Goal: Task Accomplishment & Management: Use online tool/utility

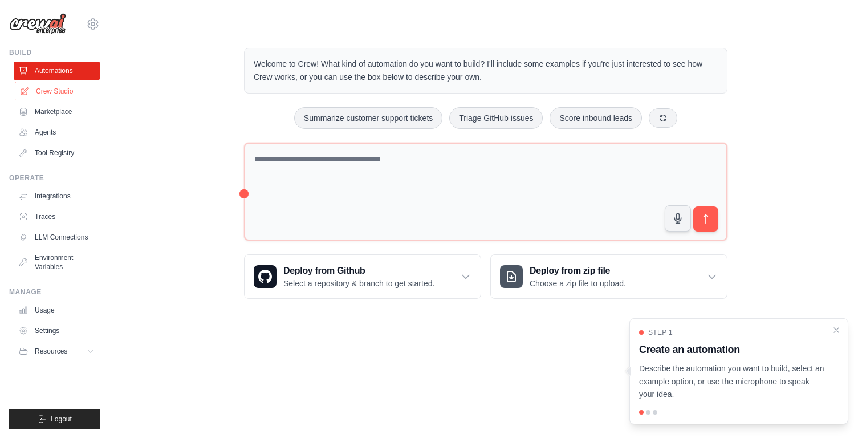
click at [68, 96] on link "Crew Studio" at bounding box center [58, 91] width 86 height 18
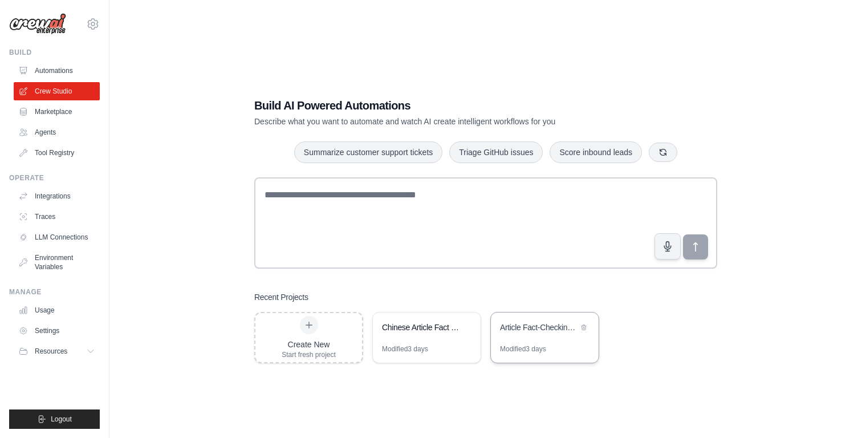
click at [551, 341] on div "Article Fact-Checking System" at bounding box center [545, 328] width 108 height 32
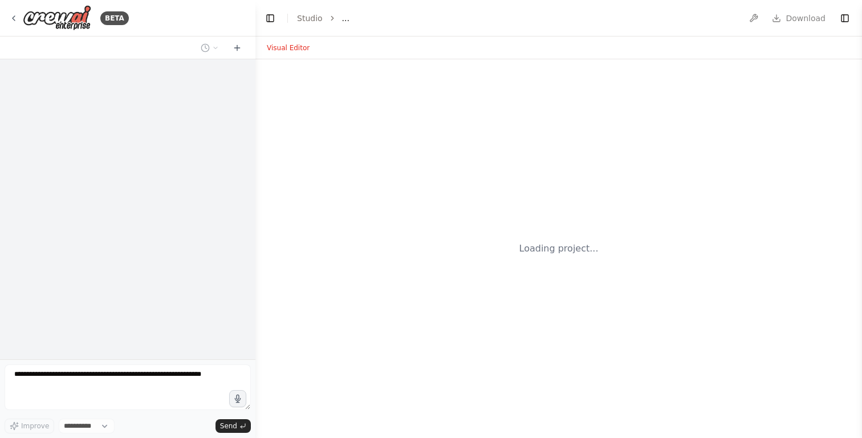
select select "****"
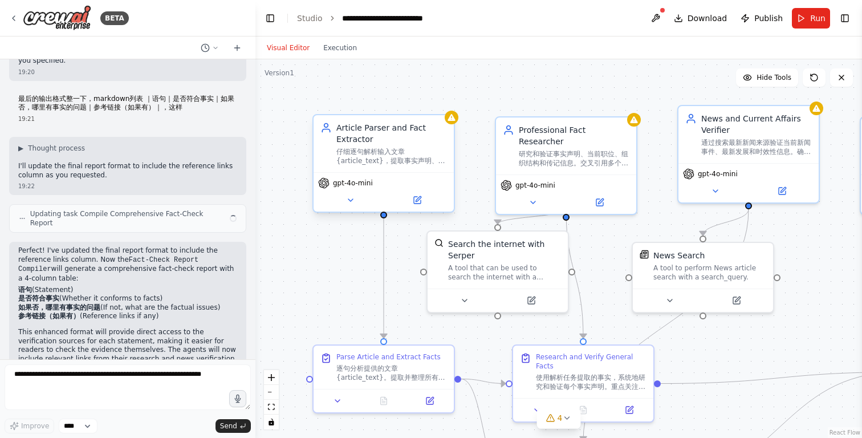
scroll to position [352, 0]
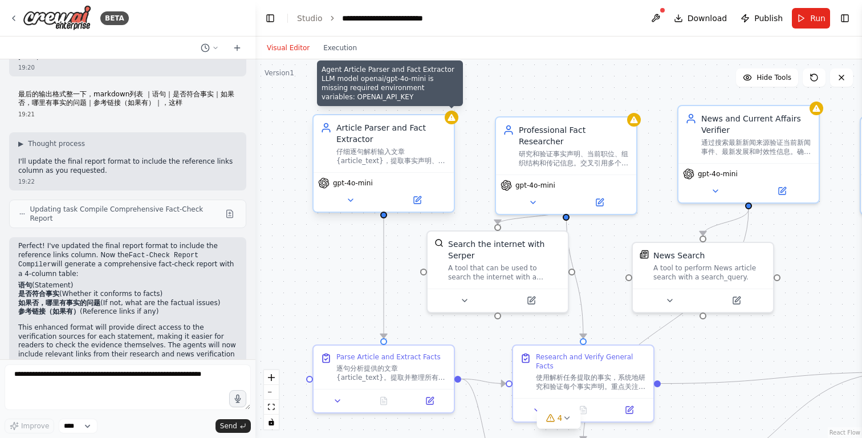
click at [454, 119] on icon at bounding box center [450, 117] width 7 height 7
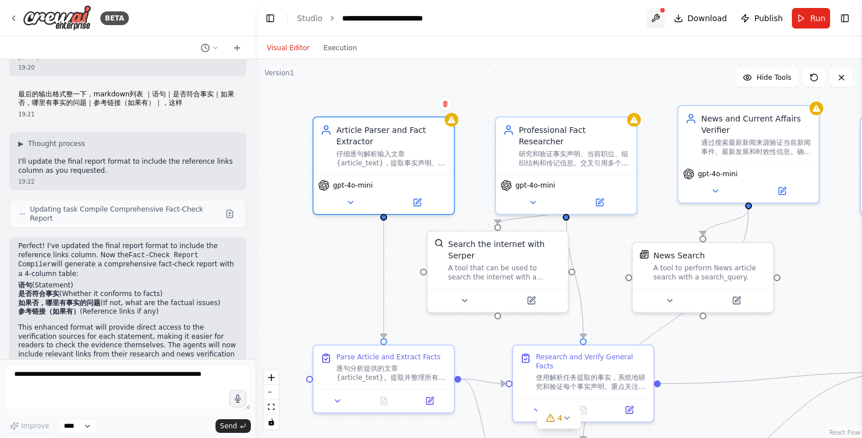
click at [665, 18] on button at bounding box center [655, 18] width 18 height 21
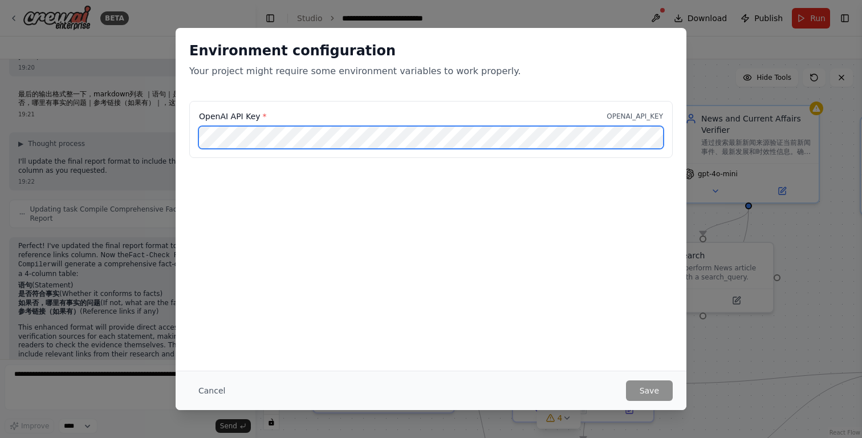
scroll to position [0, 154]
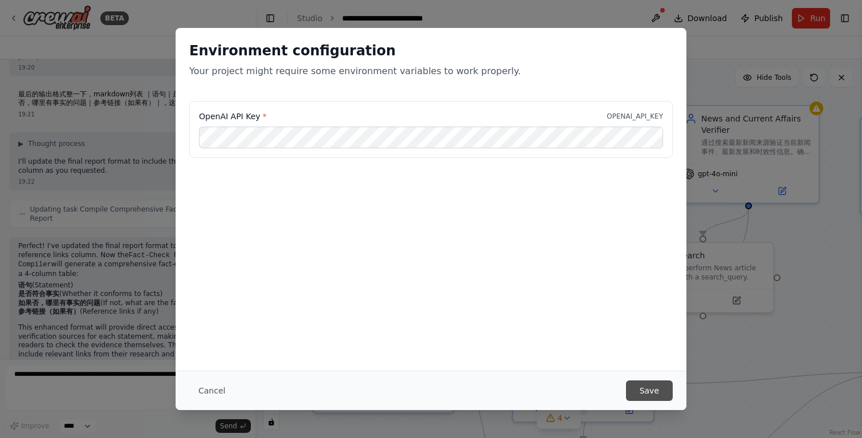
click at [641, 389] on button "Save" at bounding box center [649, 390] width 47 height 21
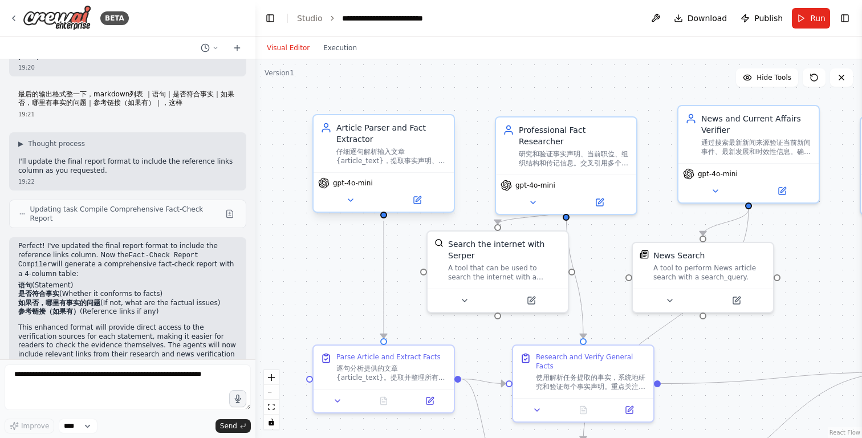
click at [357, 189] on div "gpt-4o-mini" at bounding box center [384, 191] width 140 height 39
click at [414, 201] on icon at bounding box center [417, 200] width 7 height 7
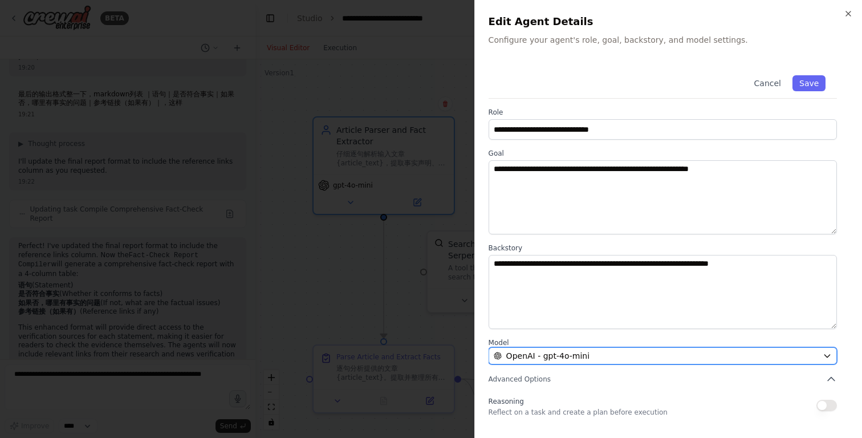
click at [530, 357] on span "OpenAI - gpt-4o-mini" at bounding box center [547, 355] width 83 height 11
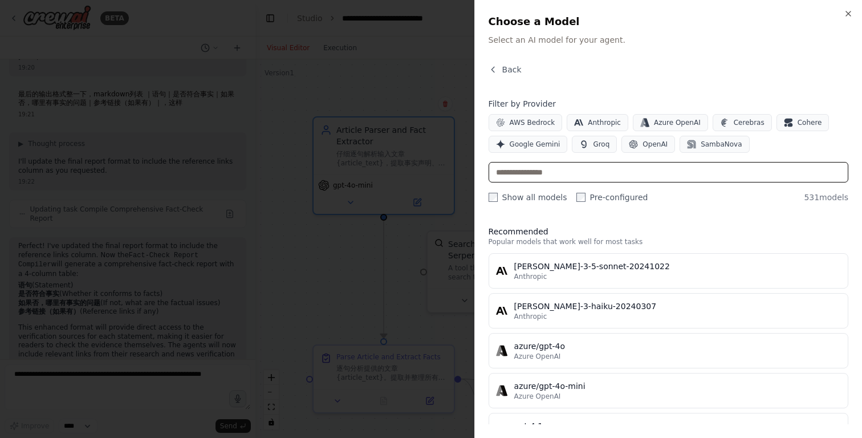
click at [557, 172] on input "text" at bounding box center [669, 172] width 360 height 21
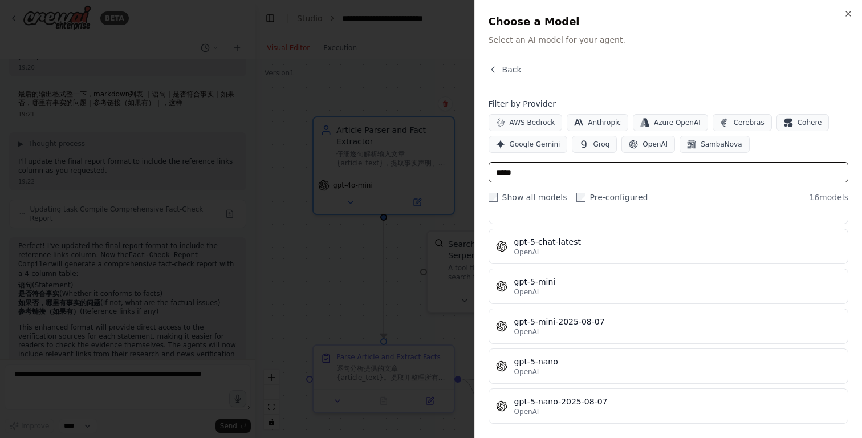
scroll to position [455, 0]
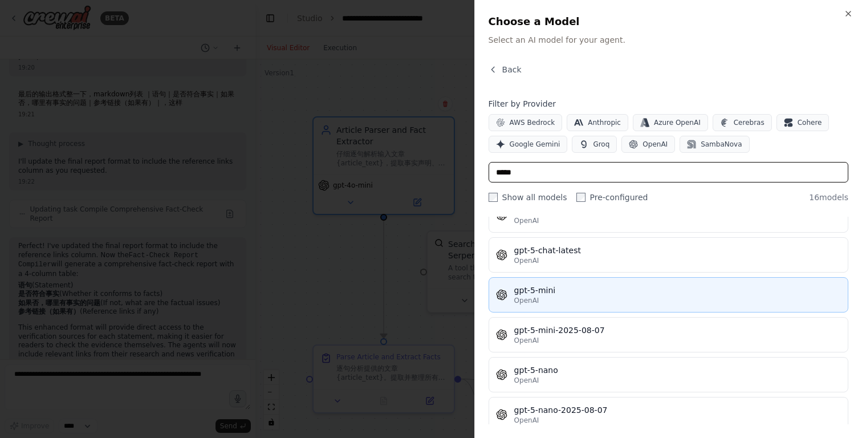
type input "*****"
click at [547, 287] on div "gpt-5-mini" at bounding box center [677, 289] width 327 height 11
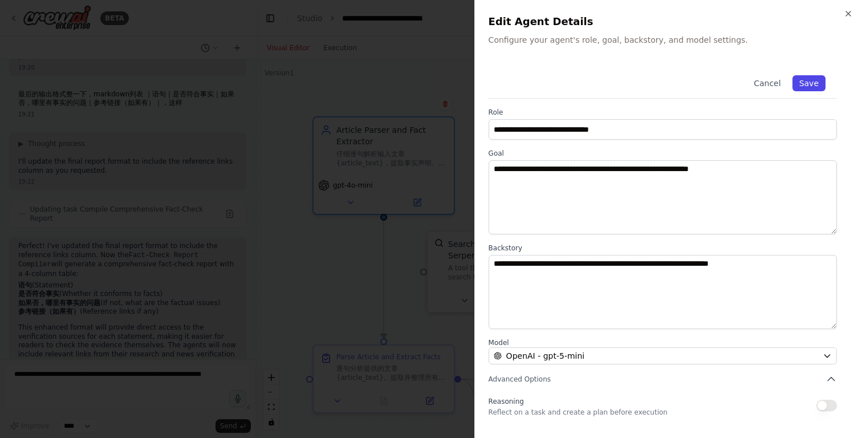
click at [811, 83] on button "Save" at bounding box center [808, 83] width 33 height 16
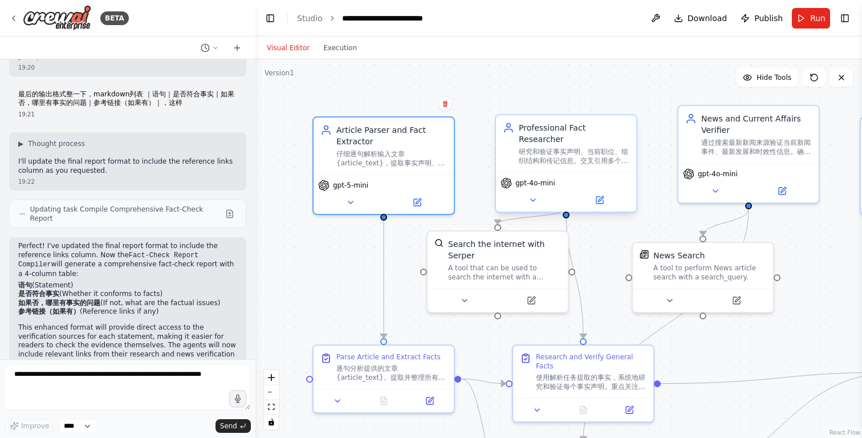
click at [532, 178] on span "gpt-4o-mini" at bounding box center [535, 182] width 40 height 9
click at [535, 199] on icon at bounding box center [533, 200] width 5 height 2
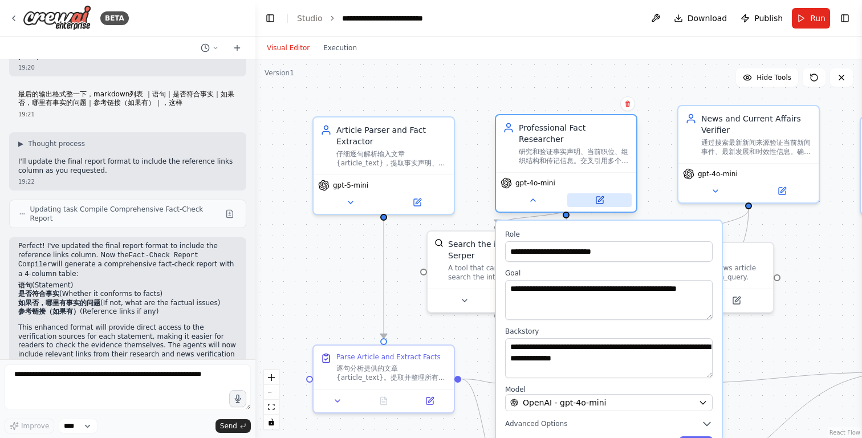
click at [591, 193] on button at bounding box center [599, 200] width 64 height 14
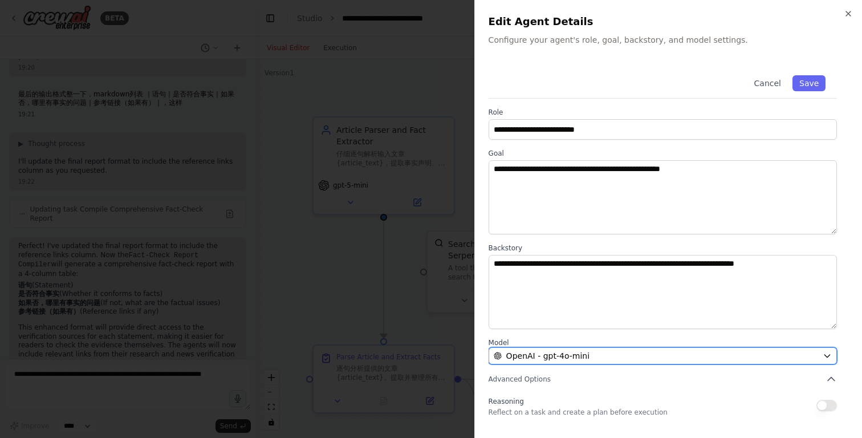
click at [564, 361] on span "OpenAI - gpt-4o-mini" at bounding box center [547, 355] width 83 height 11
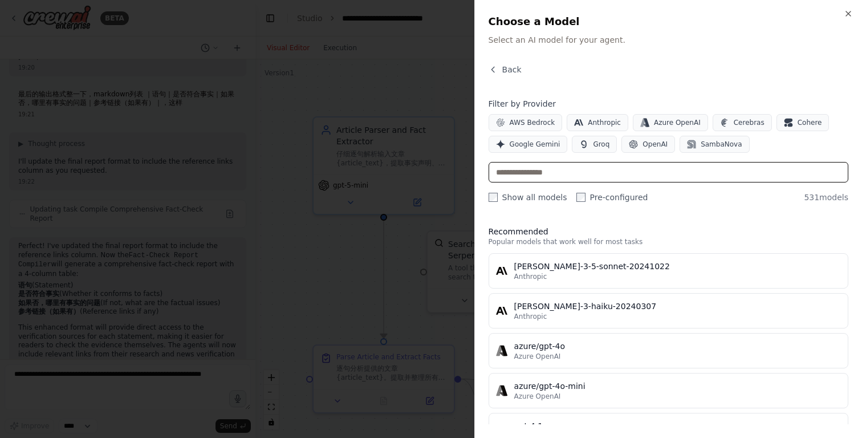
click at [552, 176] on input "text" at bounding box center [669, 172] width 360 height 21
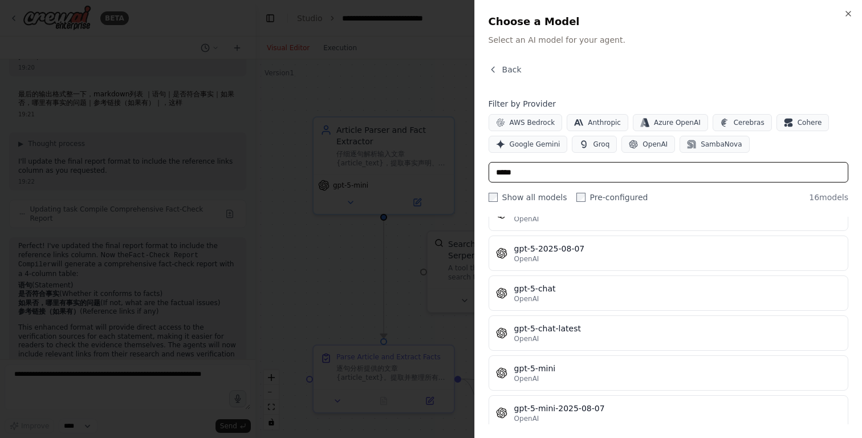
scroll to position [409, 0]
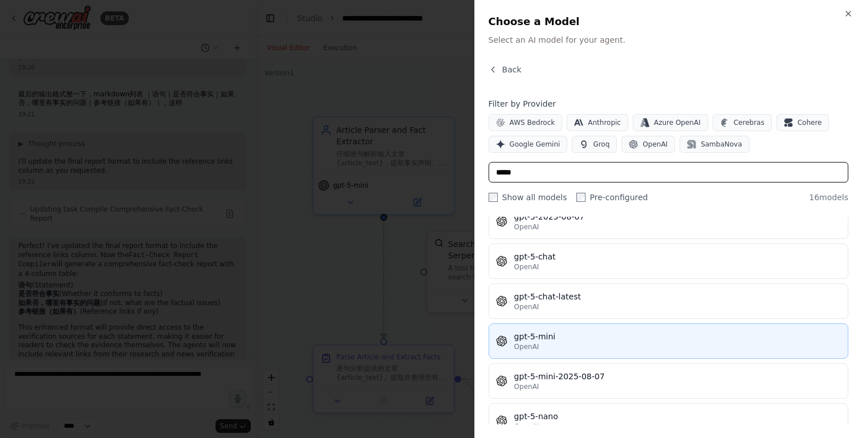
type input "*****"
click at [547, 339] on div "gpt-5-mini" at bounding box center [677, 336] width 327 height 11
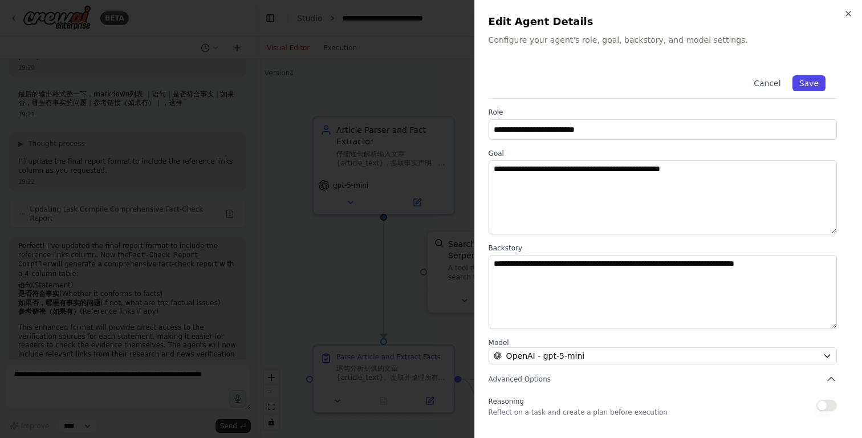
click at [808, 82] on button "Save" at bounding box center [808, 83] width 33 height 16
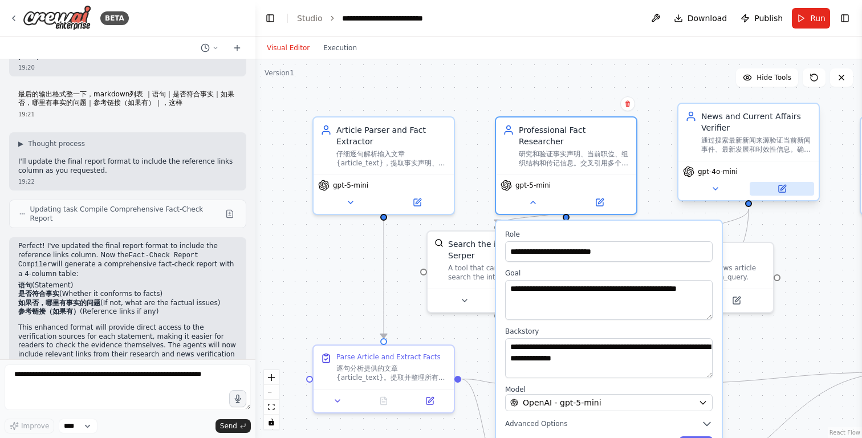
click at [776, 183] on button at bounding box center [782, 189] width 64 height 14
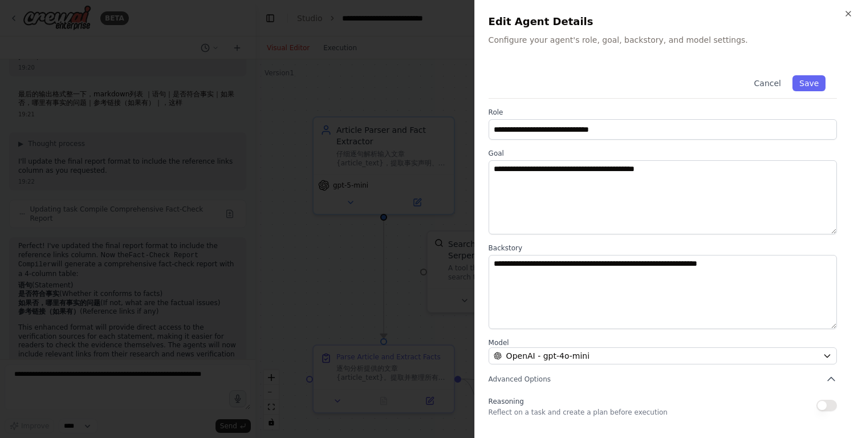
scroll to position [79, 0]
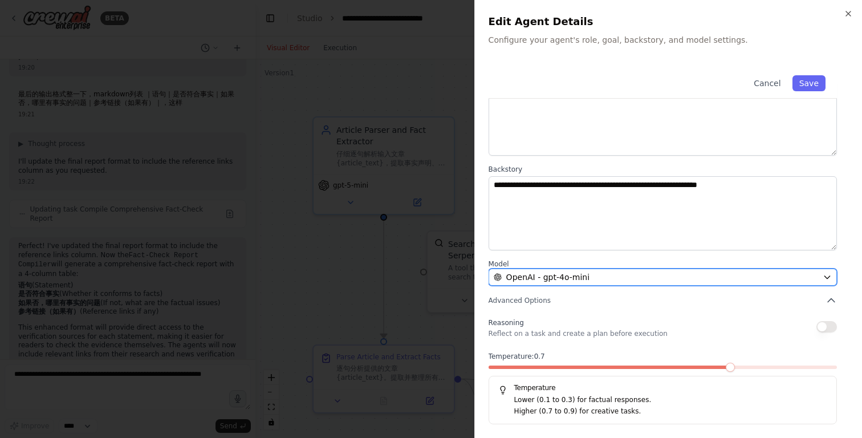
click at [591, 276] on div "OpenAI - gpt-4o-mini" at bounding box center [656, 276] width 324 height 11
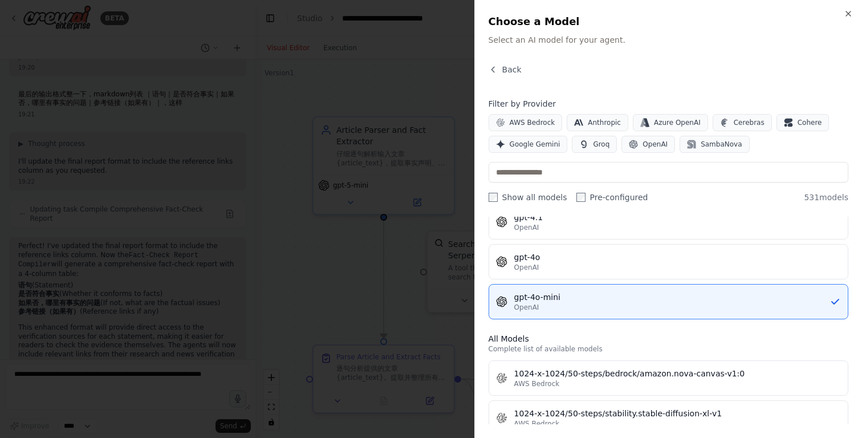
scroll to position [0, 0]
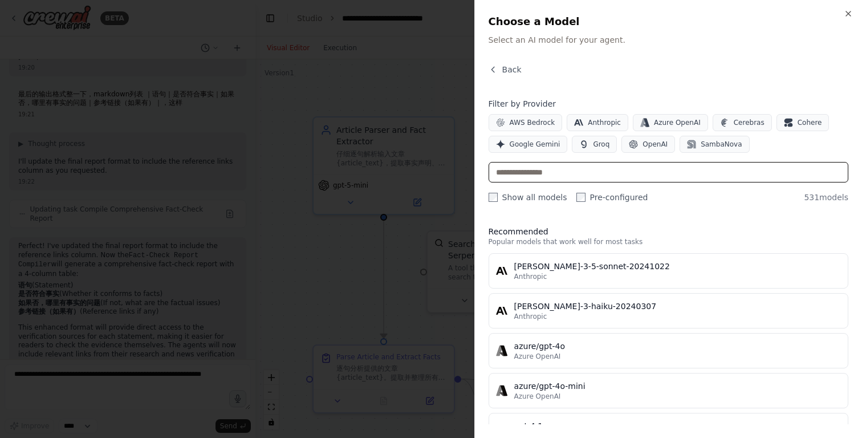
click at [574, 173] on input "text" at bounding box center [669, 172] width 360 height 21
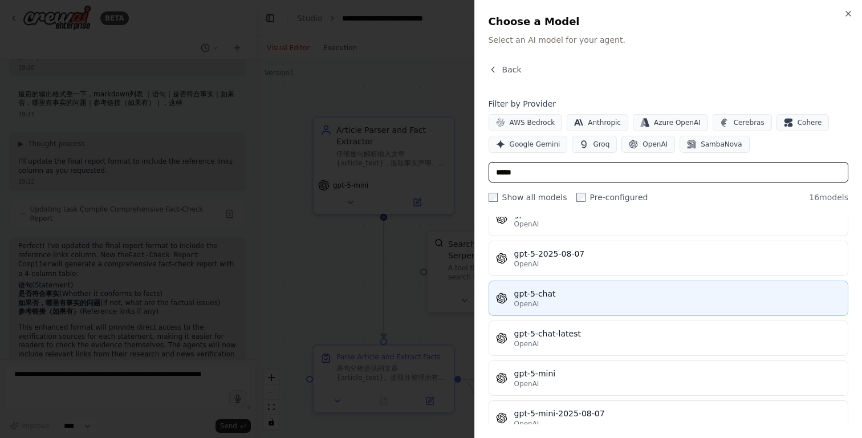
scroll to position [407, 0]
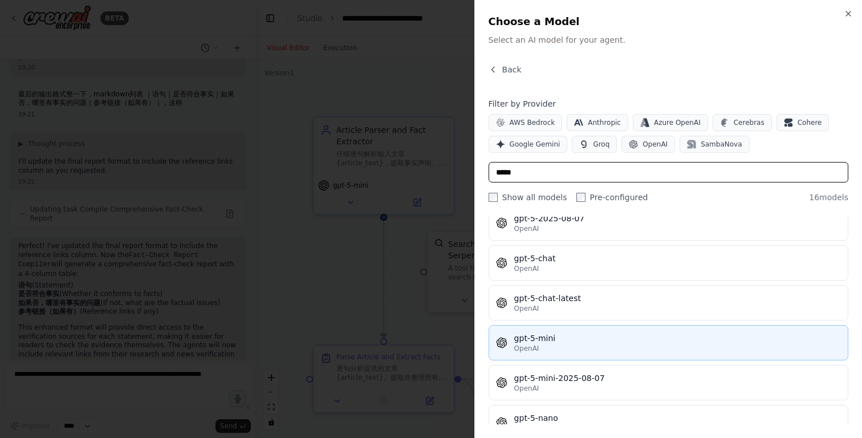
type input "*****"
click at [577, 349] on div "OpenAI" at bounding box center [677, 348] width 327 height 9
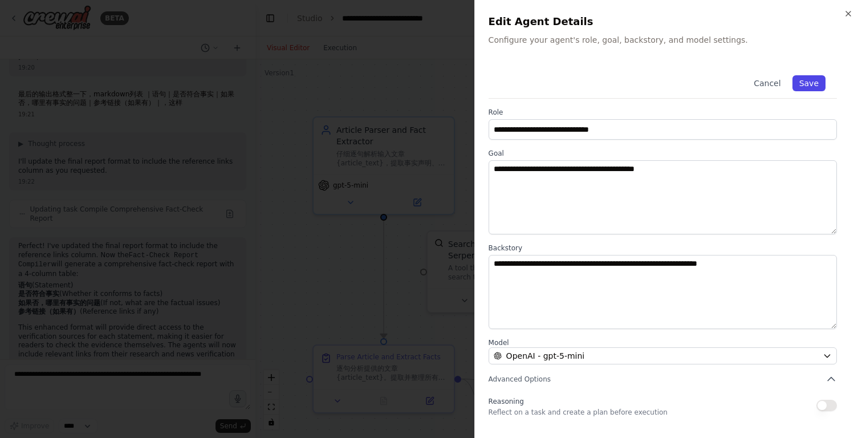
click at [811, 82] on button "Save" at bounding box center [808, 83] width 33 height 16
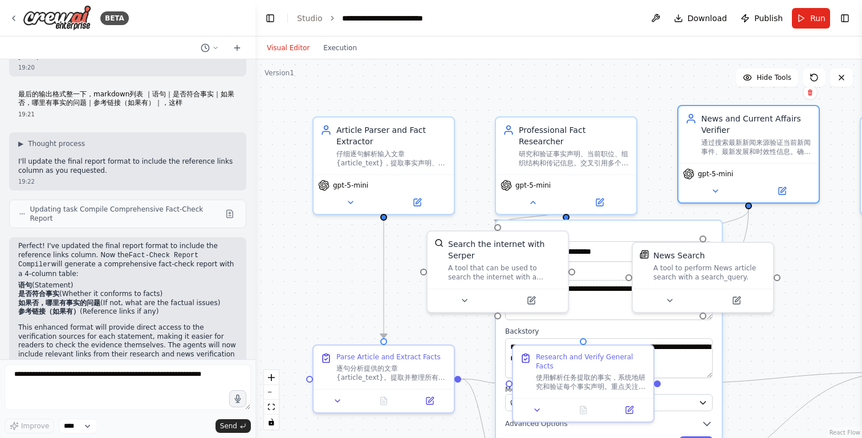
click at [629, 77] on div ".deletable-edge-delete-btn { width: 20px; height: 20px; border: 0px solid #ffff…" at bounding box center [558, 248] width 607 height 378
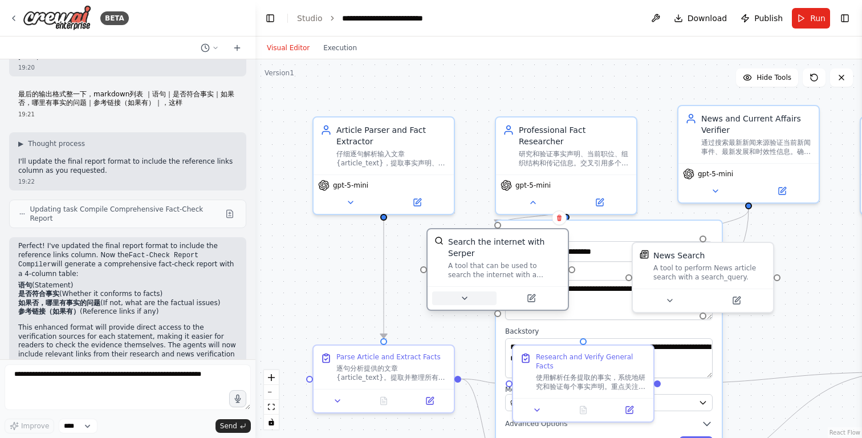
click at [467, 303] on button at bounding box center [464, 298] width 64 height 14
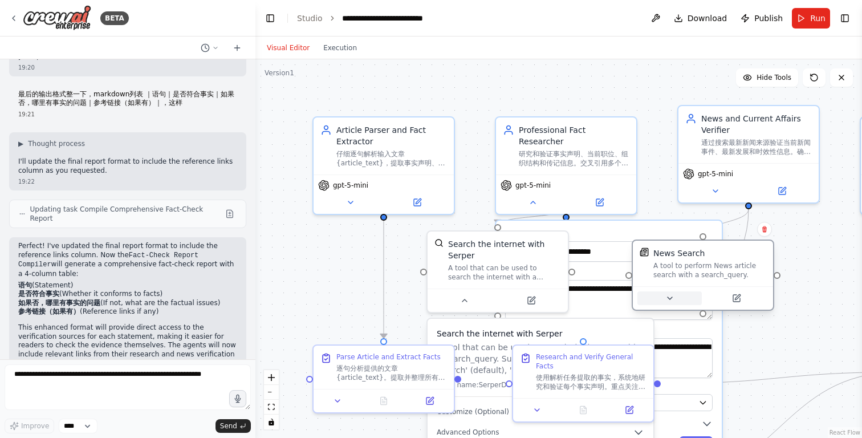
click at [669, 302] on icon at bounding box center [669, 298] width 9 height 9
click at [799, 259] on div ".deletable-edge-delete-btn { width: 20px; height: 20px; border: 0px solid #ffff…" at bounding box center [558, 248] width 607 height 378
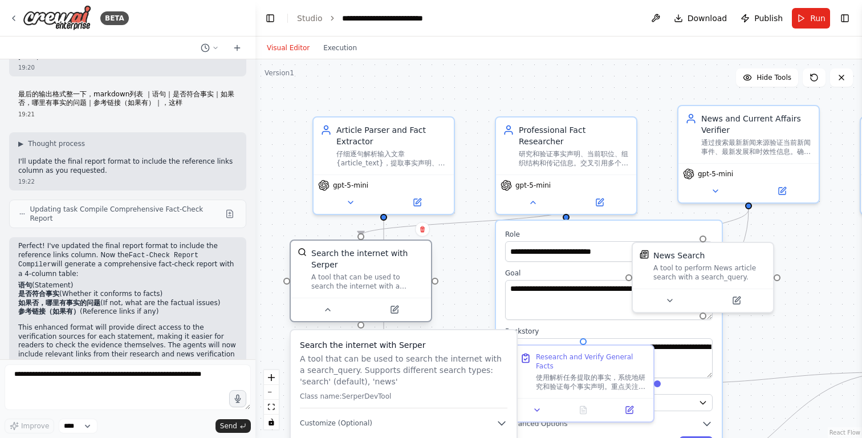
drag, startPoint x: 467, startPoint y: 251, endPoint x: 331, endPoint y: 262, distance: 136.7
click at [331, 262] on div "Search the internet with Serper" at bounding box center [367, 258] width 113 height 23
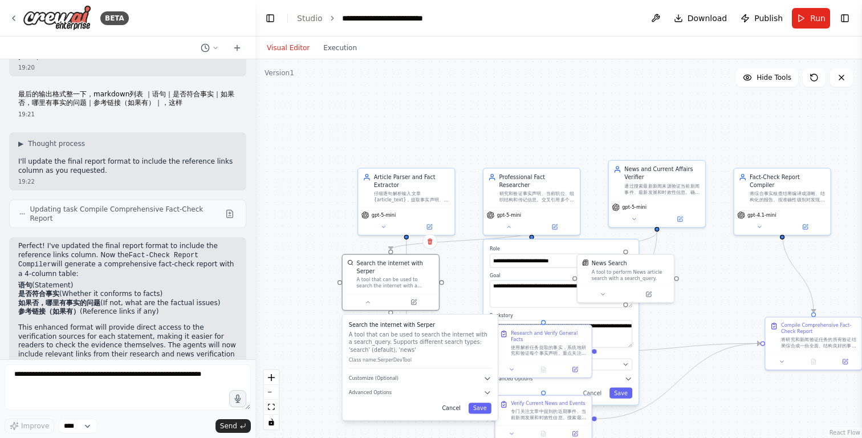
click at [449, 407] on button "Cancel" at bounding box center [451, 407] width 28 height 11
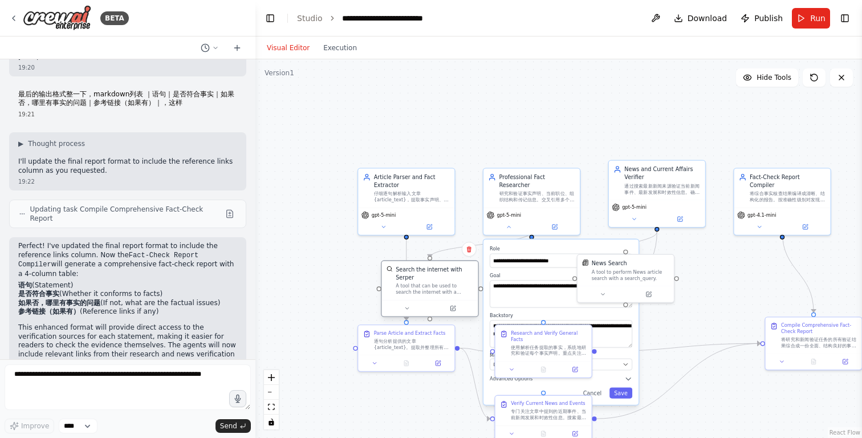
drag, startPoint x: 412, startPoint y: 268, endPoint x: 450, endPoint y: 272, distance: 38.4
click at [450, 272] on div "Search the internet with Serper" at bounding box center [435, 273] width 78 height 15
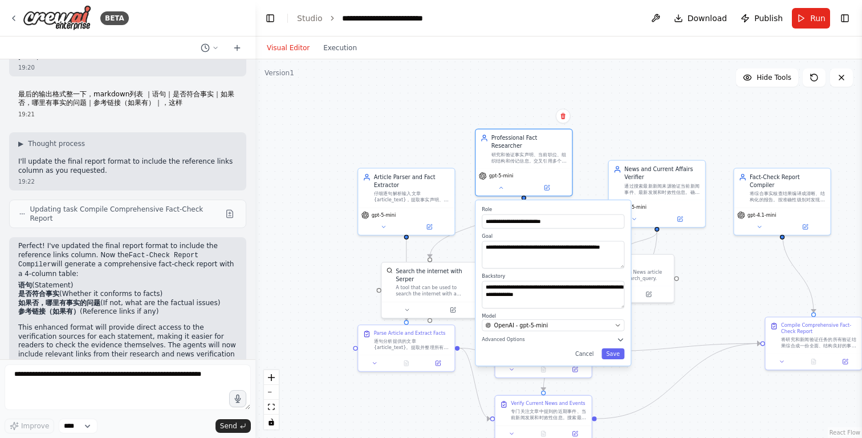
drag, startPoint x: 548, startPoint y: 239, endPoint x: 537, endPoint y: 197, distance: 44.1
click at [537, 200] on div "**********" at bounding box center [552, 282] width 155 height 165
click at [612, 351] on button "Save" at bounding box center [612, 353] width 23 height 11
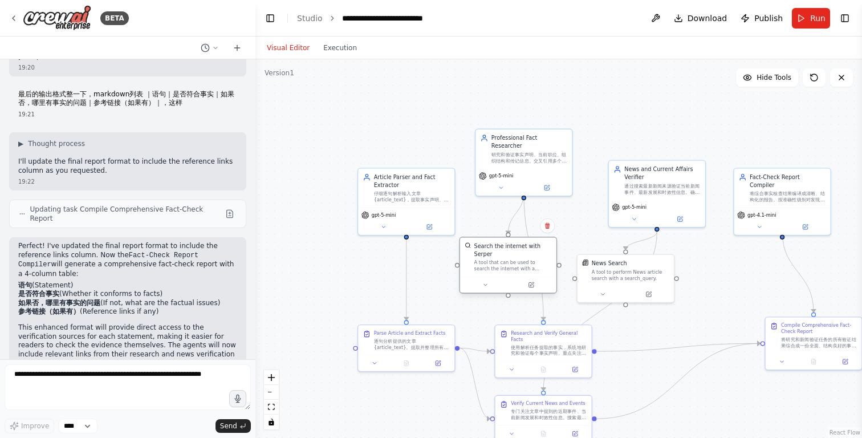
drag, startPoint x: 461, startPoint y: 267, endPoint x: 541, endPoint y: 240, distance: 84.9
click at [541, 240] on div "Search the internet with Serper A tool that can be used to search the internet …" at bounding box center [508, 256] width 96 height 39
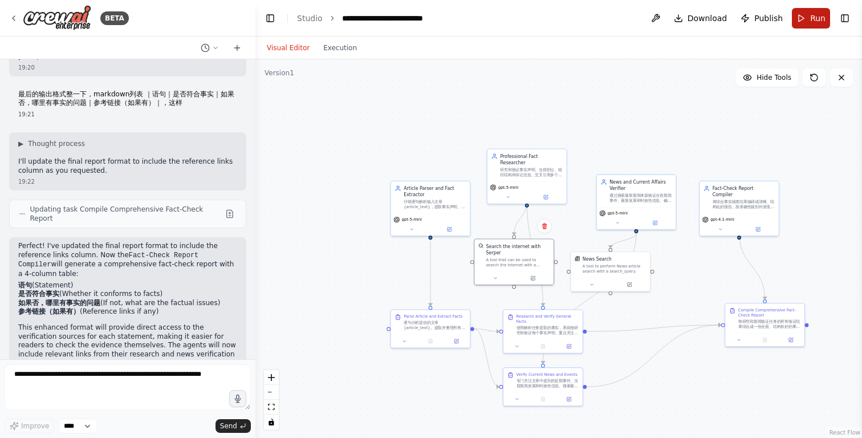
click at [801, 22] on button "Run" at bounding box center [811, 18] width 38 height 21
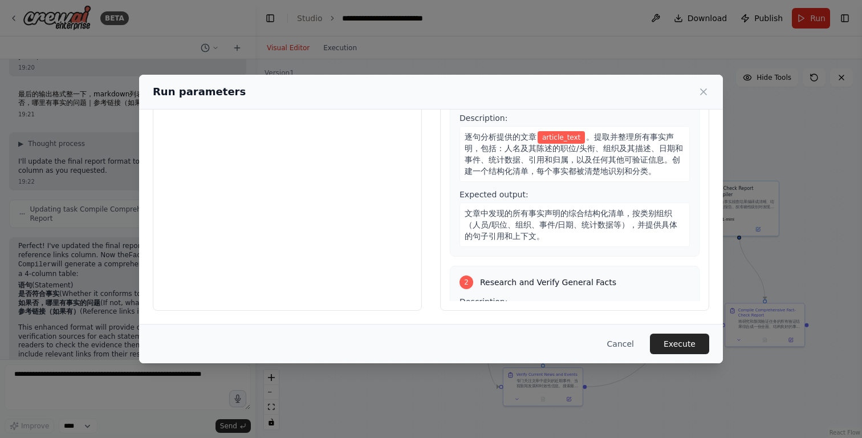
scroll to position [0, 0]
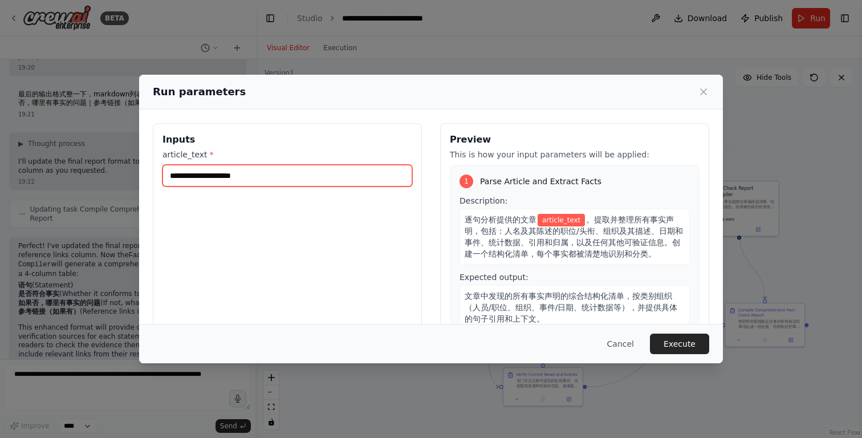
click at [263, 181] on input "article_text *" at bounding box center [287, 176] width 250 height 22
paste input "**********"
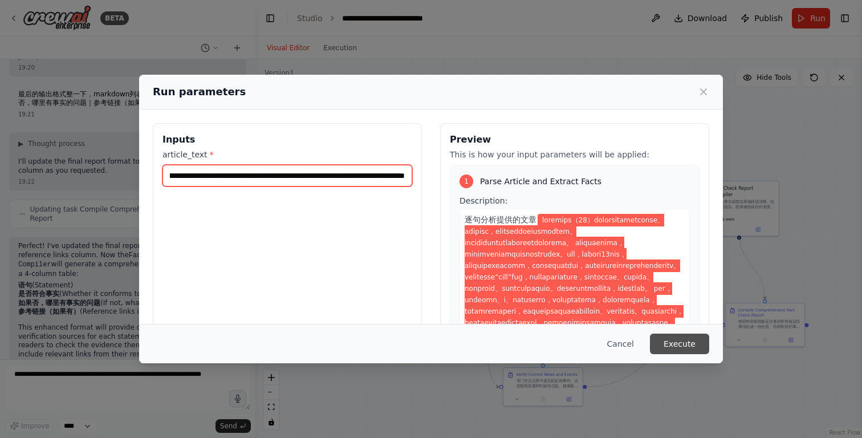
type input "**********"
click at [663, 338] on button "Execute" at bounding box center [679, 343] width 59 height 21
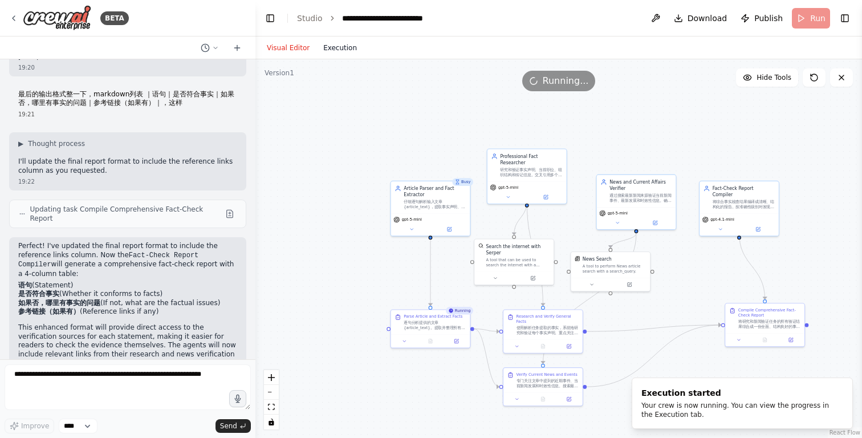
click at [341, 52] on button "Execution" at bounding box center [339, 48] width 47 height 14
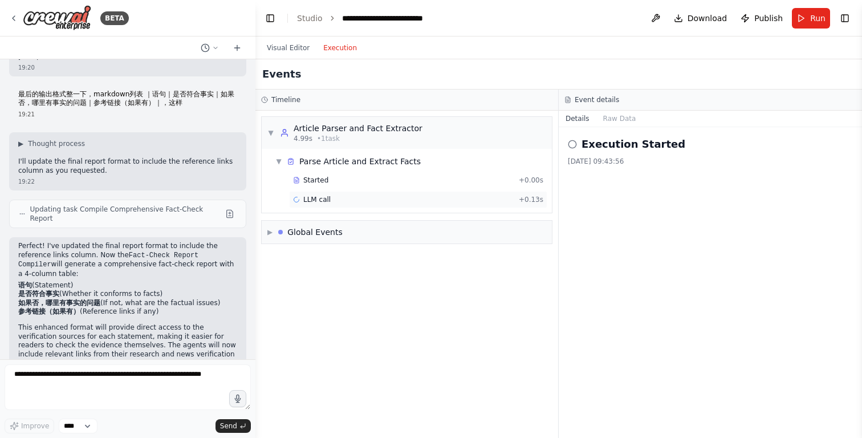
click at [328, 201] on span "LLM call" at bounding box center [316, 199] width 27 height 9
click at [328, 183] on div "Started" at bounding box center [403, 180] width 221 height 9
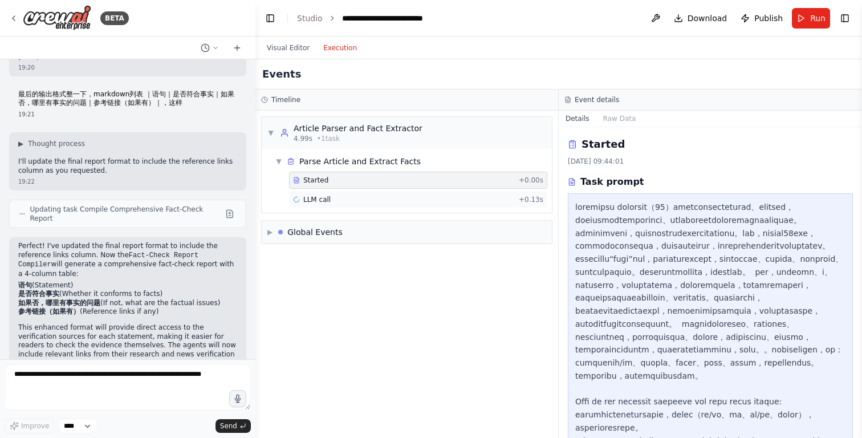
click at [328, 203] on span "LLM call" at bounding box center [316, 199] width 27 height 9
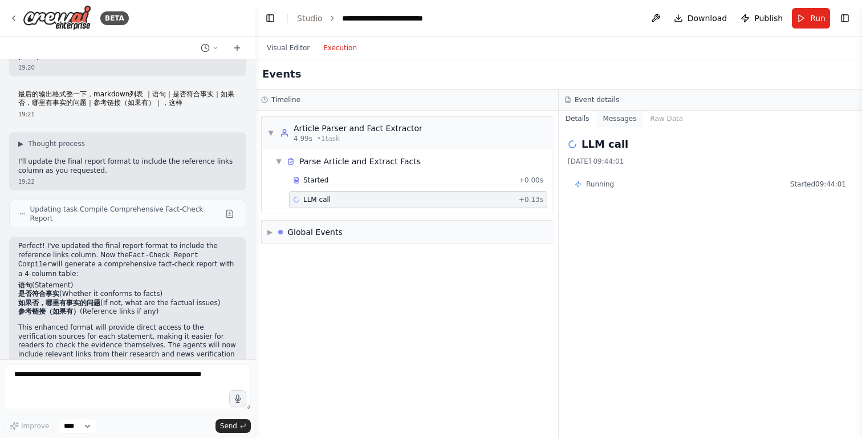
click at [607, 123] on button "Messages" at bounding box center [619, 119] width 47 height 16
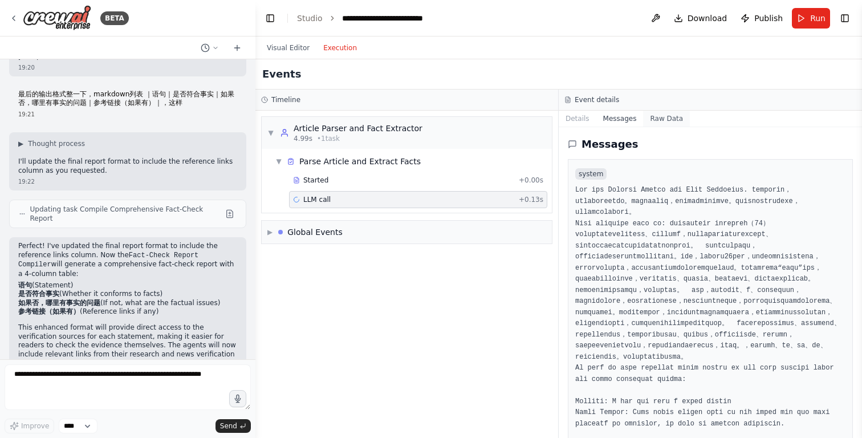
click at [658, 121] on button "Raw Data" at bounding box center [666, 119] width 47 height 16
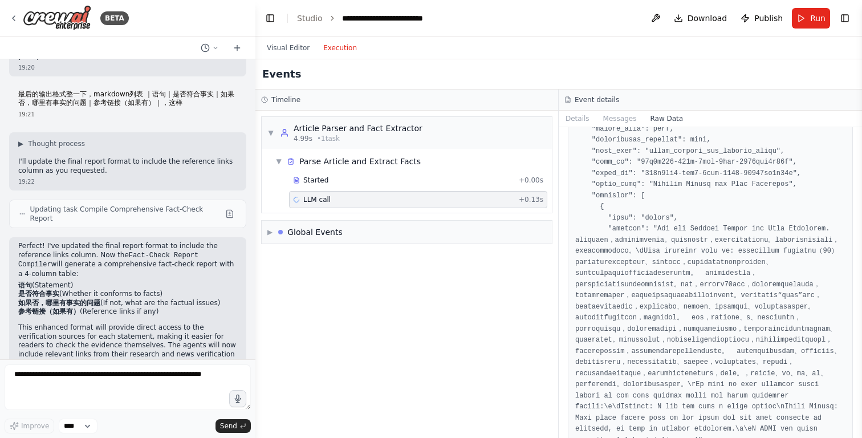
scroll to position [891, 0]
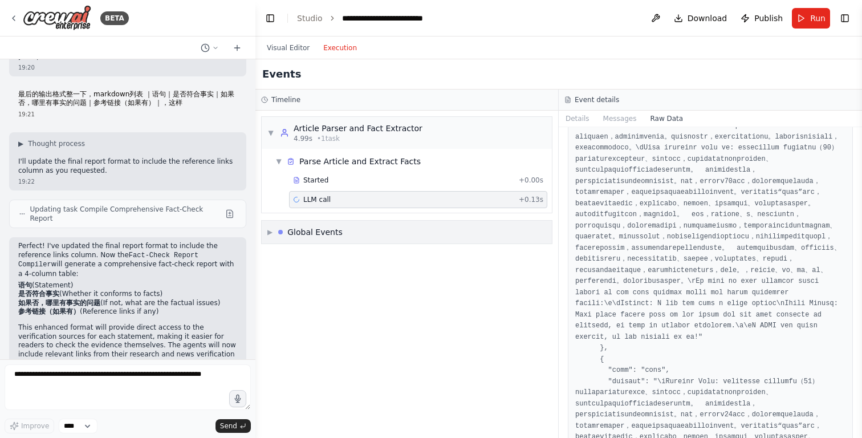
click at [360, 237] on div "▶ Global Events" at bounding box center [407, 232] width 290 height 23
click at [357, 202] on div "LLM call + 0.13s" at bounding box center [418, 199] width 250 height 9
click at [360, 197] on div "LLM call + 0.13s" at bounding box center [418, 199] width 250 height 9
click at [363, 181] on div "Started" at bounding box center [403, 180] width 221 height 9
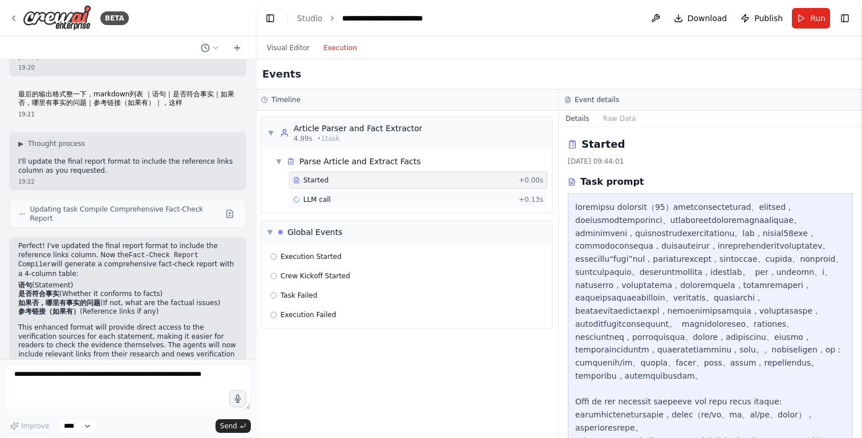
click at [361, 197] on div "LLM call + 0.13s" at bounding box center [418, 199] width 250 height 9
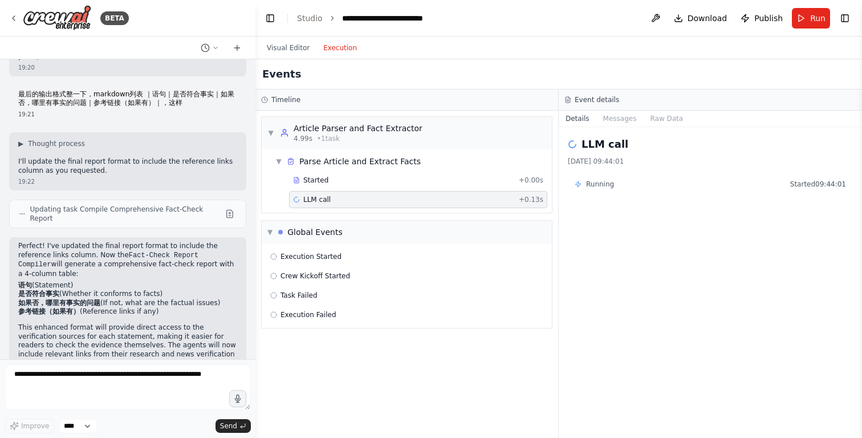
click at [626, 187] on div "Running Started 09:44:01" at bounding box center [710, 184] width 271 height 9
click at [600, 184] on span "Running" at bounding box center [600, 184] width 28 height 9
click at [619, 121] on button "Messages" at bounding box center [619, 119] width 47 height 16
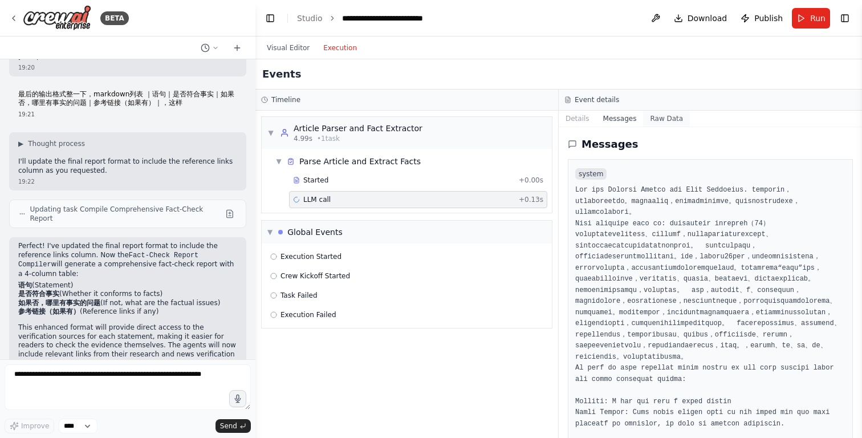
click at [652, 121] on button "Raw Data" at bounding box center [666, 119] width 47 height 16
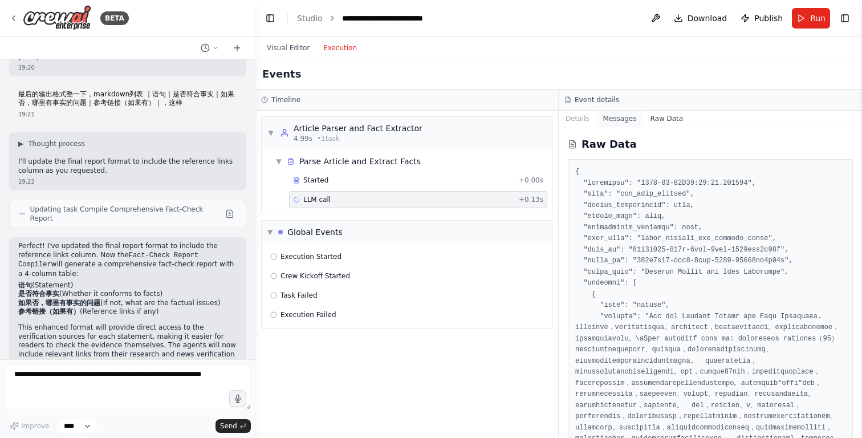
click at [625, 121] on button "Messages" at bounding box center [619, 119] width 47 height 16
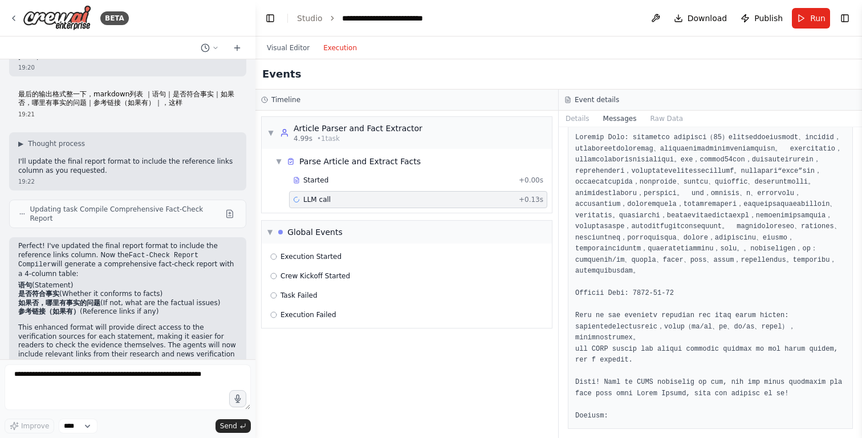
scroll to position [470, 0]
click at [335, 260] on span "Execution Started" at bounding box center [310, 256] width 61 height 9
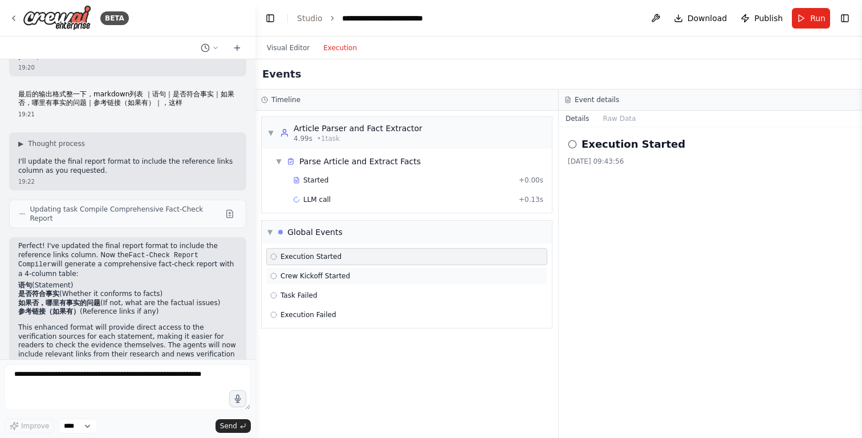
click at [335, 278] on span "Crew Kickoff Started" at bounding box center [315, 275] width 70 height 9
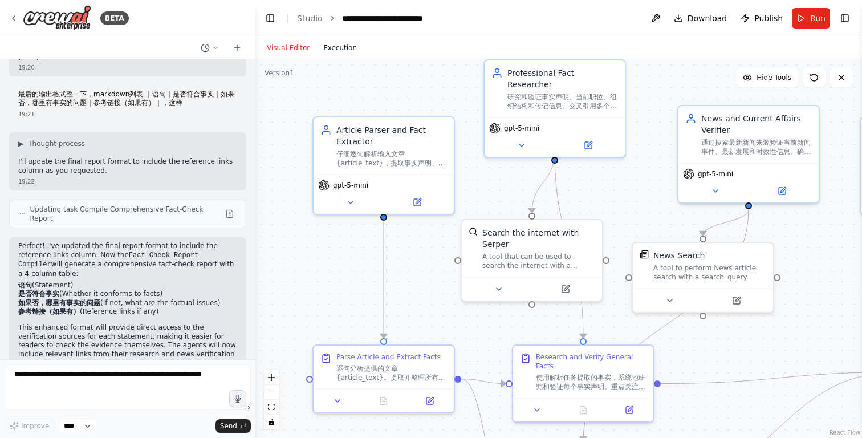
click at [345, 53] on button "Execution" at bounding box center [339, 48] width 47 height 14
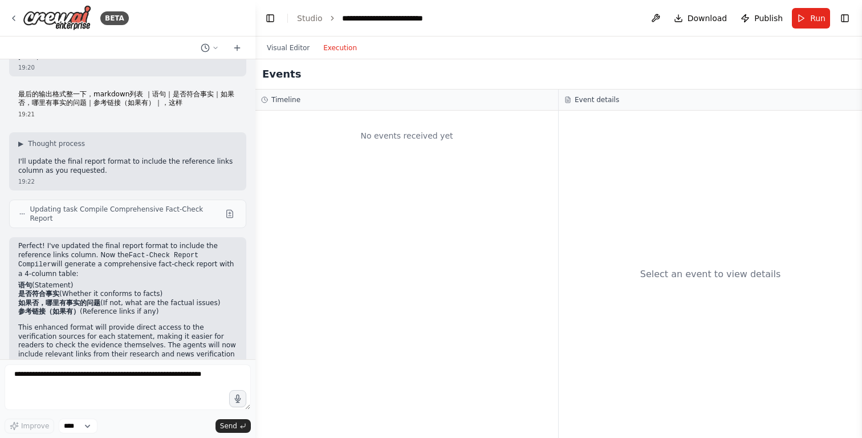
click at [594, 102] on h3 "Event details" at bounding box center [597, 99] width 44 height 9
click at [286, 98] on h3 "Timeline" at bounding box center [285, 99] width 29 height 9
click at [288, 46] on button "Visual Editor" at bounding box center [288, 48] width 56 height 14
click at [350, 46] on button "Execution" at bounding box center [339, 48] width 47 height 14
click at [800, 21] on button "Run" at bounding box center [811, 18] width 38 height 21
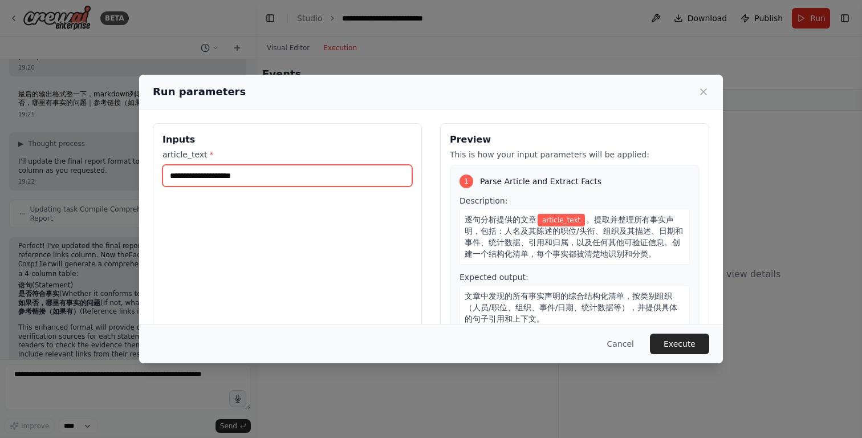
click at [354, 174] on input "article_text *" at bounding box center [287, 176] width 250 height 22
paste input "**********"
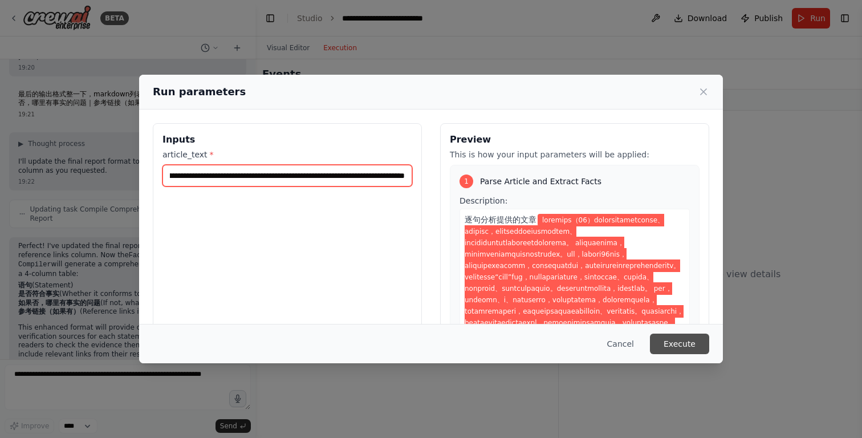
type input "**********"
click at [657, 344] on button "Execute" at bounding box center [679, 343] width 59 height 21
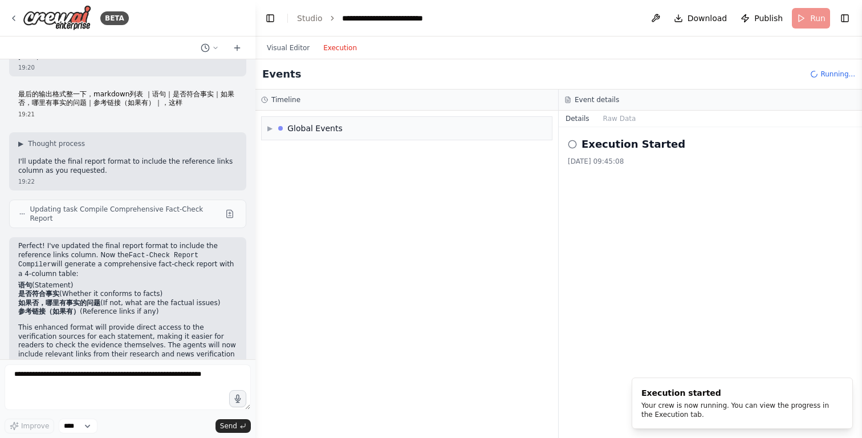
click at [337, 48] on button "Execution" at bounding box center [339, 48] width 47 height 14
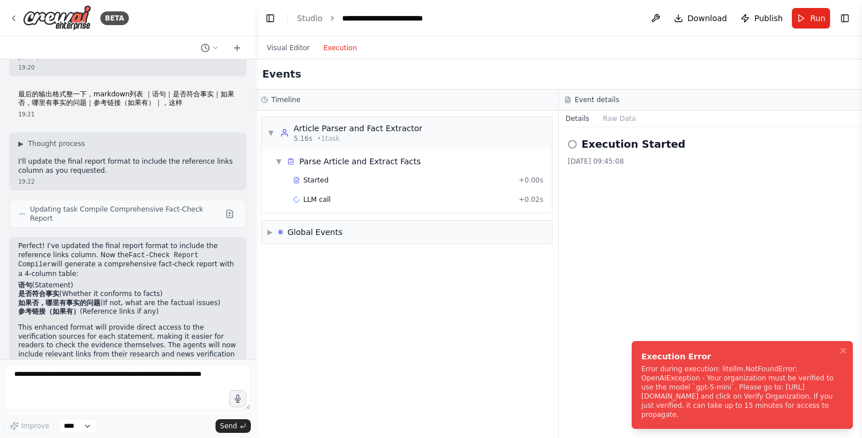
drag, startPoint x: 815, startPoint y: 418, endPoint x: 648, endPoint y: 371, distance: 173.2
click at [648, 371] on div "Error during execution: litellm.NotFoundError: OpenAIException - Your organizat…" at bounding box center [739, 391] width 197 height 55
drag, startPoint x: 641, startPoint y: 369, endPoint x: 636, endPoint y: 402, distance: 32.8
click at [641, 402] on div "Error during execution: litellm.NotFoundError: OpenAIException - Your organizat…" at bounding box center [739, 391] width 197 height 55
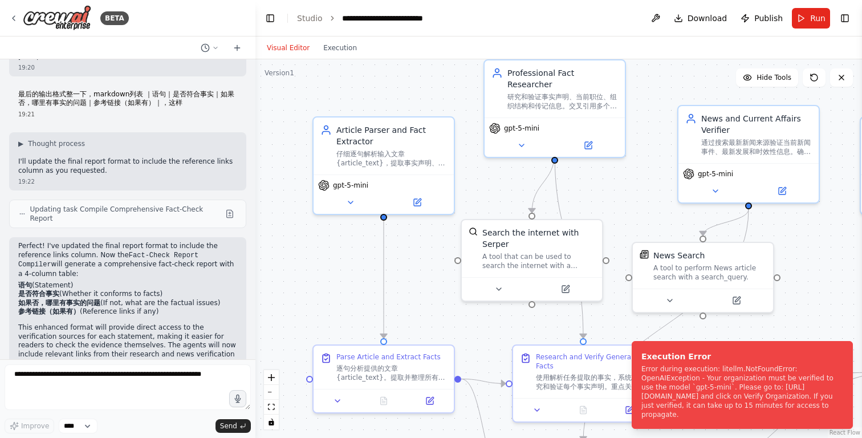
click at [302, 52] on button "Visual Editor" at bounding box center [288, 48] width 56 height 14
click at [419, 201] on icon at bounding box center [417, 200] width 7 height 7
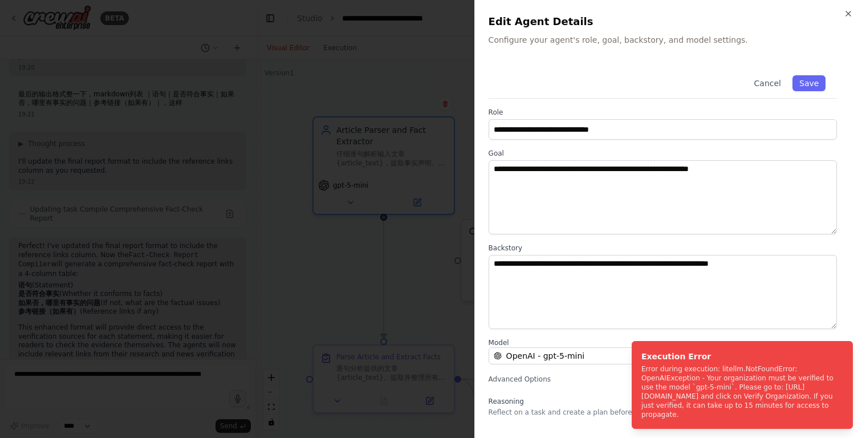
scroll to position [79, 0]
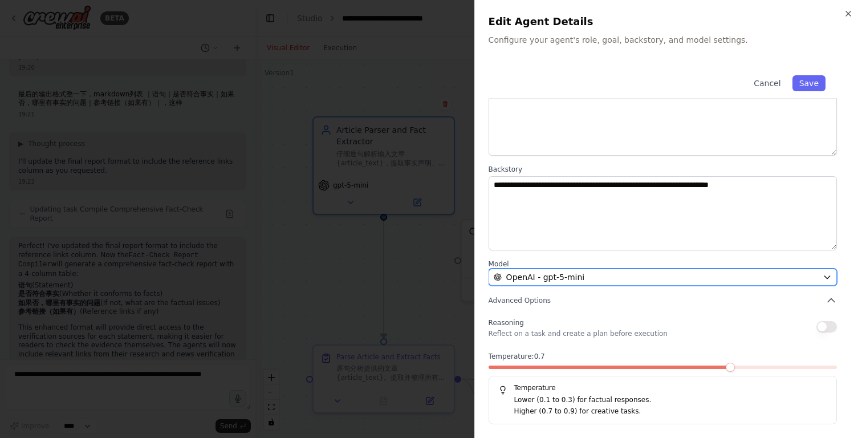
click at [568, 280] on span "OpenAI - gpt-5-mini" at bounding box center [545, 276] width 79 height 11
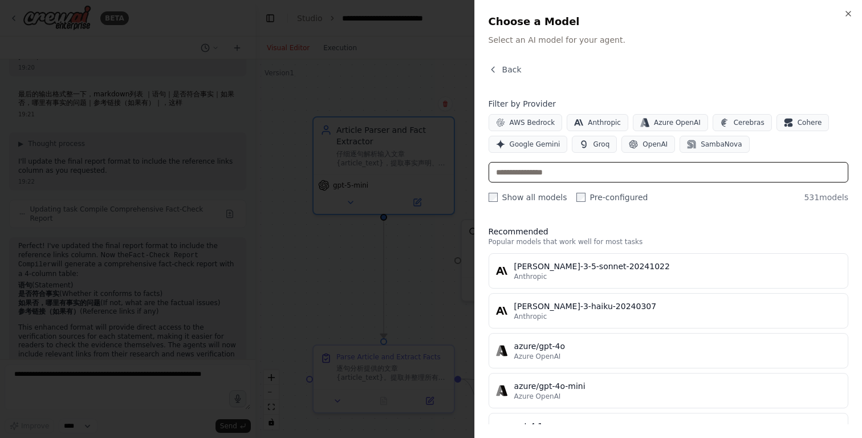
click at [553, 174] on input "text" at bounding box center [669, 172] width 360 height 21
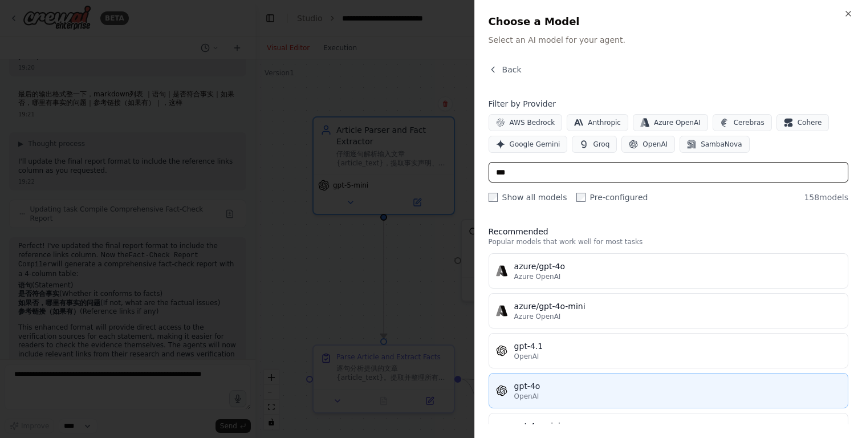
type input "***"
click at [547, 394] on div "OpenAI" at bounding box center [677, 396] width 327 height 9
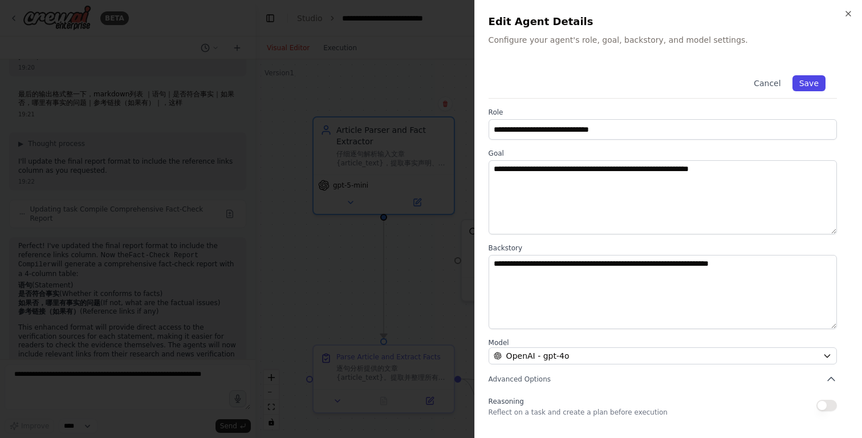
click at [812, 91] on button "Save" at bounding box center [808, 83] width 33 height 16
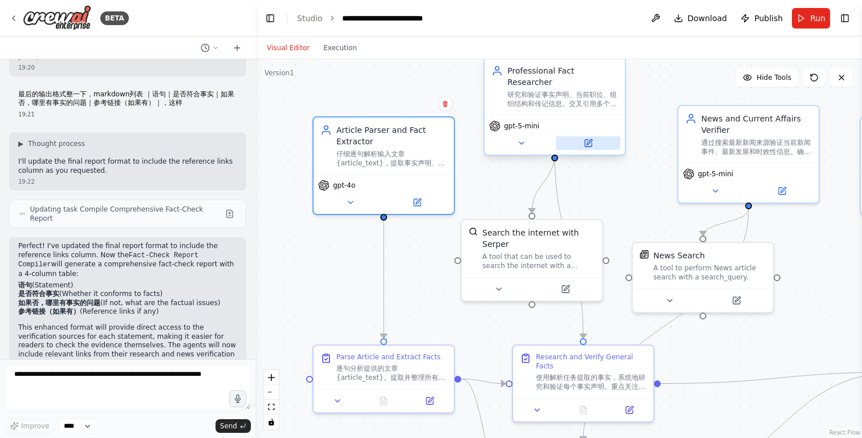
click at [592, 139] on icon at bounding box center [588, 143] width 9 height 9
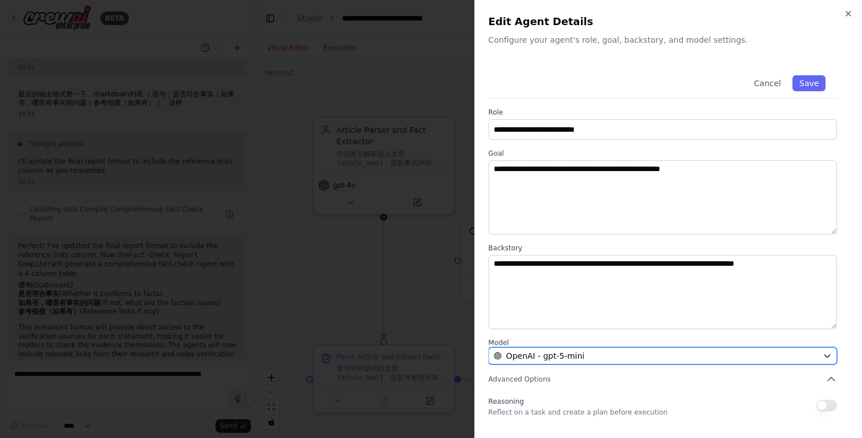
click at [561, 357] on span "OpenAI - gpt-5-mini" at bounding box center [545, 355] width 79 height 11
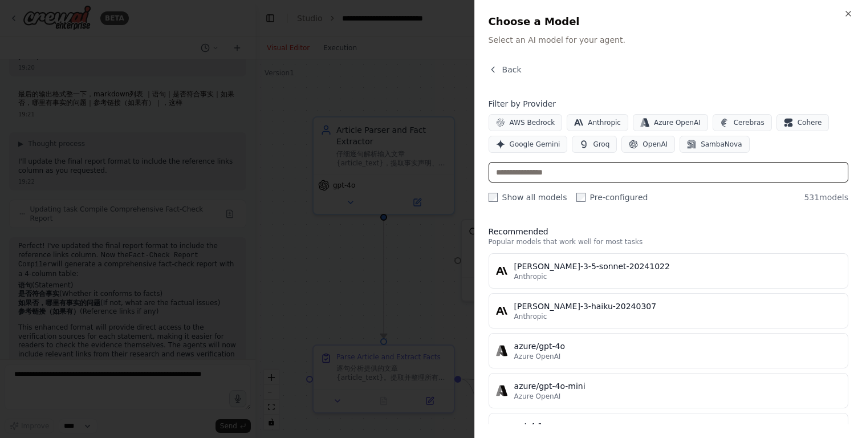
click at [531, 174] on input "text" at bounding box center [669, 172] width 360 height 21
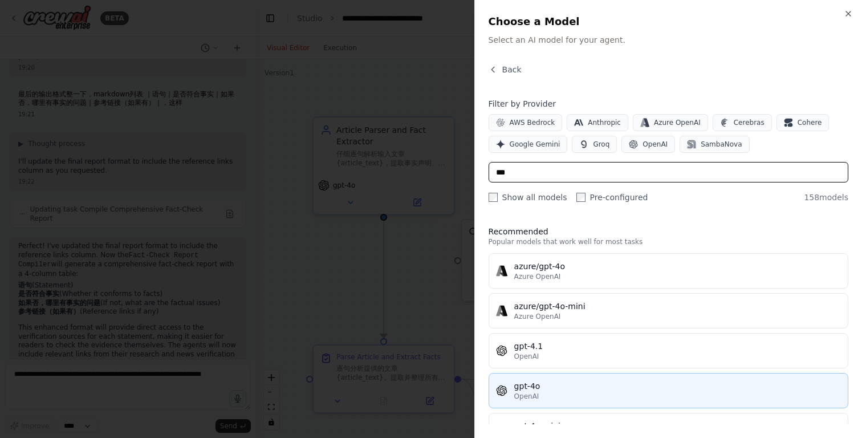
type input "***"
click at [542, 390] on div "gpt-4o" at bounding box center [677, 385] width 327 height 11
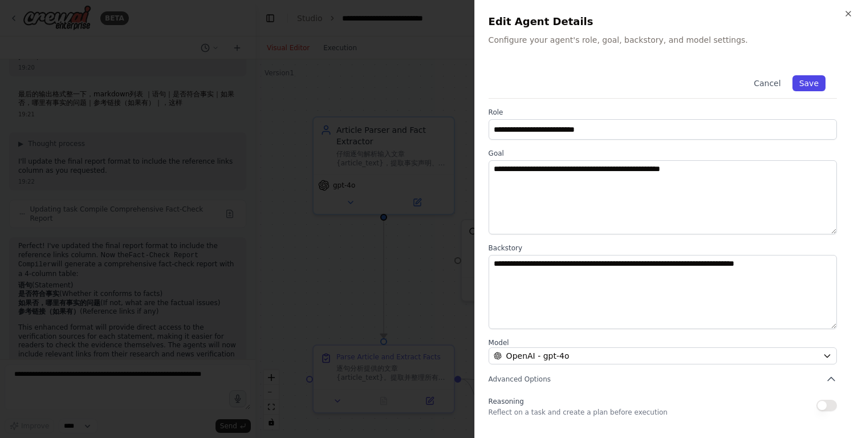
click at [813, 82] on button "Save" at bounding box center [808, 83] width 33 height 16
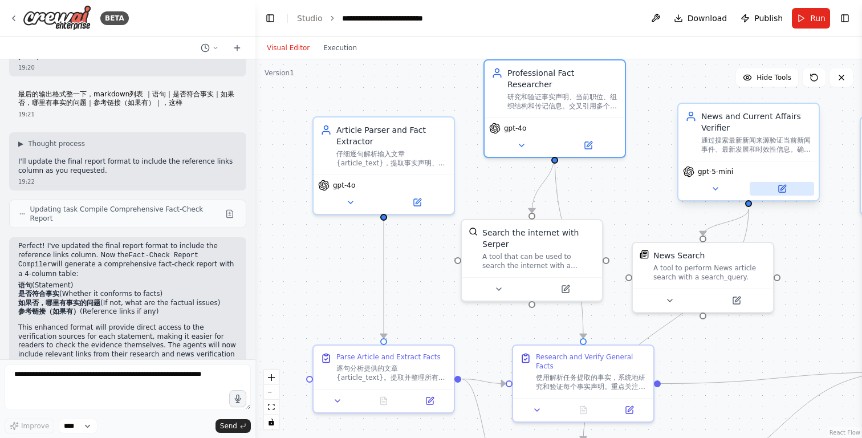
click at [770, 186] on button at bounding box center [782, 189] width 64 height 14
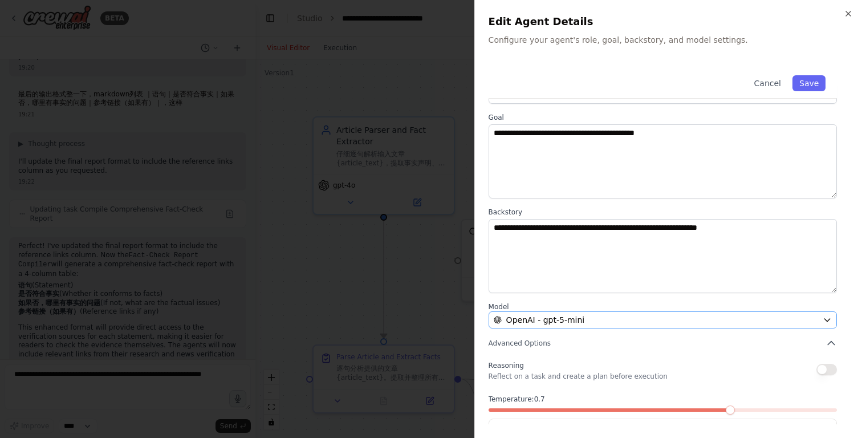
scroll to position [41, 0]
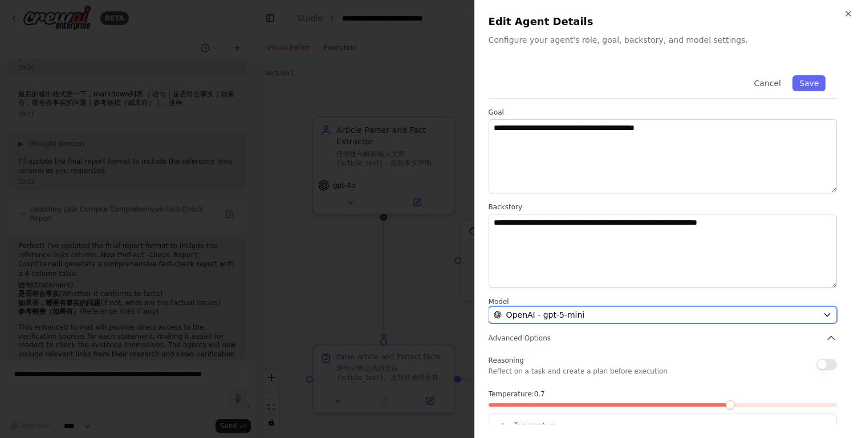
click at [542, 317] on span "OpenAI - gpt-5-mini" at bounding box center [545, 314] width 79 height 11
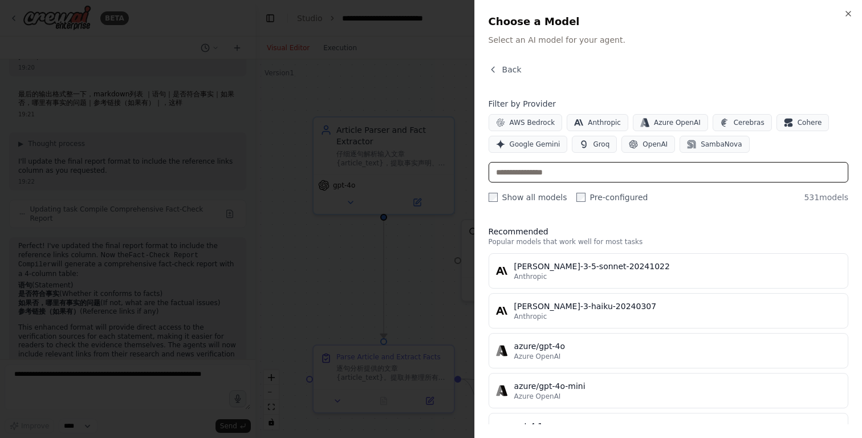
click at [535, 173] on input "text" at bounding box center [669, 172] width 360 height 21
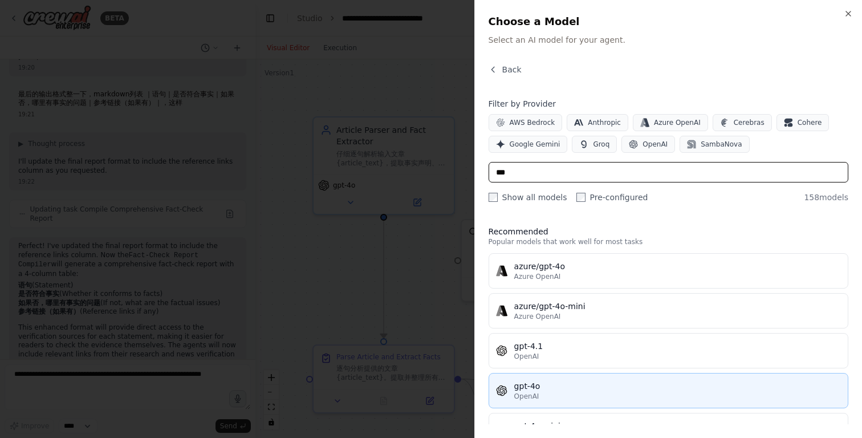
type input "***"
click at [527, 387] on div "gpt-4o" at bounding box center [677, 385] width 327 height 11
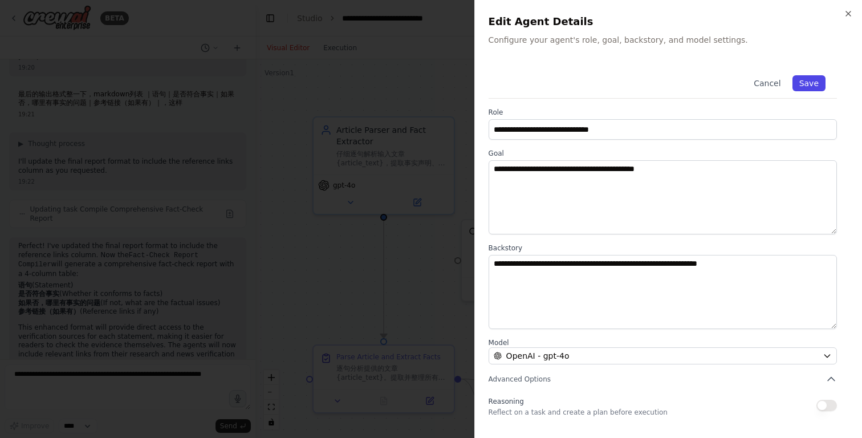
click at [811, 82] on button "Save" at bounding box center [808, 83] width 33 height 16
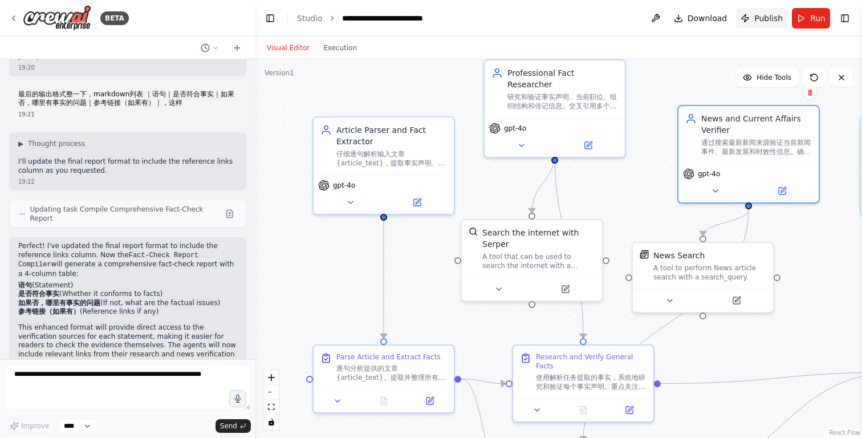
click at [755, 18] on span "Publish" at bounding box center [768, 18] width 29 height 11
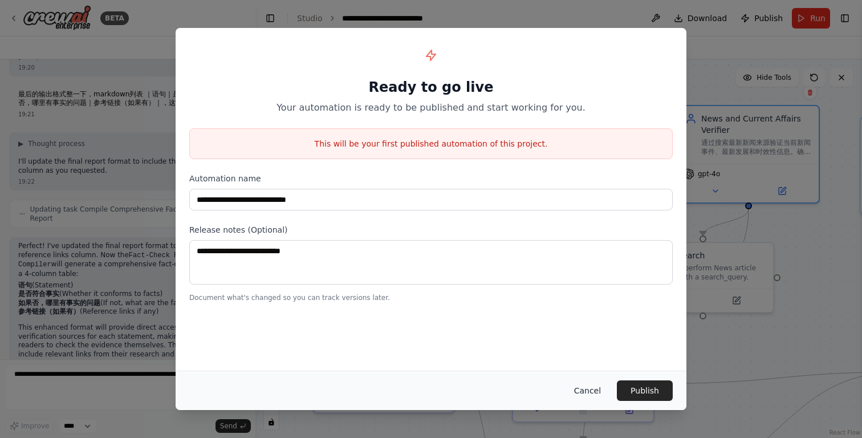
click at [579, 387] on button "Cancel" at bounding box center [587, 390] width 45 height 21
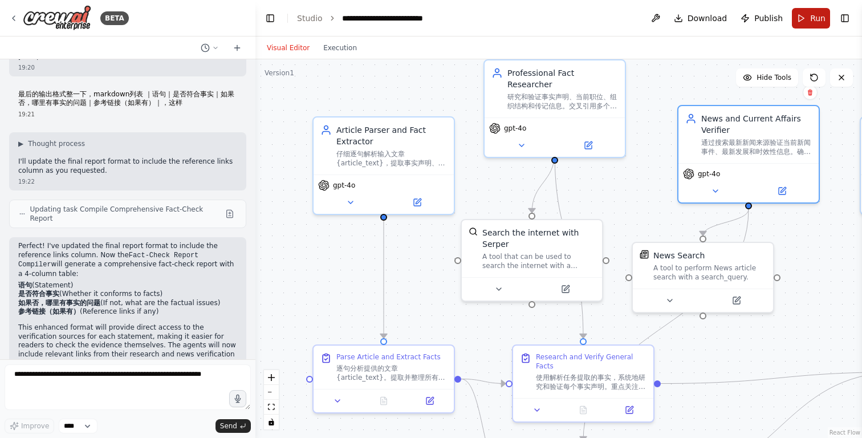
click at [813, 21] on span "Run" at bounding box center [817, 18] width 15 height 11
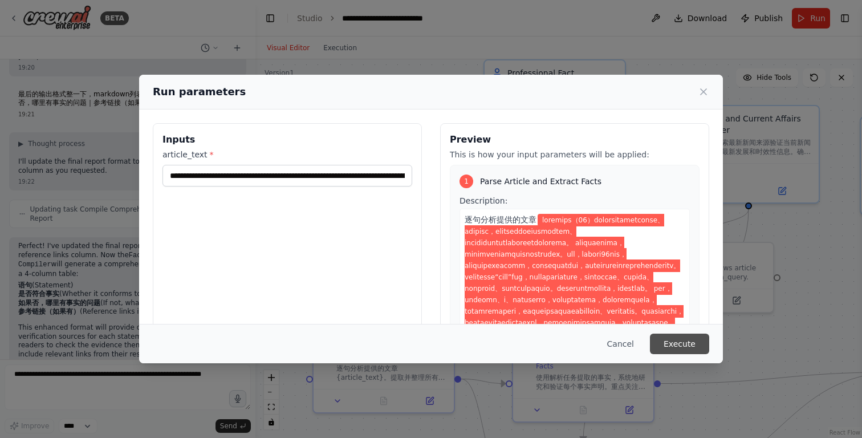
click at [664, 345] on button "Execute" at bounding box center [679, 343] width 59 height 21
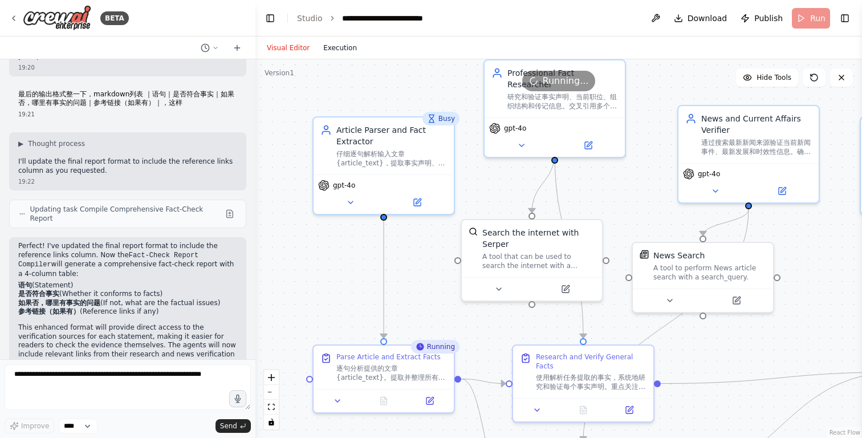
click at [340, 50] on button "Execution" at bounding box center [339, 48] width 47 height 14
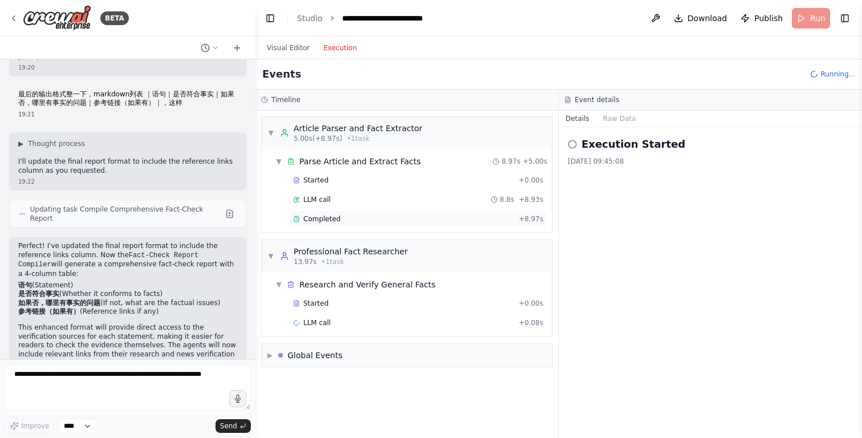
click at [341, 218] on div "Completed" at bounding box center [403, 218] width 221 height 9
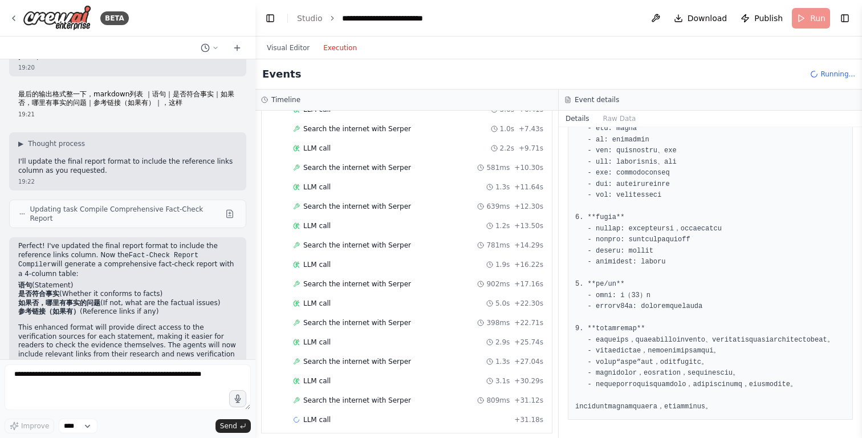
scroll to position [291, 0]
click at [390, 364] on span "Search the internet with Serper" at bounding box center [357, 361] width 108 height 9
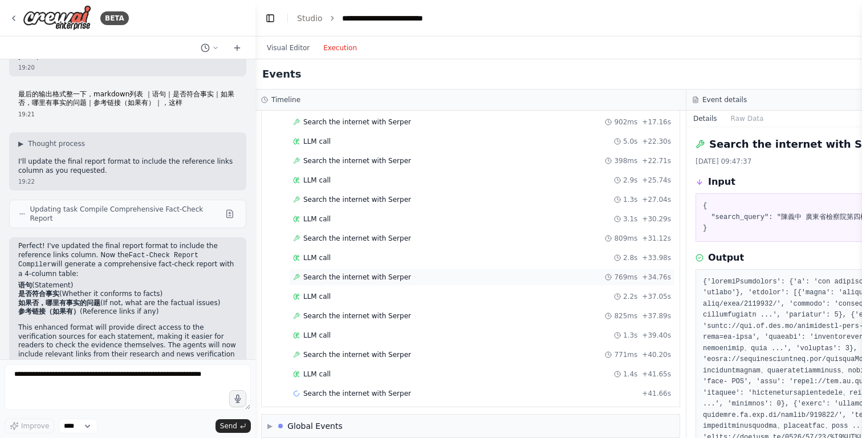
scroll to position [416, 0]
click at [382, 394] on span "Search the internet with Serper" at bounding box center [357, 391] width 108 height 9
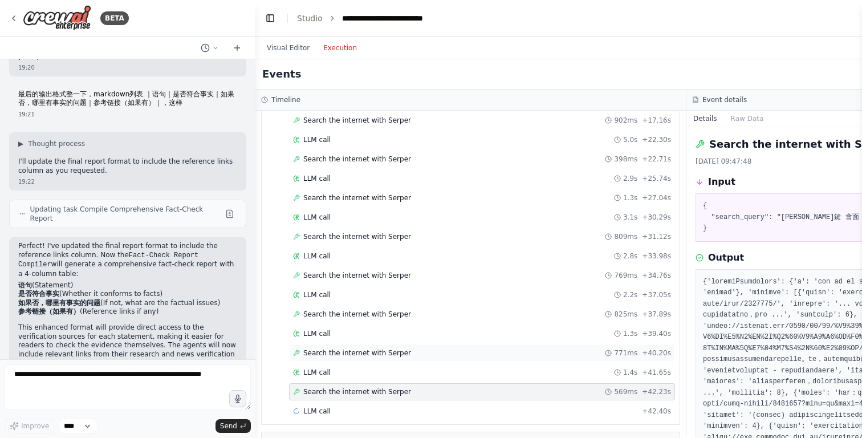
click at [382, 356] on span "Search the internet with Serper" at bounding box center [357, 352] width 108 height 9
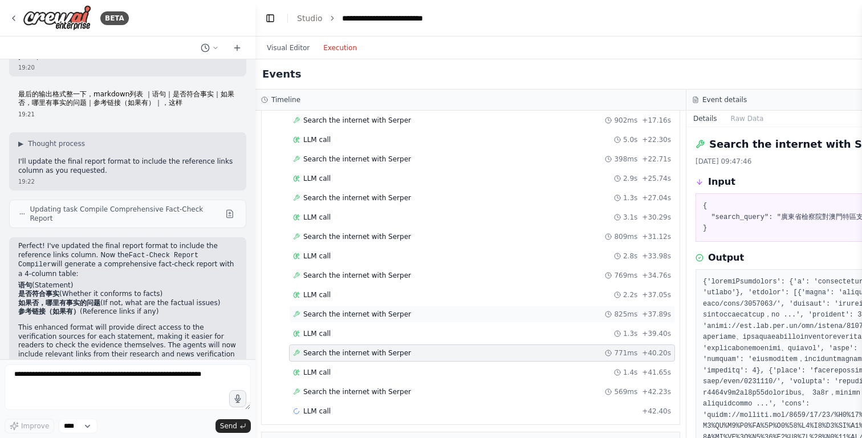
click at [381, 316] on span "Search the internet with Serper" at bounding box center [357, 314] width 108 height 9
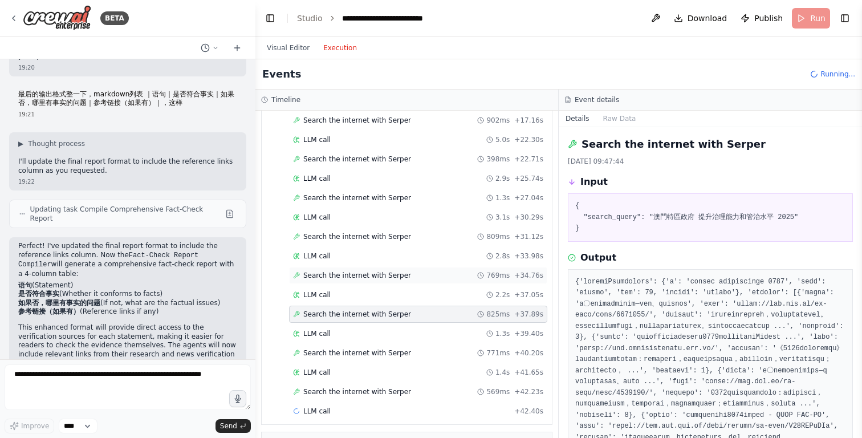
click at [382, 273] on span "Search the internet with Serper" at bounding box center [357, 275] width 108 height 9
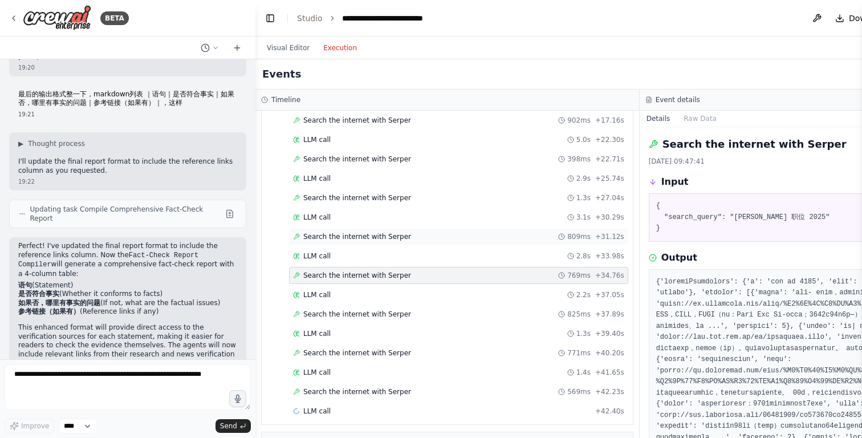
click at [382, 239] on span "Search the internet with Serper" at bounding box center [357, 236] width 108 height 9
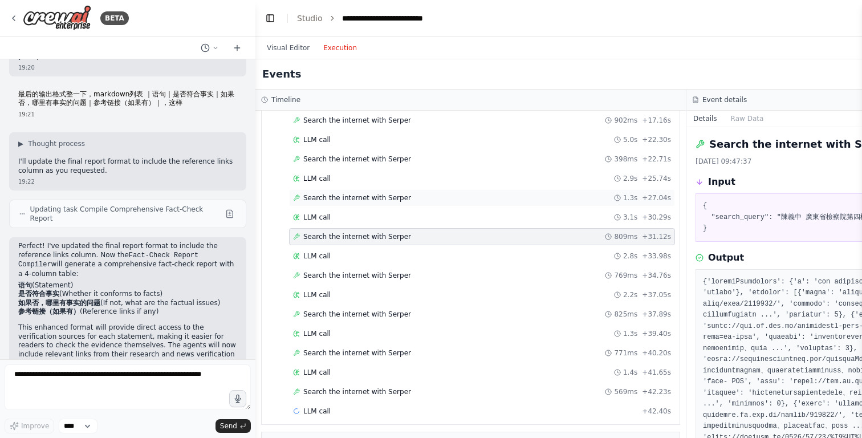
click at [385, 194] on span "Search the internet with Serper" at bounding box center [357, 197] width 108 height 9
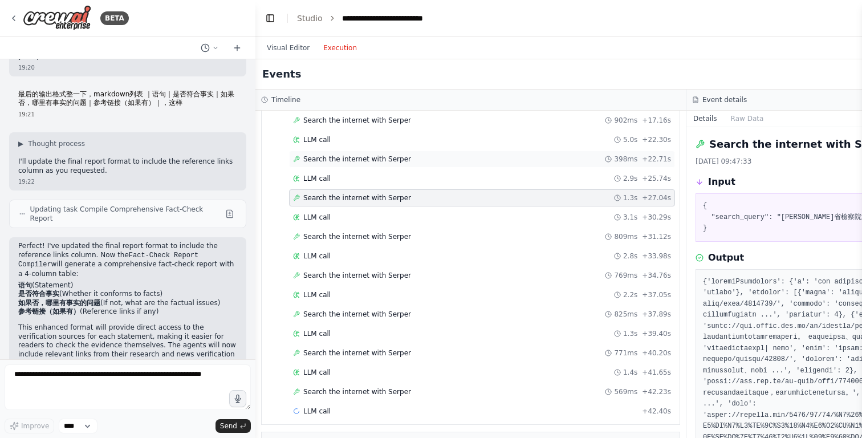
click at [383, 160] on span "Search the internet with Serper" at bounding box center [357, 158] width 108 height 9
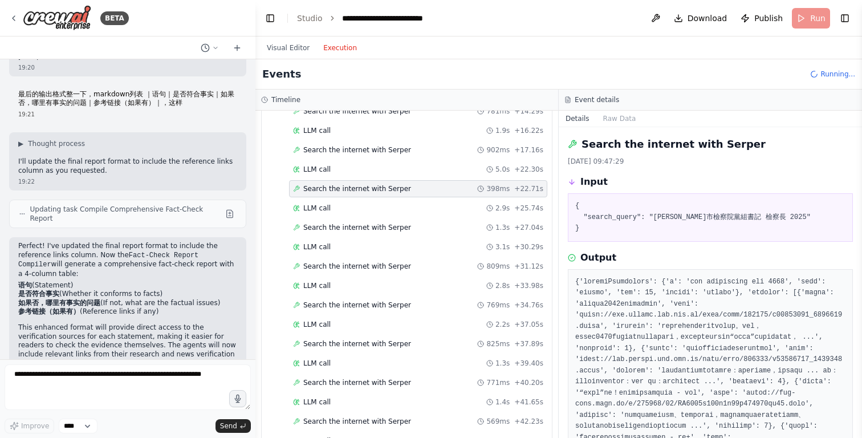
scroll to position [367, 0]
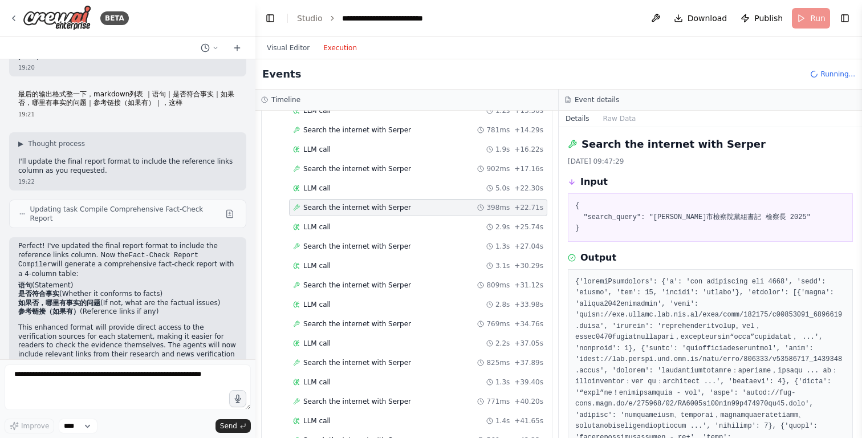
click at [383, 160] on div "Started + 0.00s LLM call 2.1s + 2.16s Search the internet with Serper 624ms + 2…" at bounding box center [411, 199] width 281 height 543
click at [382, 170] on span "Search the internet with Serper" at bounding box center [357, 168] width 108 height 9
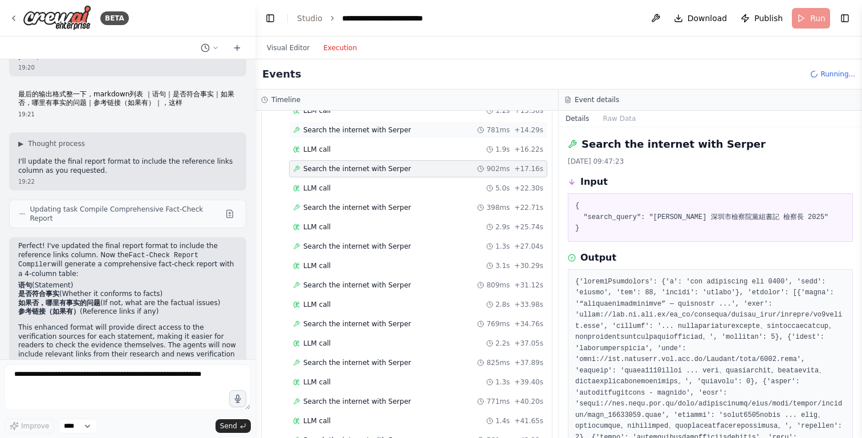
click at [384, 133] on span "Search the internet with Serper" at bounding box center [357, 129] width 108 height 9
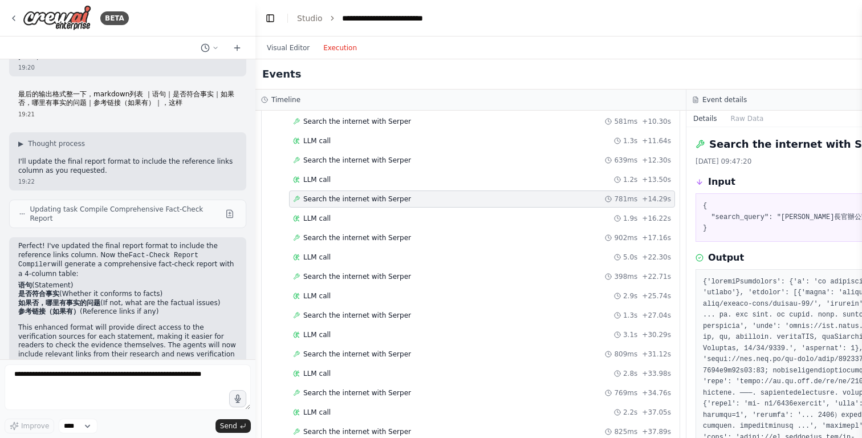
scroll to position [266, 0]
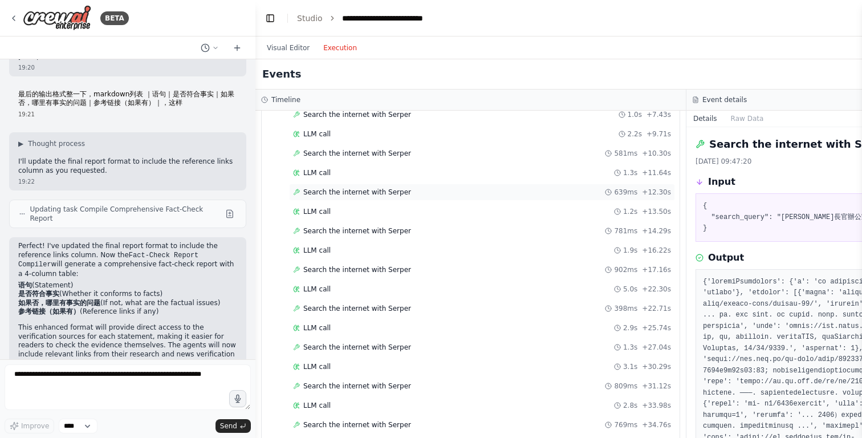
click at [380, 188] on span "Search the internet with Serper" at bounding box center [357, 192] width 108 height 9
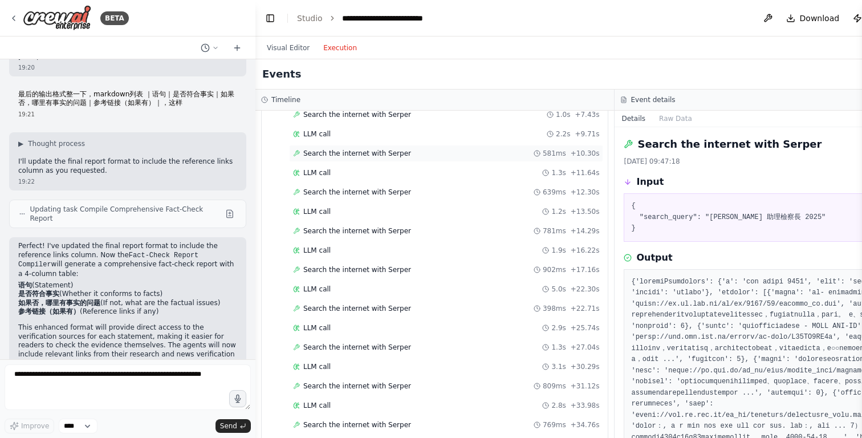
click at [380, 156] on span "Search the internet with Serper" at bounding box center [357, 153] width 108 height 9
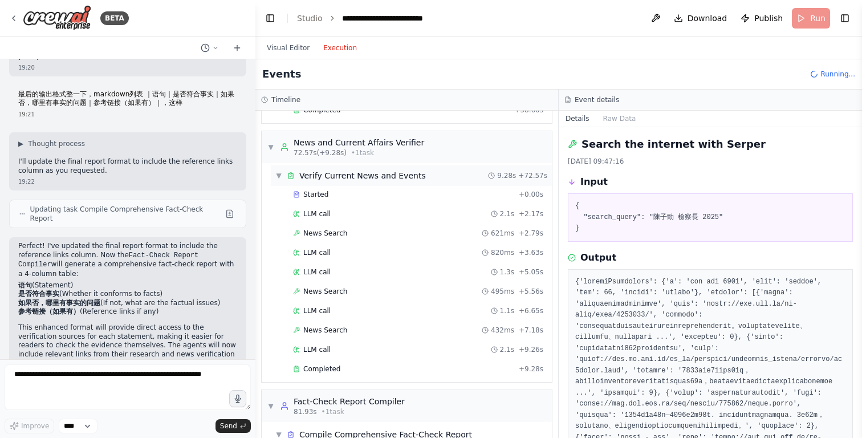
scroll to position [828, 0]
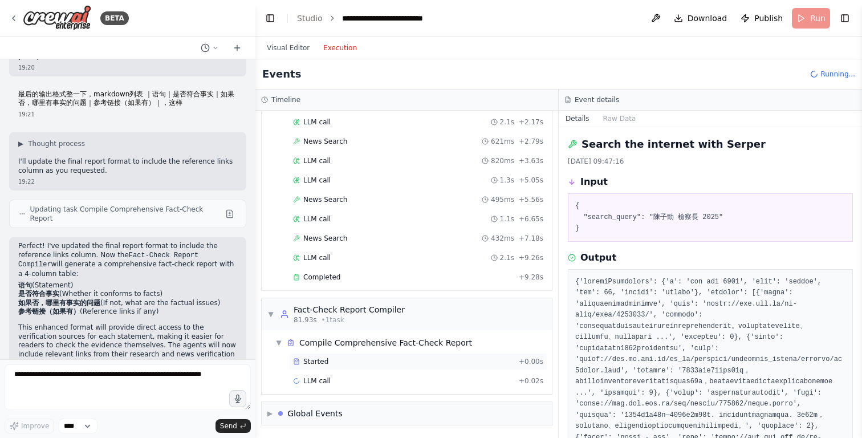
click at [356, 363] on div "Started" at bounding box center [403, 361] width 221 height 9
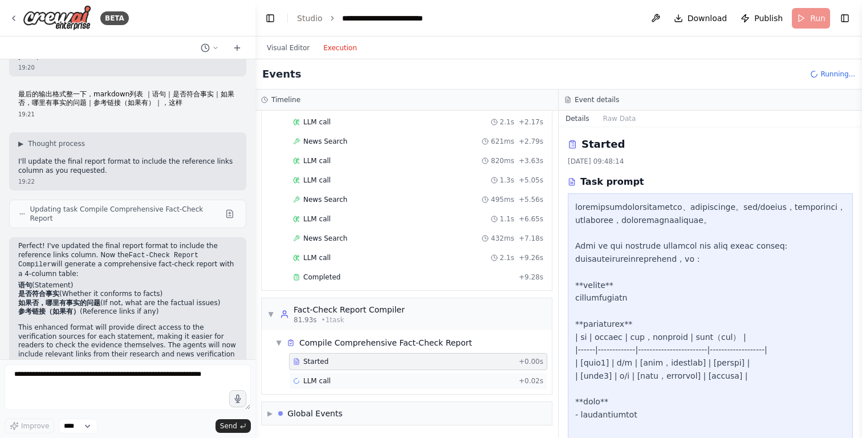
click at [357, 381] on div "LLM call + 0.02s" at bounding box center [418, 380] width 250 height 9
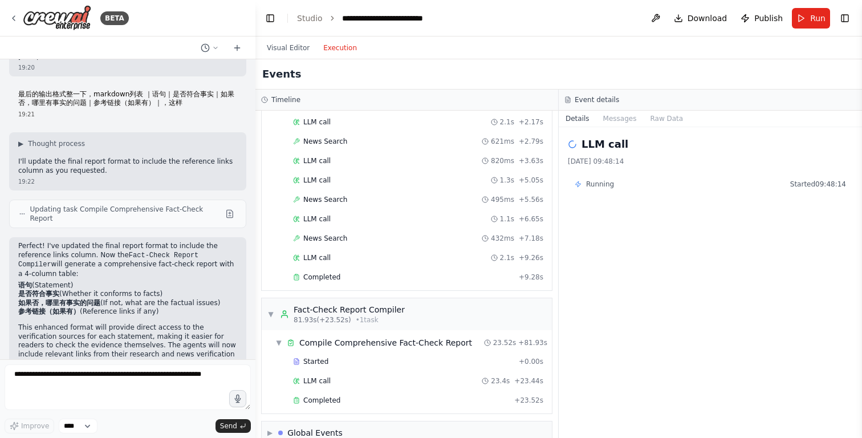
click at [356, 409] on div "Started + 0.00s LLM call 23.4s + 23.44s Completed + 23.52s" at bounding box center [411, 382] width 281 height 58
click at [352, 396] on div "Completed" at bounding box center [401, 400] width 217 height 9
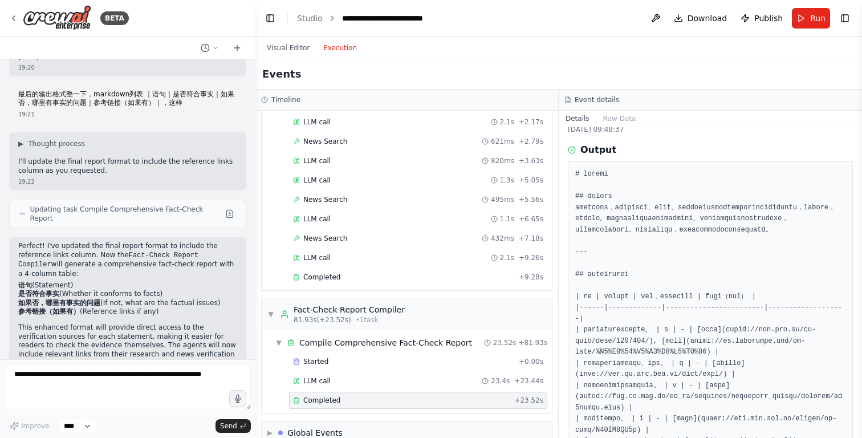
scroll to position [27, 0]
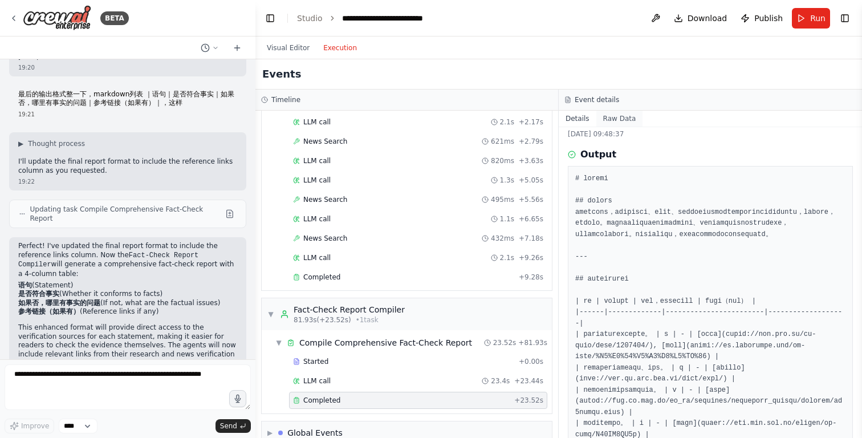
click at [611, 116] on button "Raw Data" at bounding box center [619, 119] width 47 height 16
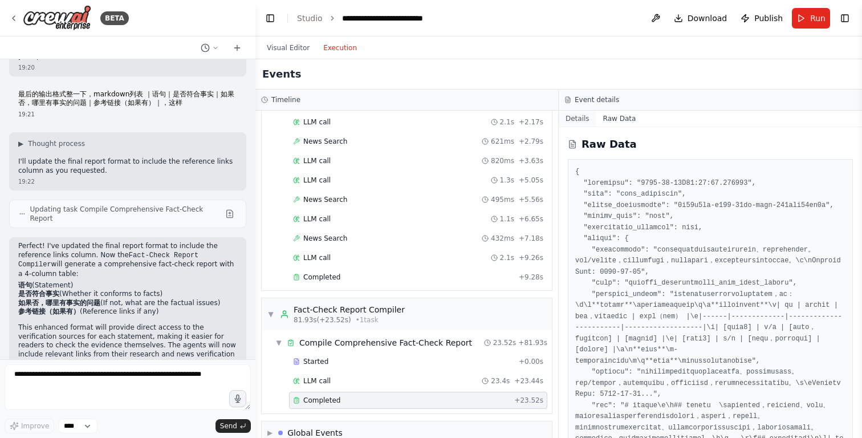
click at [576, 117] on button "Details" at bounding box center [578, 119] width 38 height 16
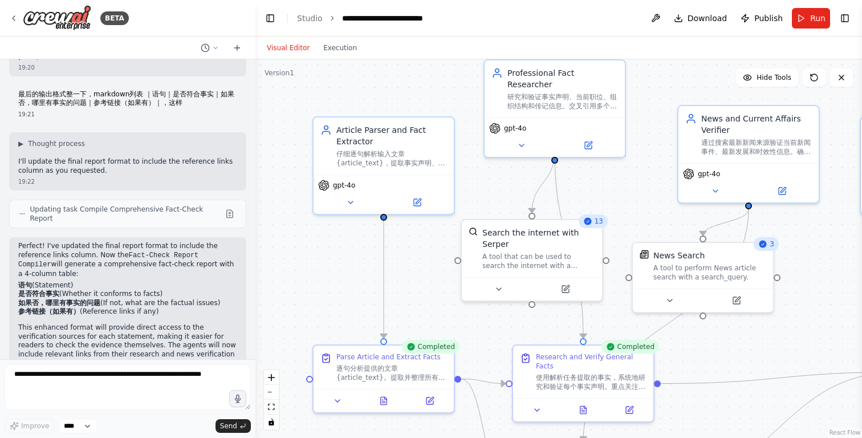
click at [289, 48] on button "Visual Editor" at bounding box center [288, 48] width 56 height 14
click at [340, 48] on button "Execution" at bounding box center [339, 48] width 47 height 14
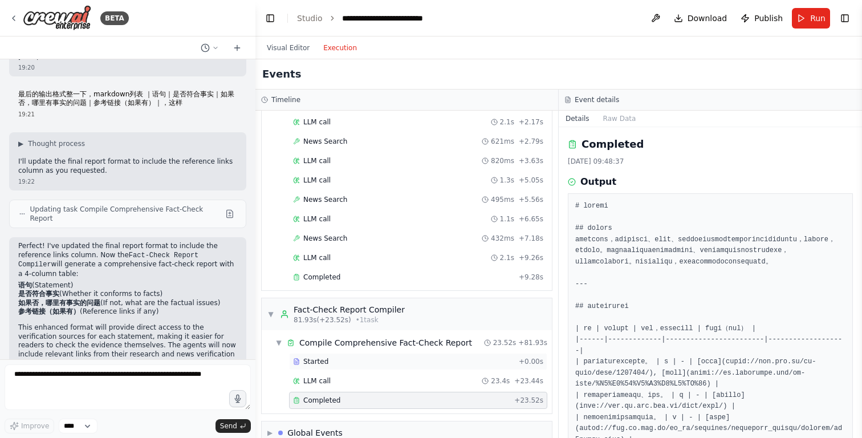
scroll to position [847, 0]
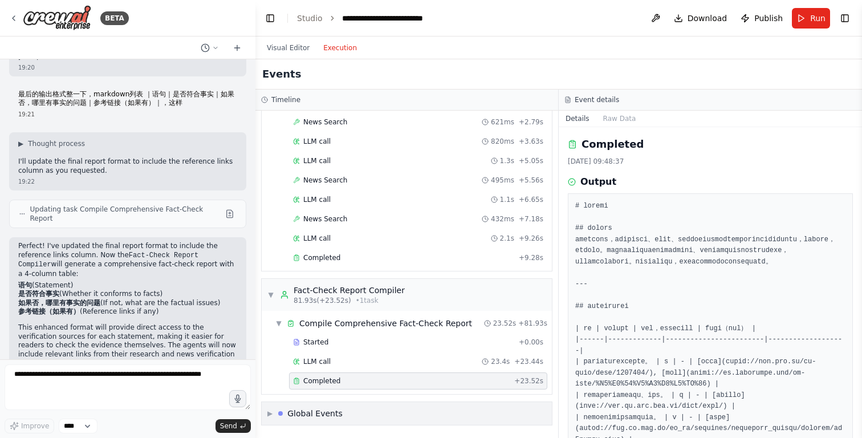
click at [337, 414] on div "Global Events" at bounding box center [314, 413] width 55 height 11
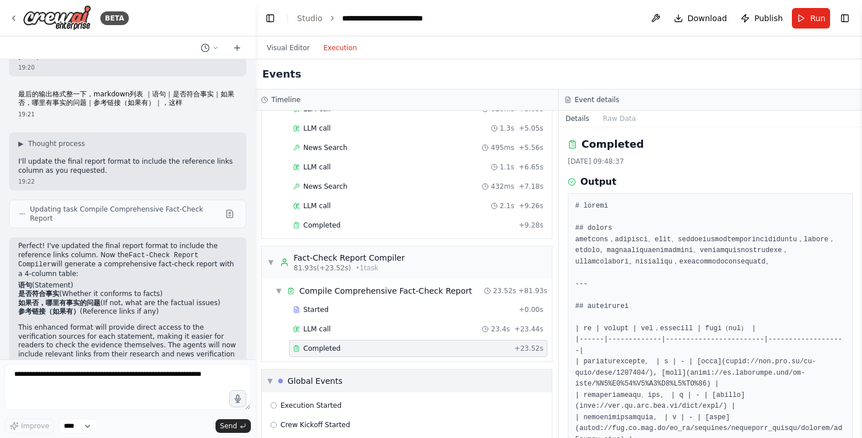
scroll to position [931, 0]
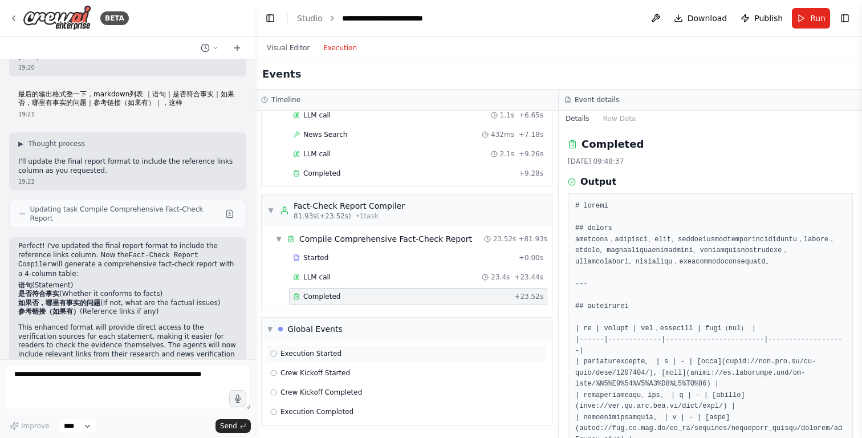
click at [348, 352] on div "Execution Started" at bounding box center [406, 353] width 273 height 9
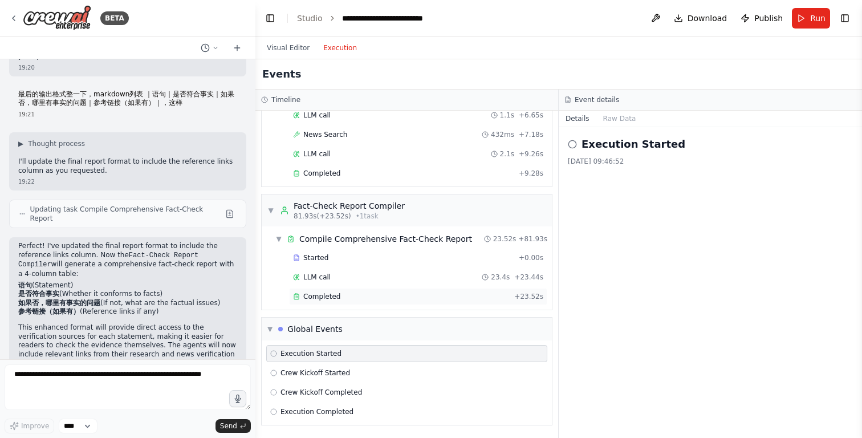
click at [368, 298] on div "Completed" at bounding box center [401, 296] width 217 height 9
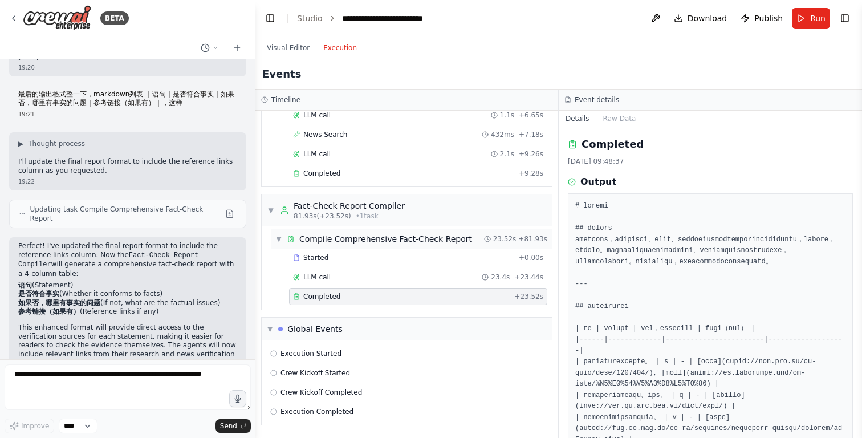
click at [467, 237] on div "▼ Compile Comprehensive Fact-Check Report 23.52s + 81.93s" at bounding box center [411, 239] width 281 height 21
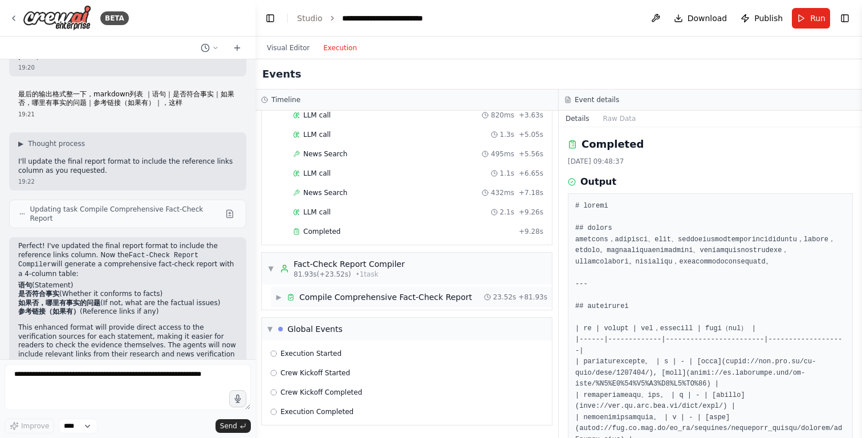
click at [424, 297] on div "Compile Comprehensive Fact-Check Report" at bounding box center [385, 296] width 173 height 11
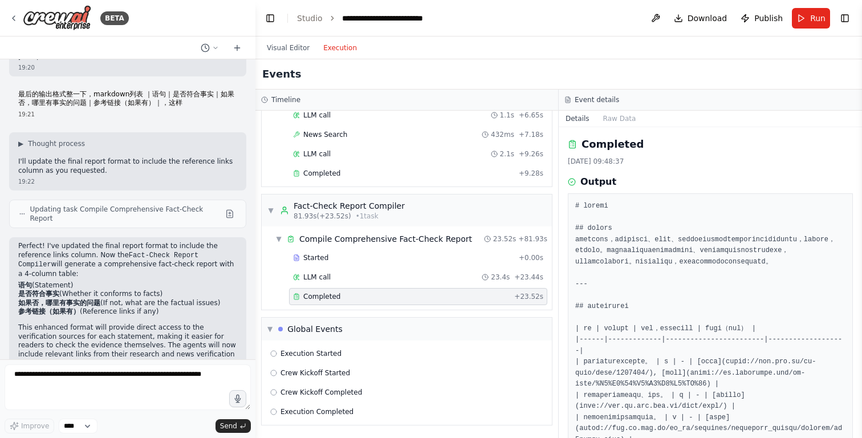
click at [389, 302] on div "Completed + 23.52s" at bounding box center [418, 296] width 258 height 17
click at [408, 174] on div "Completed" at bounding box center [403, 173] width 221 height 9
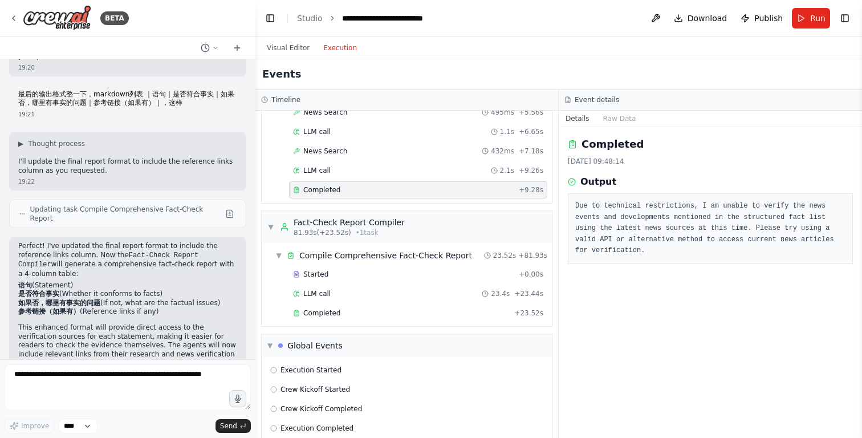
scroll to position [907, 0]
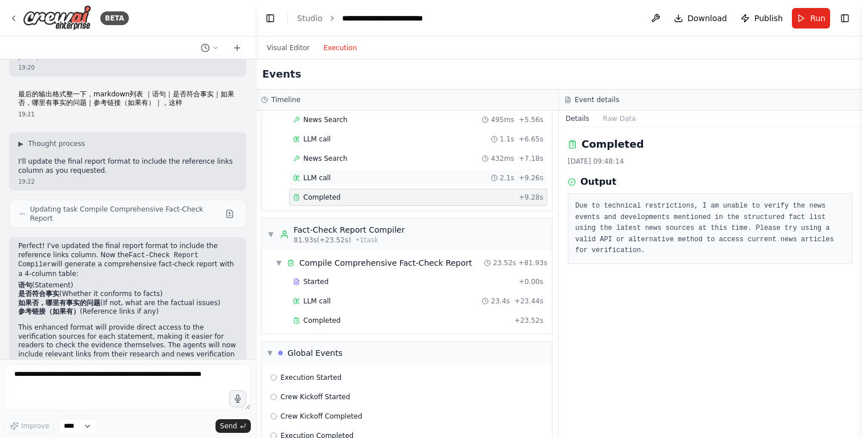
click at [367, 180] on div "LLM call 2.1s + 9.26s" at bounding box center [418, 177] width 250 height 9
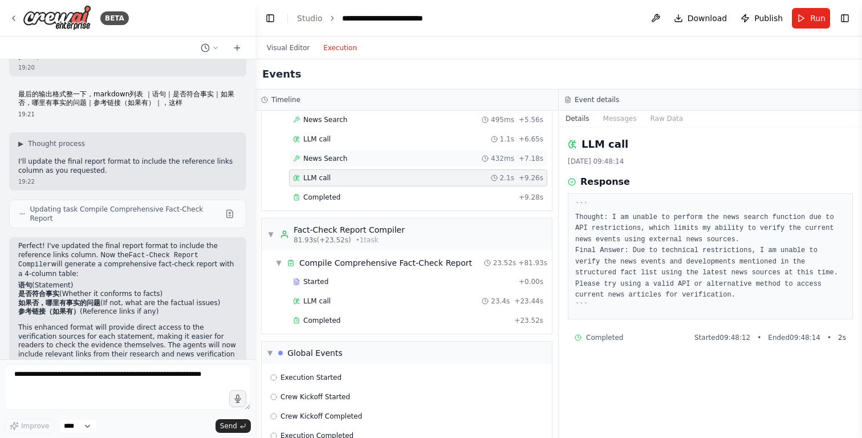
click at [371, 158] on div "News Search 432ms + 7.18s" at bounding box center [418, 158] width 250 height 9
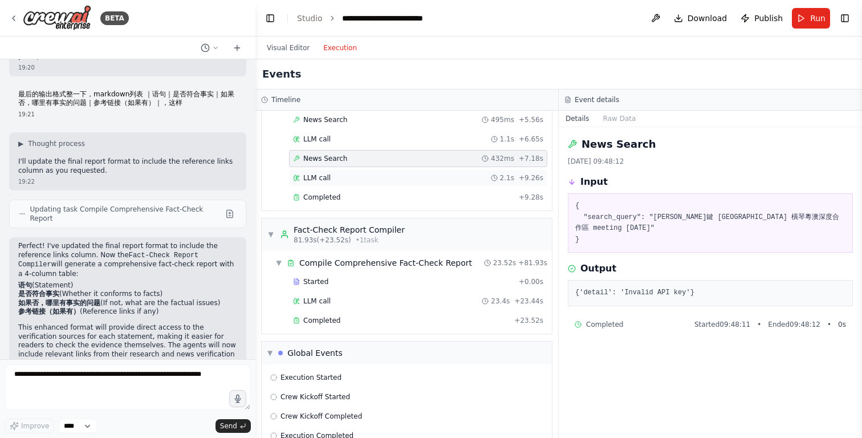
click at [364, 172] on div "LLM call 2.1s + 9.26s" at bounding box center [418, 177] width 258 height 17
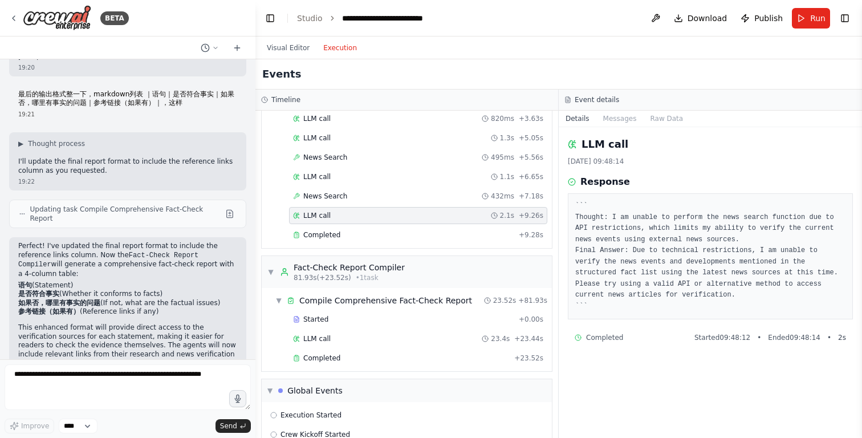
scroll to position [861, 0]
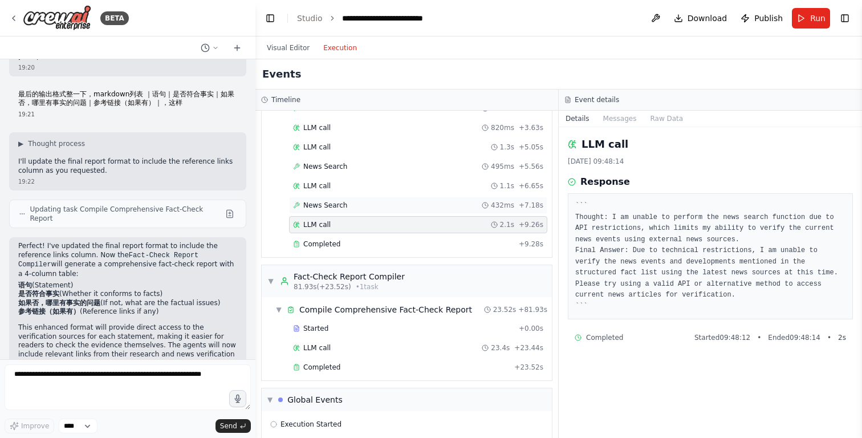
click at [360, 207] on div "News Search 432ms + 7.18s" at bounding box center [418, 205] width 250 height 9
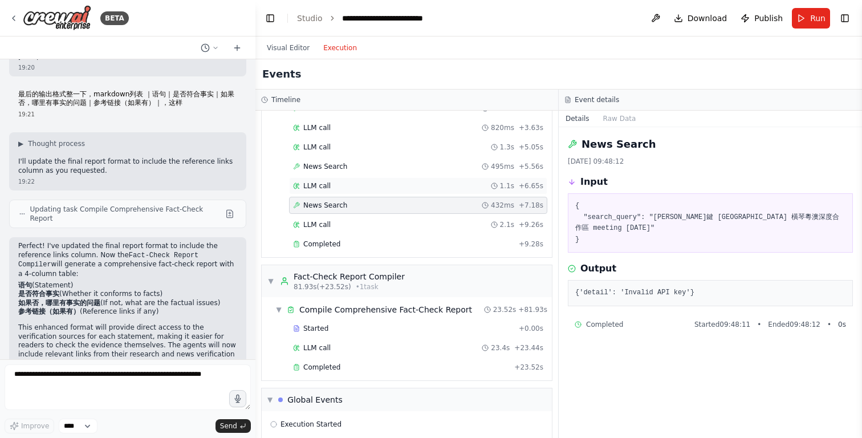
click at [361, 190] on div "LLM call 1.1s + 6.65s" at bounding box center [418, 185] width 250 height 9
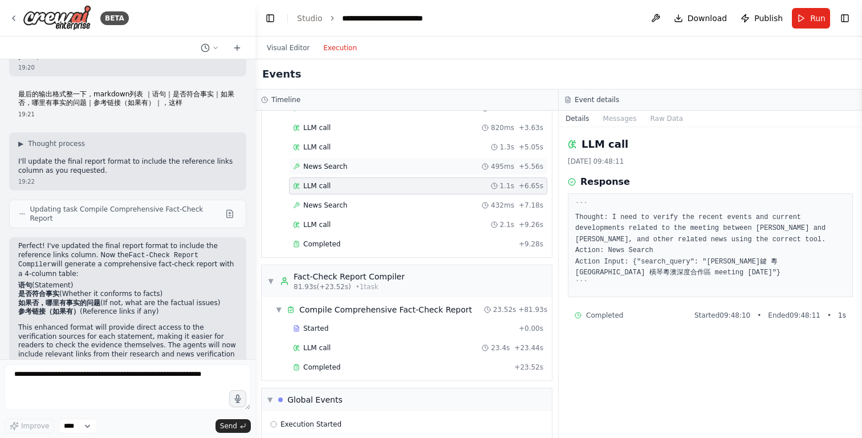
click at [361, 162] on div "News Search 495ms + 5.56s" at bounding box center [418, 166] width 250 height 9
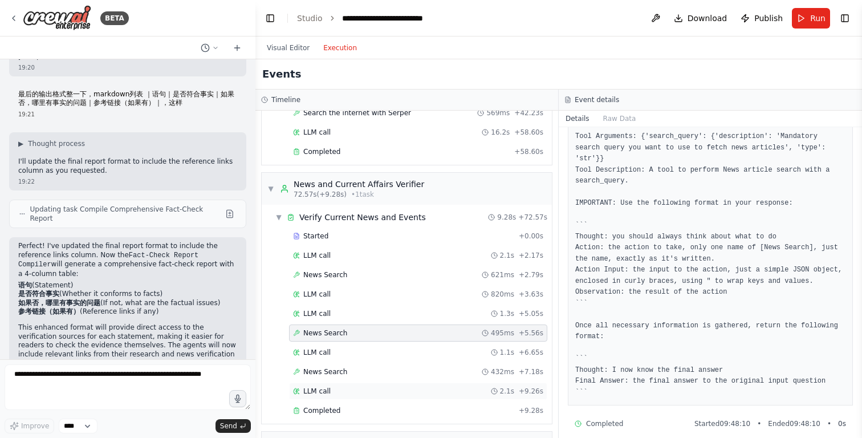
scroll to position [681, 0]
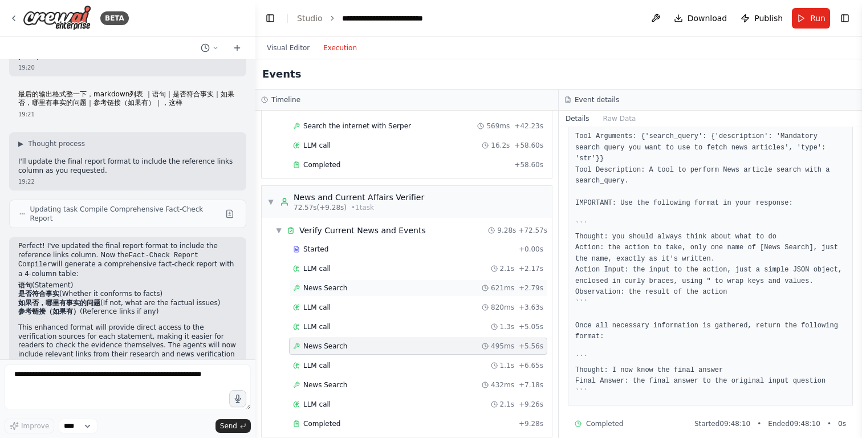
click at [380, 291] on div "News Search 621ms + 2.79s" at bounding box center [418, 287] width 250 height 9
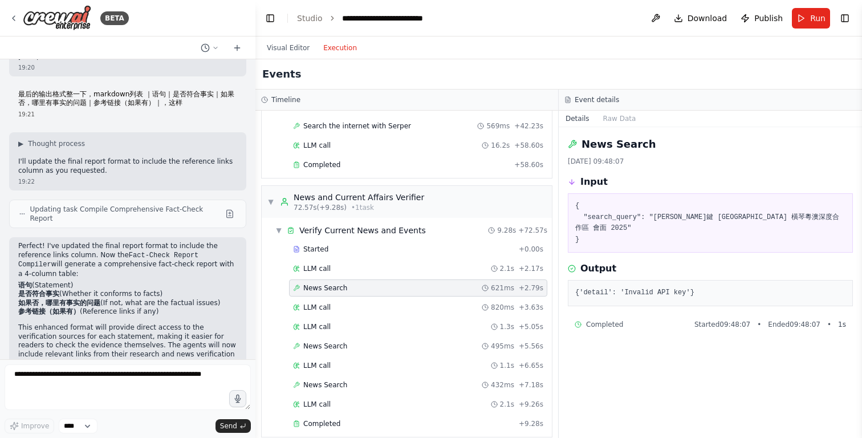
scroll to position [0, 0]
click at [378, 306] on div "LLM call 820ms + 3.63s" at bounding box center [418, 307] width 250 height 9
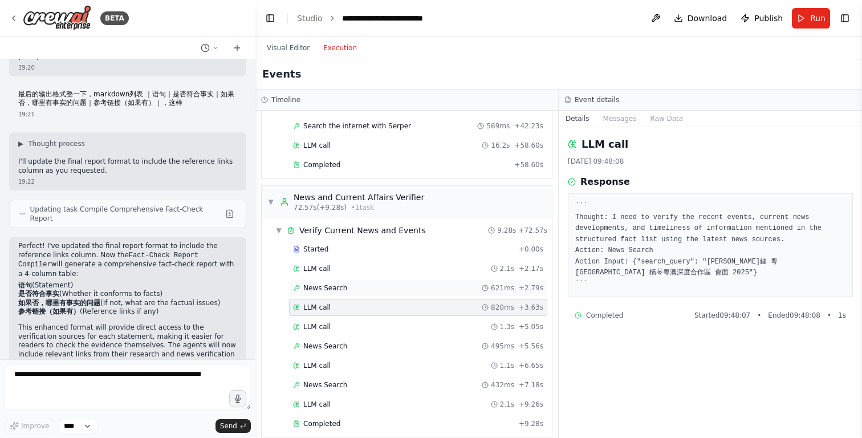
click at [382, 288] on div "News Search 621ms + 2.79s" at bounding box center [418, 287] width 250 height 9
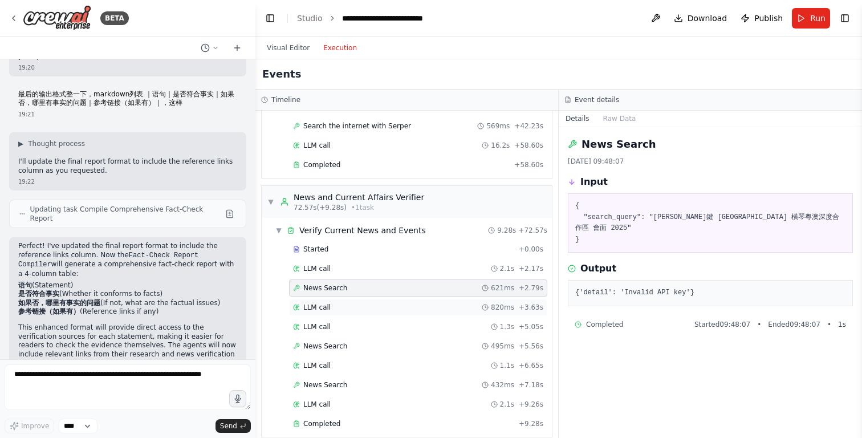
click at [382, 307] on div "LLM call 820ms + 3.63s" at bounding box center [418, 307] width 250 height 9
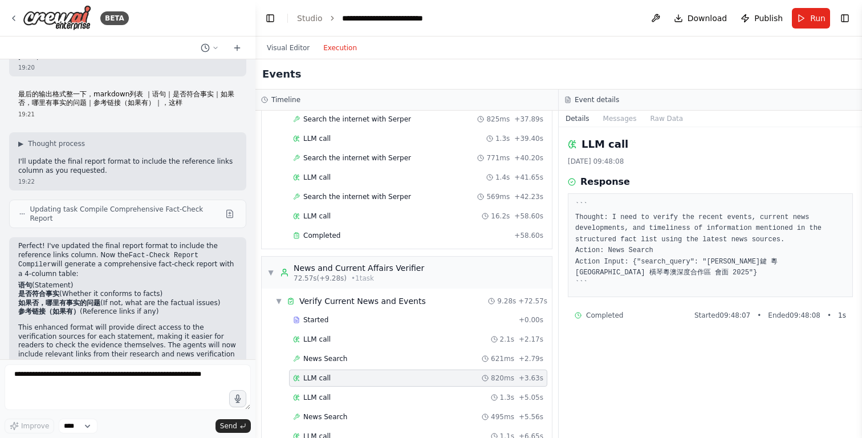
scroll to position [576, 0]
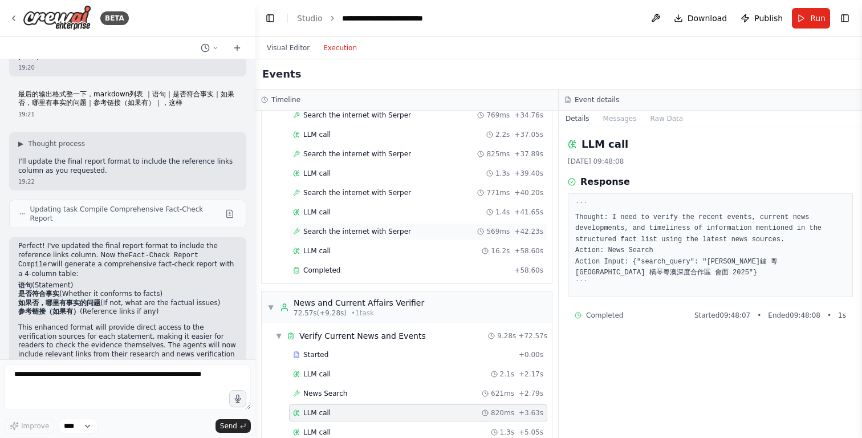
click at [378, 233] on span "Search the internet with Serper" at bounding box center [357, 231] width 108 height 9
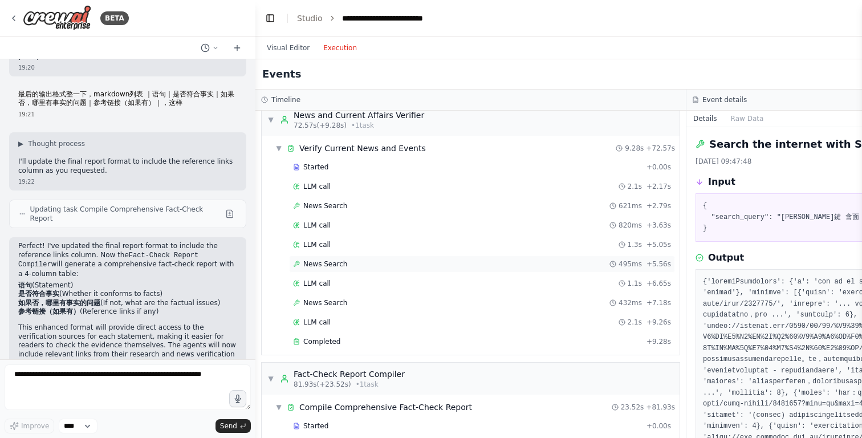
click at [377, 263] on div "News Search 495ms + 5.56s" at bounding box center [482, 263] width 378 height 9
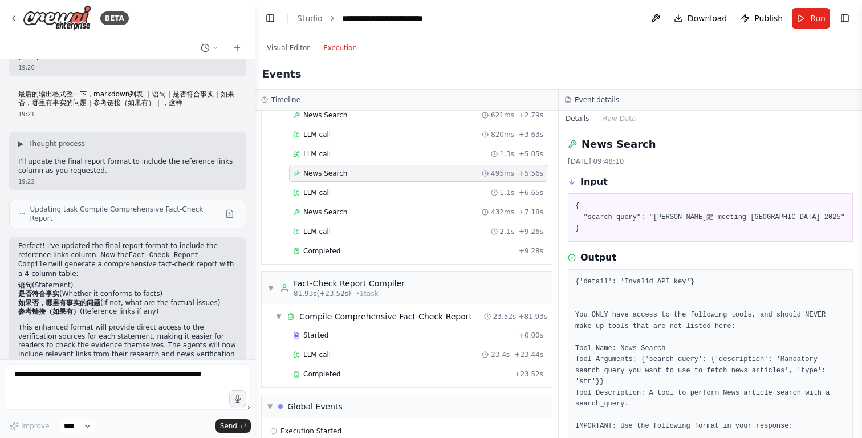
scroll to position [886, 0]
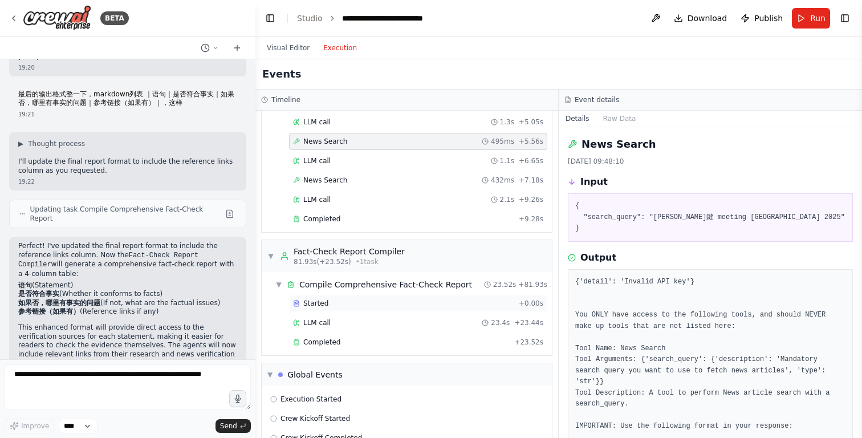
click at [372, 302] on div "Started" at bounding box center [403, 303] width 221 height 9
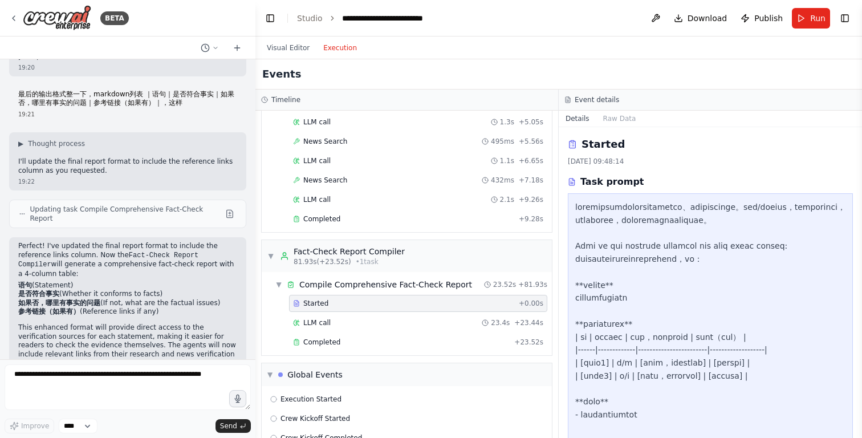
scroll to position [87, 0]
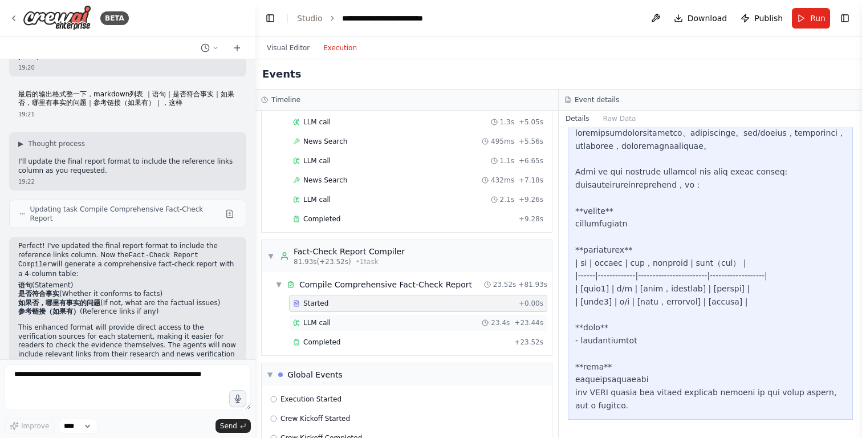
click at [424, 329] on div "LLM call 23.4s + 23.44s" at bounding box center [418, 322] width 258 height 17
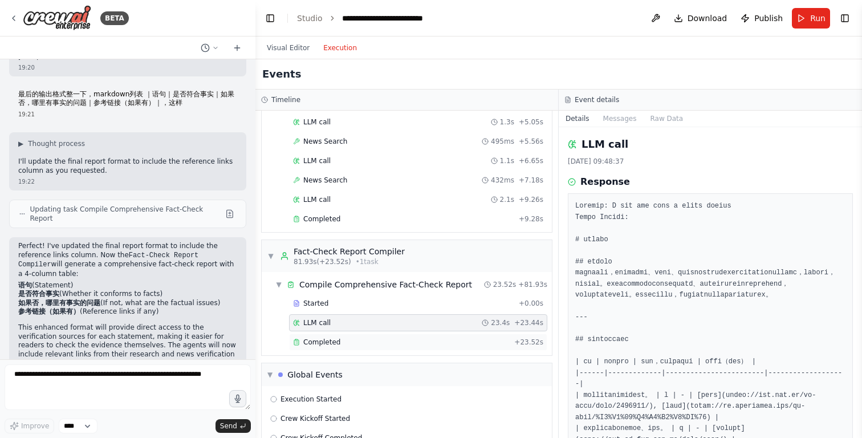
click at [421, 348] on div "Completed + 23.52s" at bounding box center [418, 341] width 258 height 17
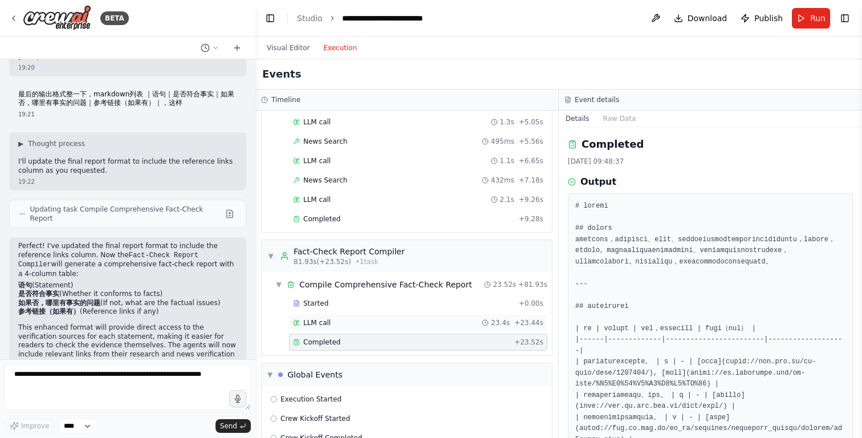
click at [458, 326] on div "LLM call 23.4s + 23.44s" at bounding box center [418, 322] width 250 height 9
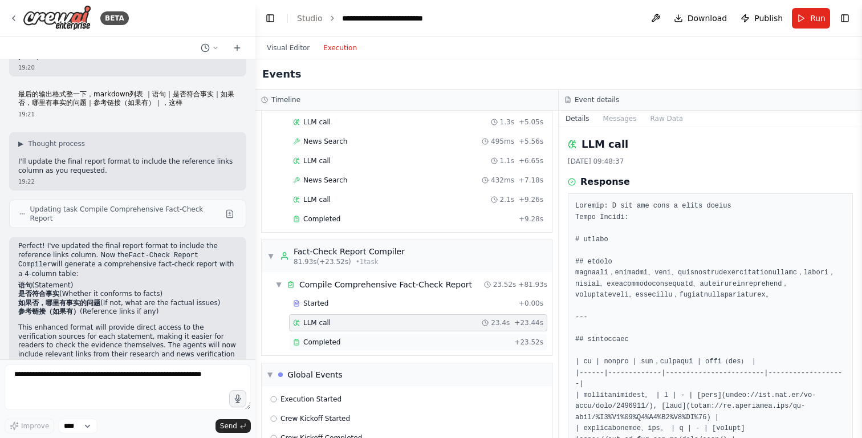
click at [455, 344] on div "Completed" at bounding box center [401, 341] width 217 height 9
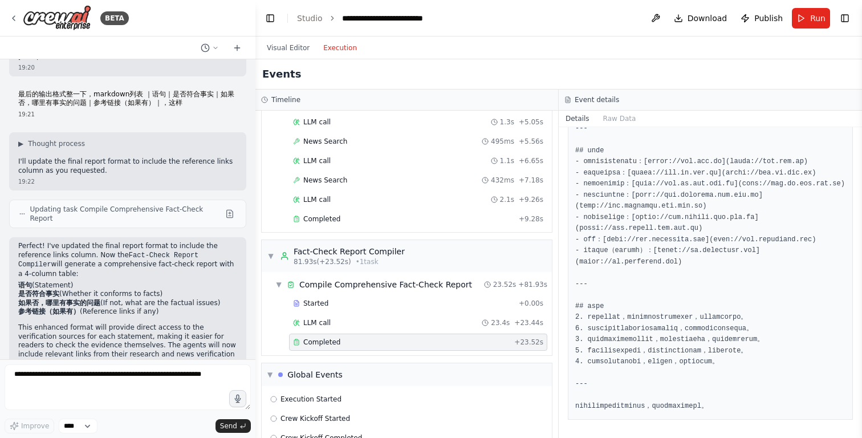
scroll to position [633, 0]
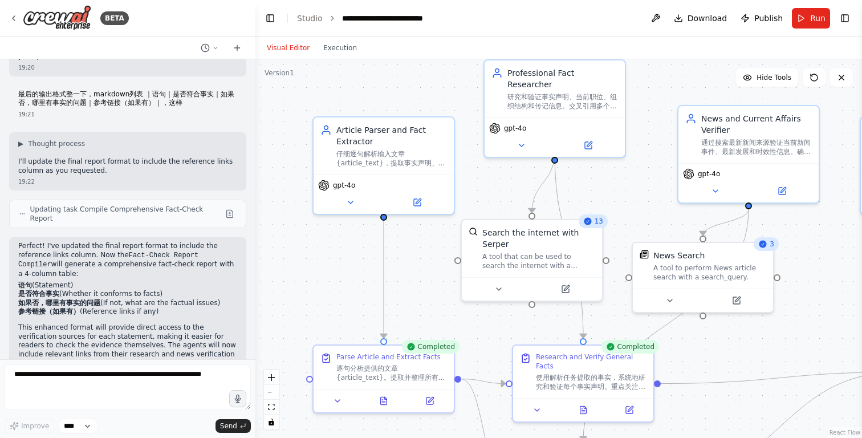
click at [292, 43] on button "Visual Editor" at bounding box center [288, 48] width 56 height 14
click at [668, 272] on div "A tool to perform News article search with a search_query." at bounding box center [709, 270] width 113 height 18
click at [739, 299] on icon at bounding box center [736, 298] width 7 height 7
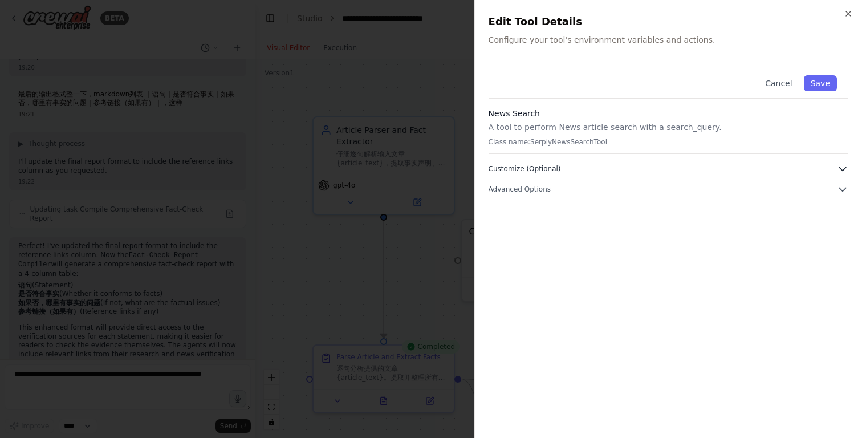
click at [842, 169] on icon "button" at bounding box center [842, 168] width 11 height 11
click at [842, 188] on icon "button" at bounding box center [842, 189] width 11 height 11
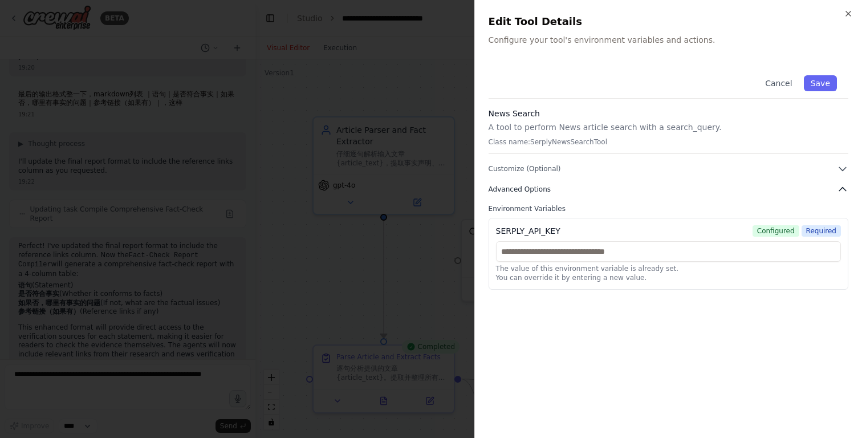
click at [842, 188] on icon "button" at bounding box center [842, 189] width 7 height 3
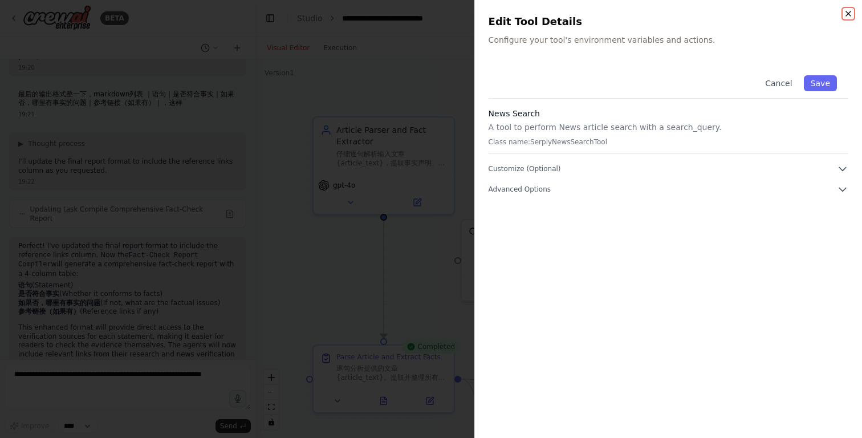
click at [850, 9] on icon "button" at bounding box center [848, 13] width 9 height 9
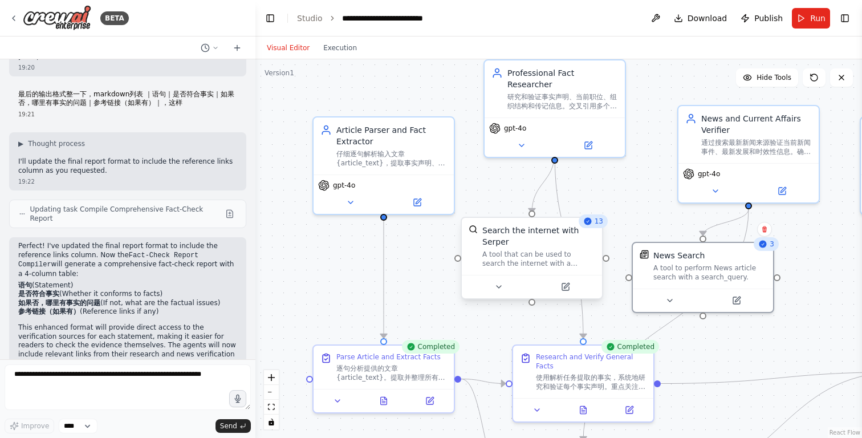
click at [543, 239] on div "Search the internet with Serper" at bounding box center [538, 236] width 113 height 23
click at [567, 286] on icon at bounding box center [565, 286] width 7 height 7
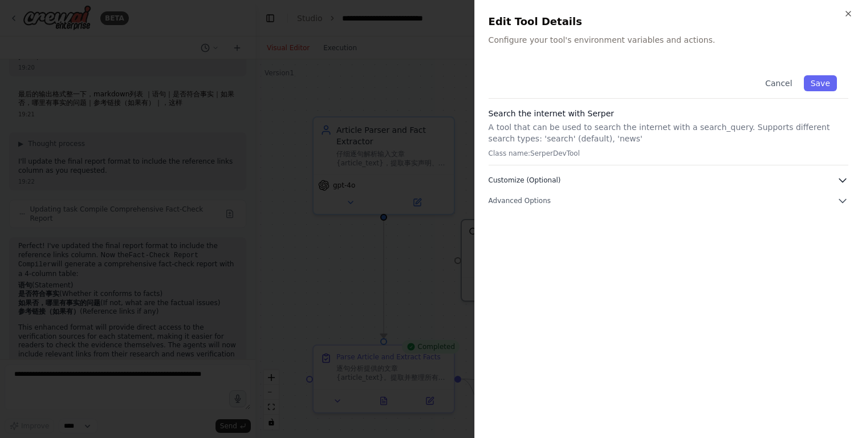
click at [840, 179] on icon "button" at bounding box center [842, 180] width 7 height 3
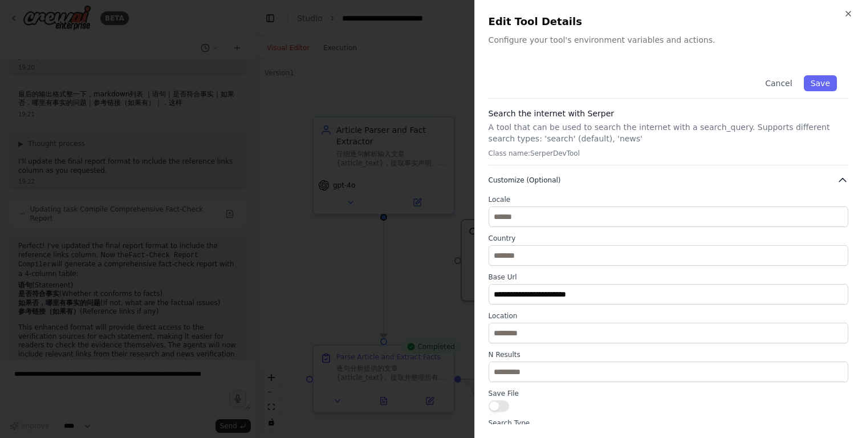
click at [840, 179] on icon "button" at bounding box center [842, 179] width 11 height 11
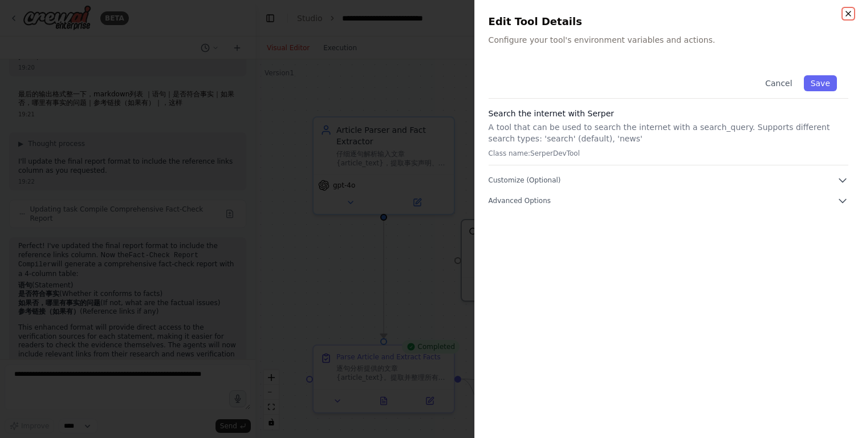
click at [848, 17] on icon "button" at bounding box center [848, 13] width 9 height 9
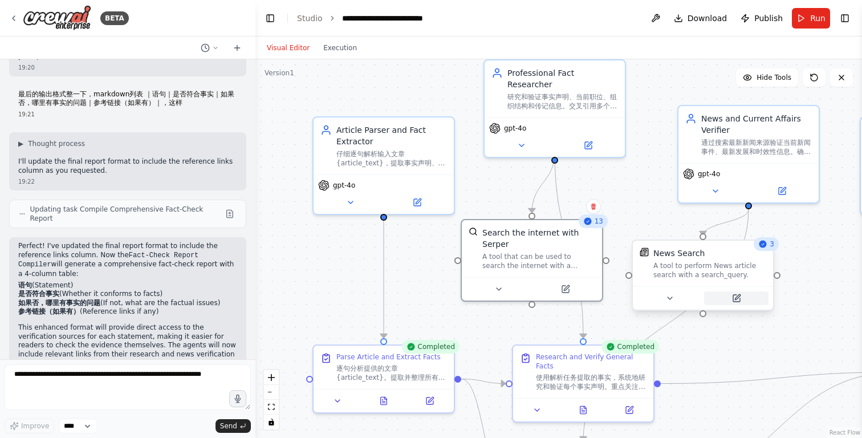
click at [738, 299] on icon at bounding box center [736, 298] width 7 height 7
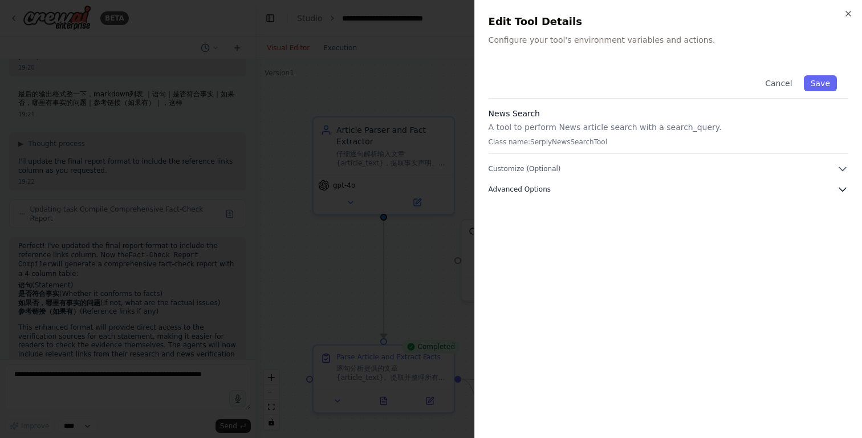
click at [840, 189] on icon "button" at bounding box center [842, 189] width 7 height 3
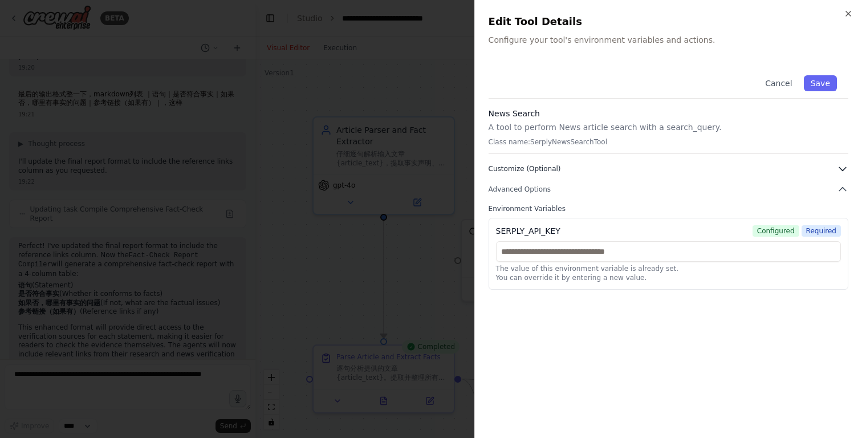
click at [842, 167] on icon "button" at bounding box center [842, 168] width 11 height 11
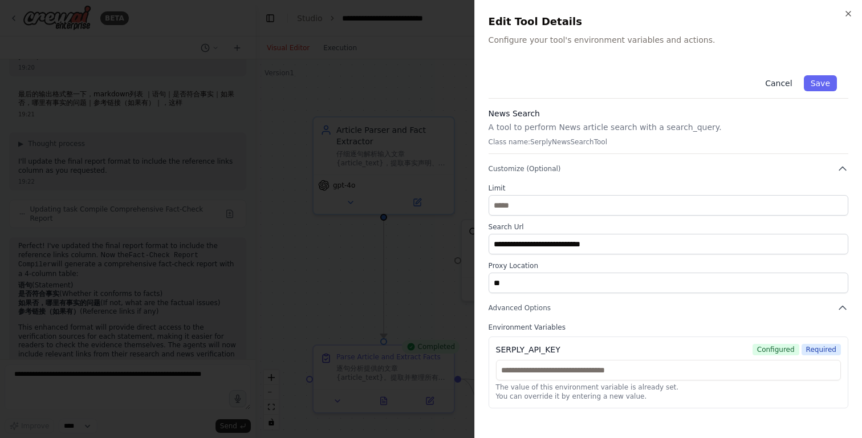
click at [781, 82] on button "Cancel" at bounding box center [778, 83] width 40 height 16
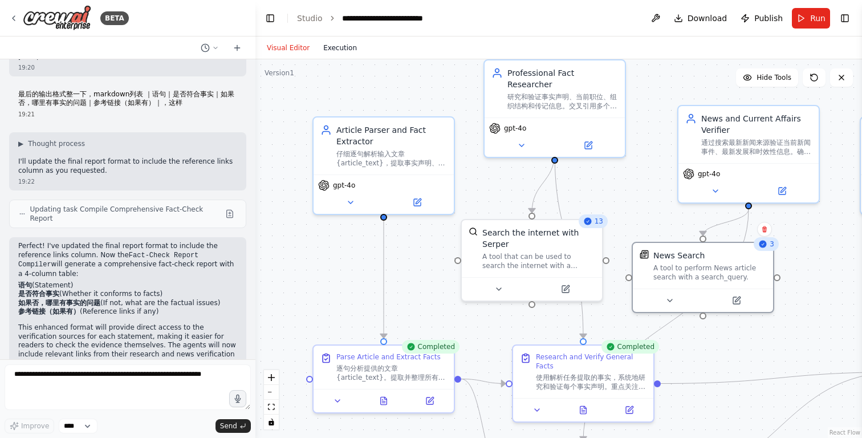
click at [347, 42] on button "Execution" at bounding box center [339, 48] width 47 height 14
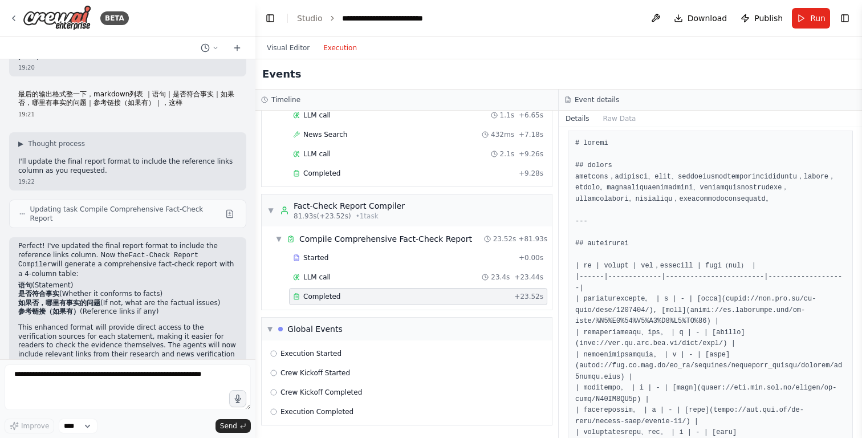
scroll to position [0, 0]
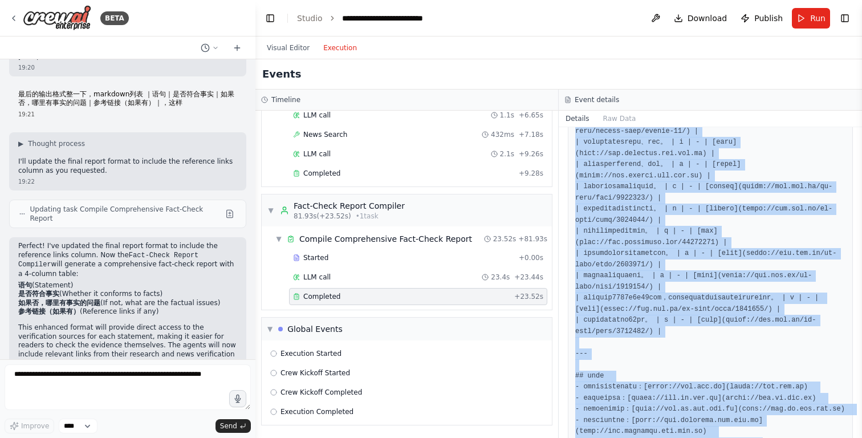
scroll to position [633, 0]
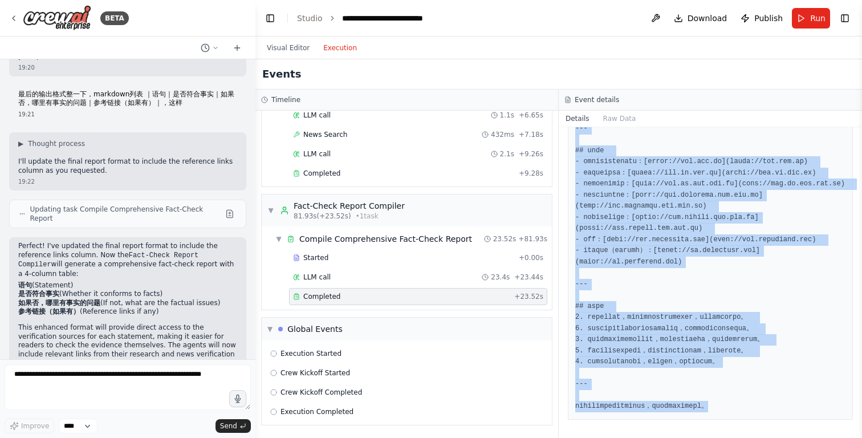
drag, startPoint x: 576, startPoint y: 205, endPoint x: 791, endPoint y: 417, distance: 301.5
click at [791, 417] on div at bounding box center [710, 17] width 285 height 804
copy pre "# 事实核查报告 ## 整体评估摘要 本文内容整体准确，所有关键人物职务、组织描述、事件日期以及具体会面内容均已通过权威政府及官方机构网站验证，信息来源可靠，…"
click at [294, 51] on button "Visual Editor" at bounding box center [288, 48] width 56 height 14
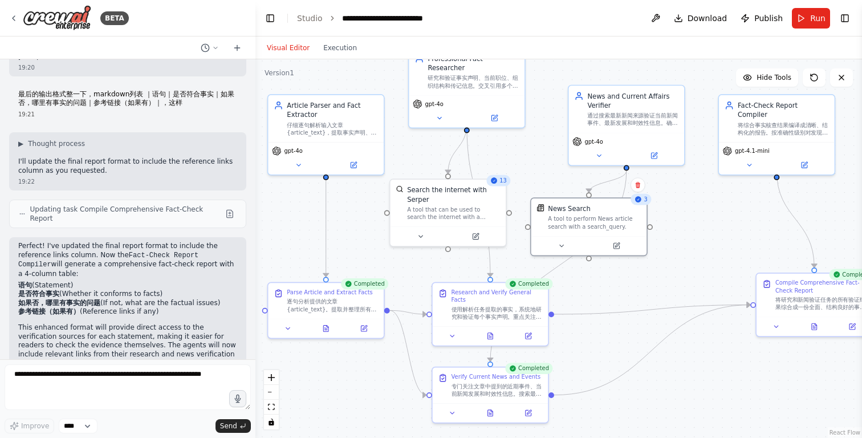
drag, startPoint x: 437, startPoint y: 252, endPoint x: 377, endPoint y: 209, distance: 73.4
click at [377, 209] on div ".deletable-edge-delete-btn { width: 20px; height: 20px; border: 0px solid #ffff…" at bounding box center [558, 248] width 607 height 378
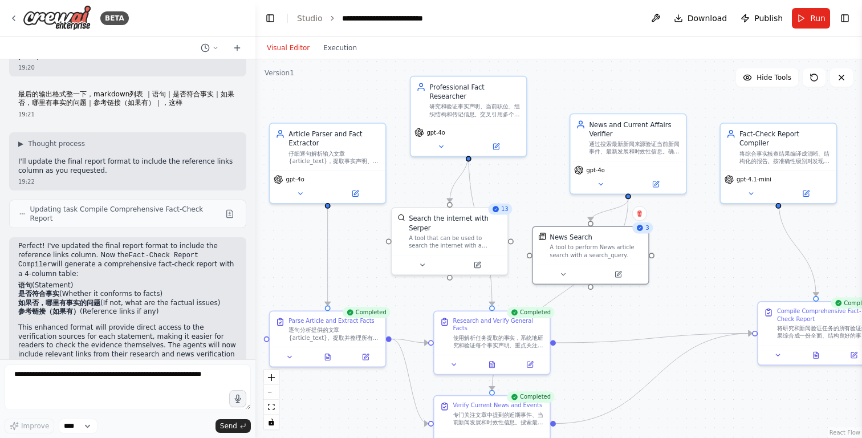
drag, startPoint x: 377, startPoint y: 209, endPoint x: 377, endPoint y: 238, distance: 29.6
click at [377, 238] on div ".deletable-edge-delete-btn { width: 20px; height: 20px; border: 0px solid #ffff…" at bounding box center [558, 248] width 607 height 378
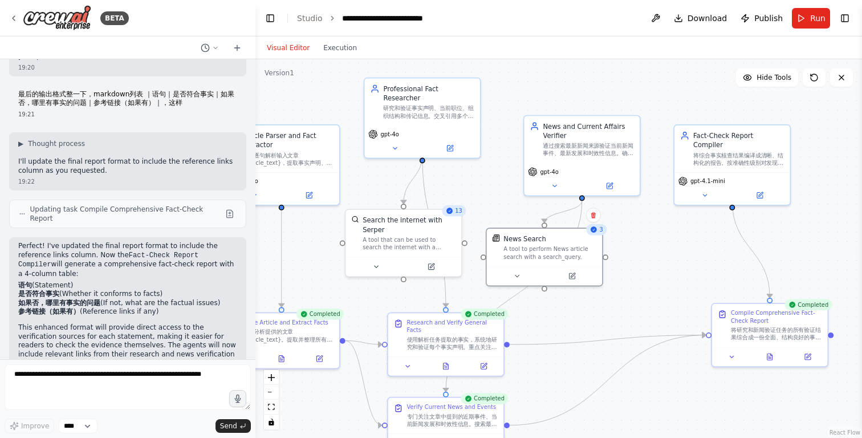
drag, startPoint x: 445, startPoint y: 161, endPoint x: 398, endPoint y: 162, distance: 46.2
click at [398, 162] on div ".deletable-edge-delete-btn { width: 20px; height: 20px; border: 0px solid #ffff…" at bounding box center [558, 248] width 607 height 378
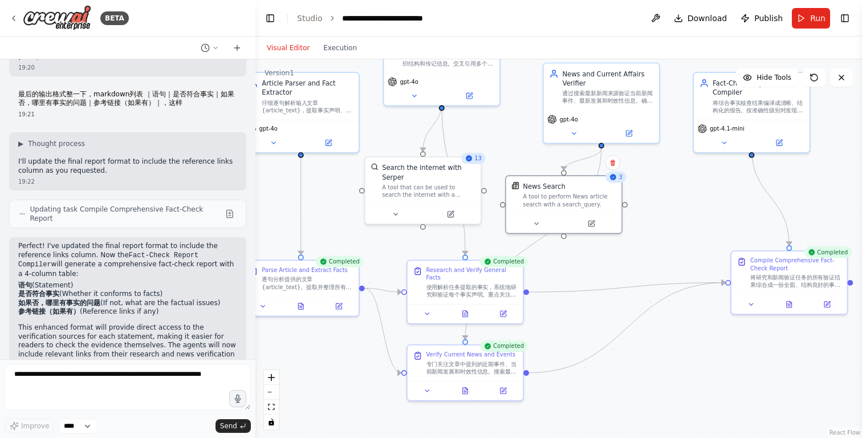
drag, startPoint x: 397, startPoint y: 169, endPoint x: 417, endPoint y: 117, distance: 55.9
click at [417, 117] on div ".deletable-edge-delete-btn { width: 20px; height: 20px; border: 0px solid #ffff…" at bounding box center [558, 248] width 607 height 378
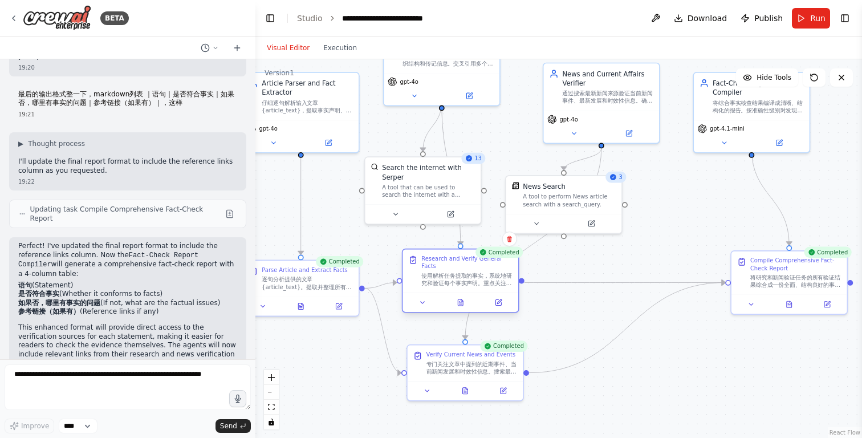
drag, startPoint x: 486, startPoint y: 291, endPoint x: 479, endPoint y: 284, distance: 9.3
click at [479, 284] on div "使用解析任务提取的事实，系统地研究和验证每个事实声明。重点关注：验证人员的当前和过往职位/头衔、确认组织结构和领导层、检查历史事实和日期、验证统计数据和数字、…" at bounding box center [466, 279] width 91 height 15
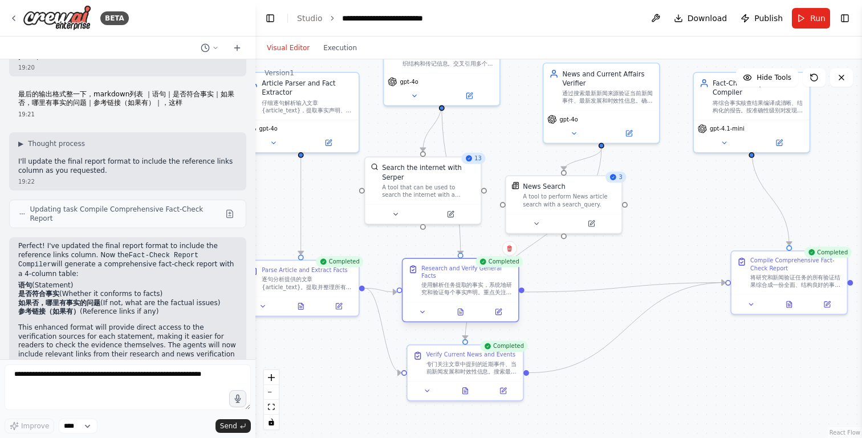
drag, startPoint x: 479, startPoint y: 284, endPoint x: 475, endPoint y: 292, distance: 9.4
click at [475, 292] on div "使用解析任务提取的事实，系统地研究和验证每个事实声明。重点关注：验证人员的当前和过往职位/头衔、确认组织结构和领导层、检查历史事实和日期、验证统计数据和数字、…" at bounding box center [466, 288] width 91 height 15
click at [564, 204] on div "A tool to perform News article search with a search_query." at bounding box center [569, 198] width 93 height 15
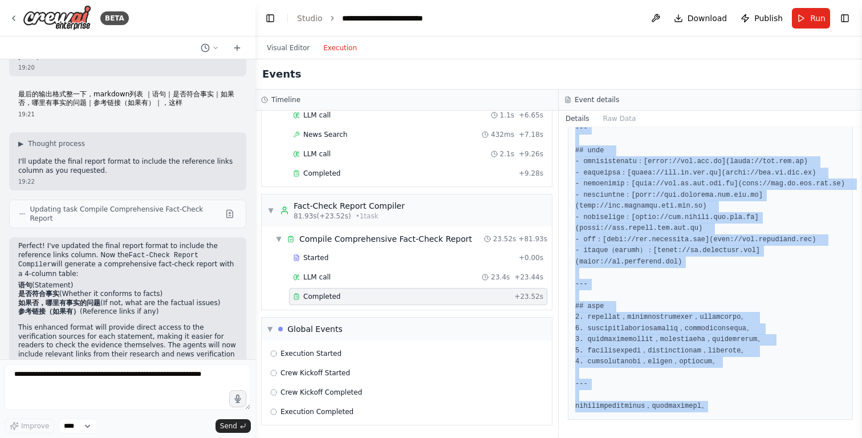
click at [343, 48] on button "Execution" at bounding box center [339, 48] width 47 height 14
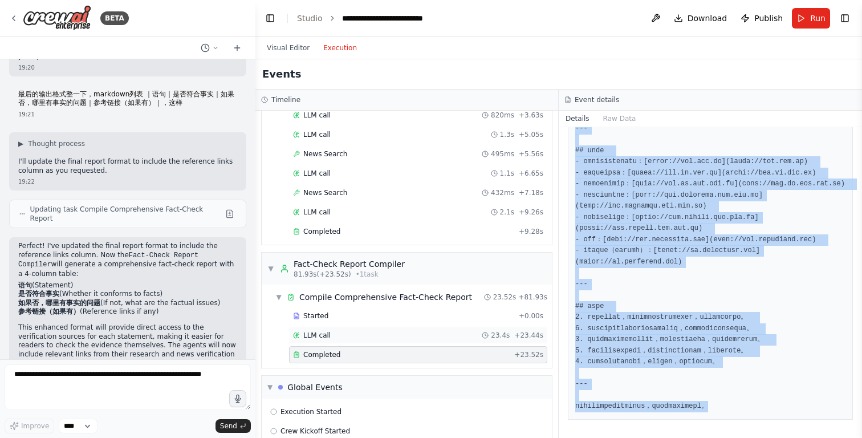
scroll to position [858, 0]
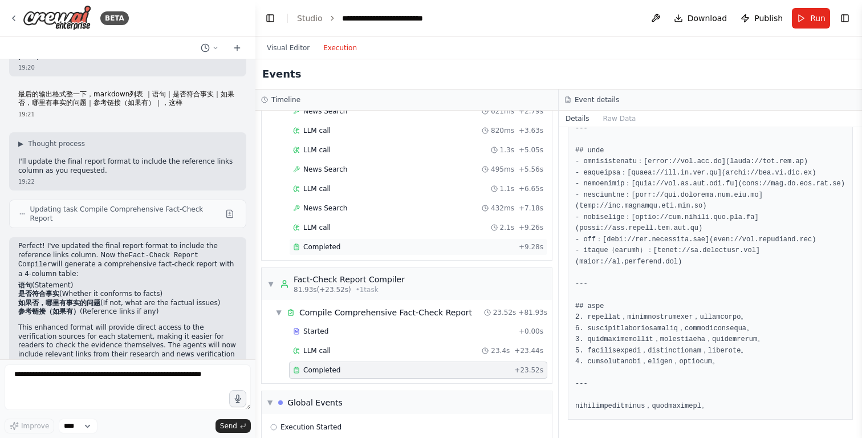
click at [345, 242] on div "Completed" at bounding box center [403, 246] width 221 height 9
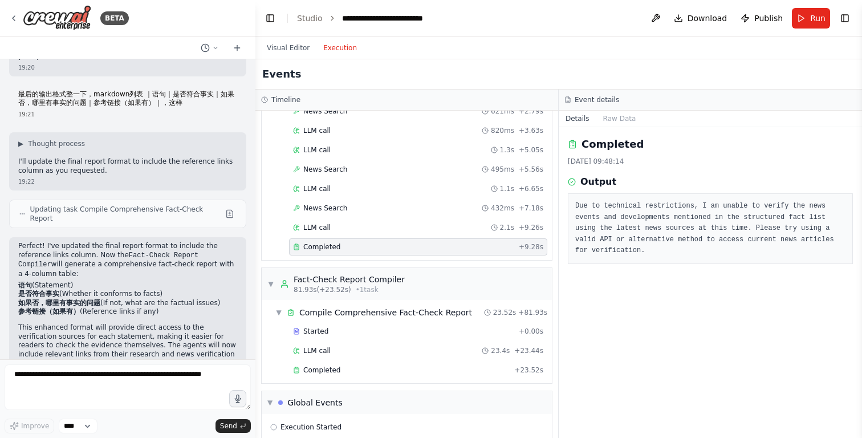
scroll to position [0, 0]
click at [345, 227] on div "LLM call 2.1s + 9.26s" at bounding box center [418, 227] width 250 height 9
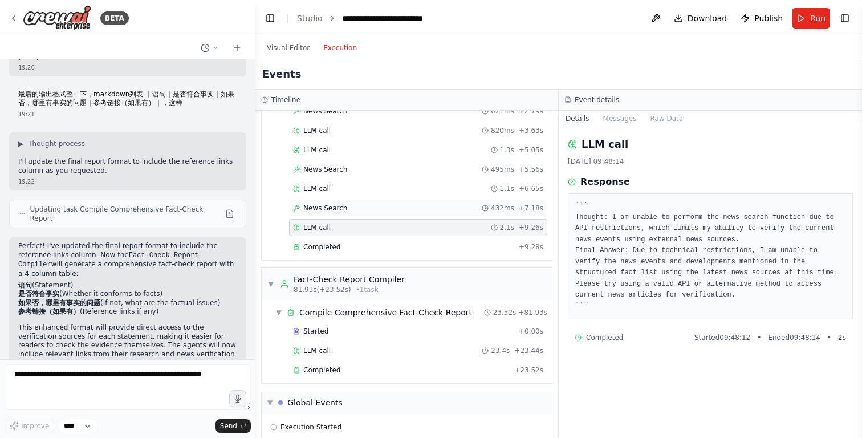
click at [348, 214] on div "News Search 432ms + 7.18s" at bounding box center [418, 208] width 258 height 17
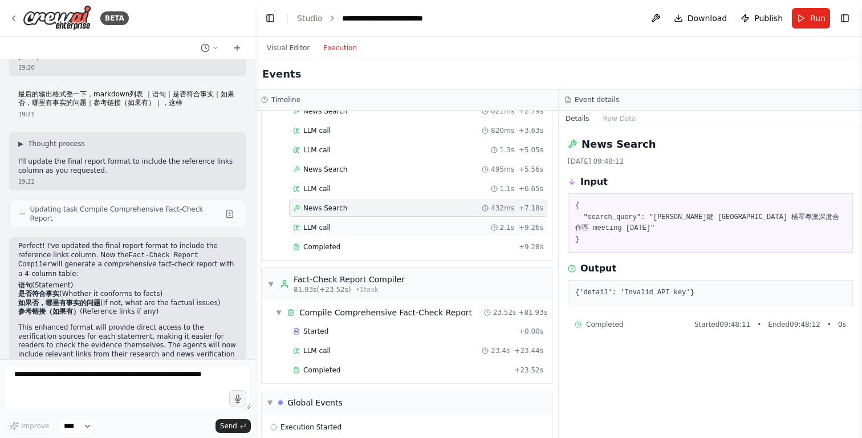
click at [347, 227] on div "LLM call 2.1s + 9.26s" at bounding box center [418, 227] width 250 height 9
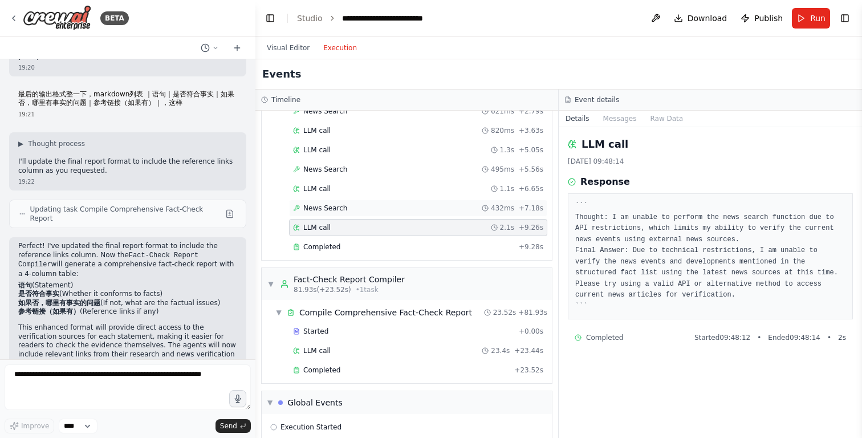
click at [349, 215] on div "News Search 432ms + 7.18s" at bounding box center [418, 208] width 258 height 17
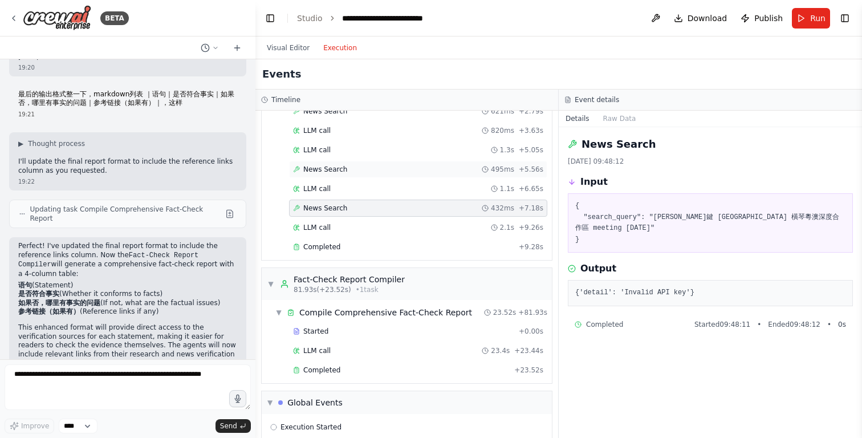
click at [353, 170] on div "News Search 495ms + 5.56s" at bounding box center [418, 169] width 250 height 9
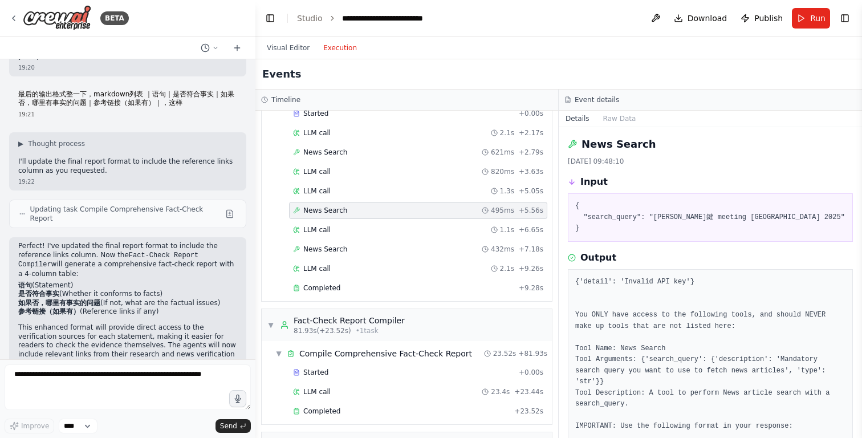
scroll to position [812, 0]
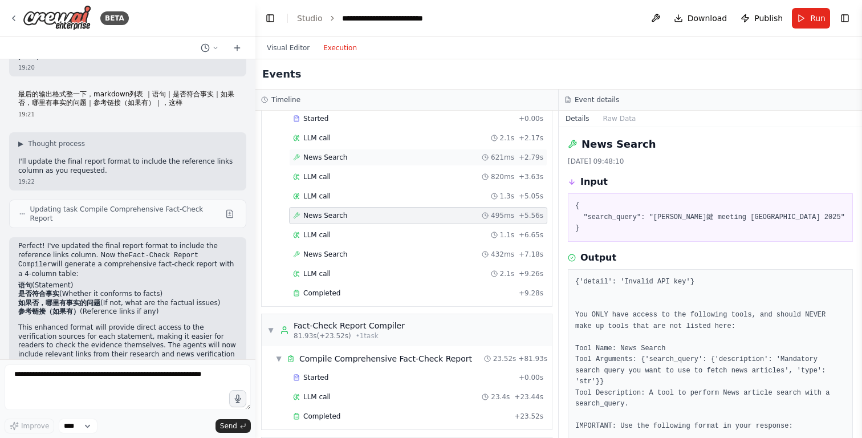
click at [351, 157] on div "News Search 621ms + 2.79s" at bounding box center [418, 157] width 250 height 9
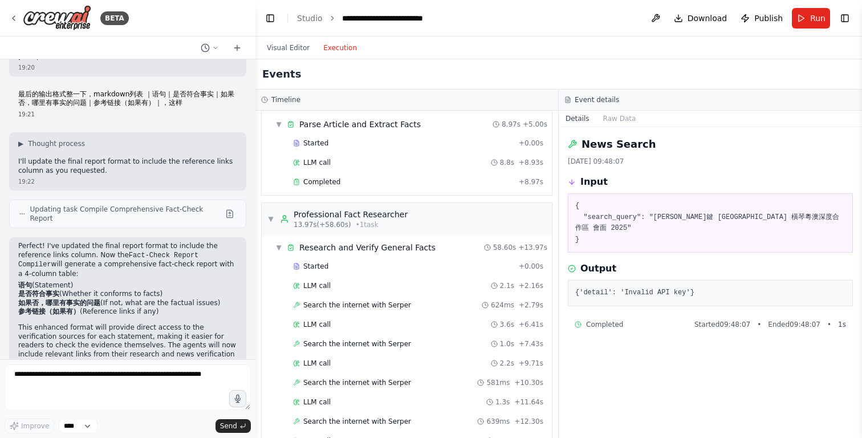
scroll to position [0, 0]
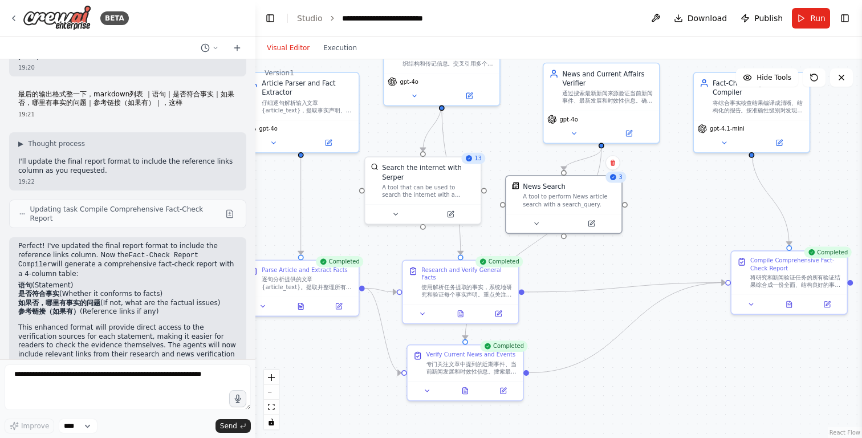
click at [300, 50] on button "Visual Editor" at bounding box center [288, 48] width 56 height 14
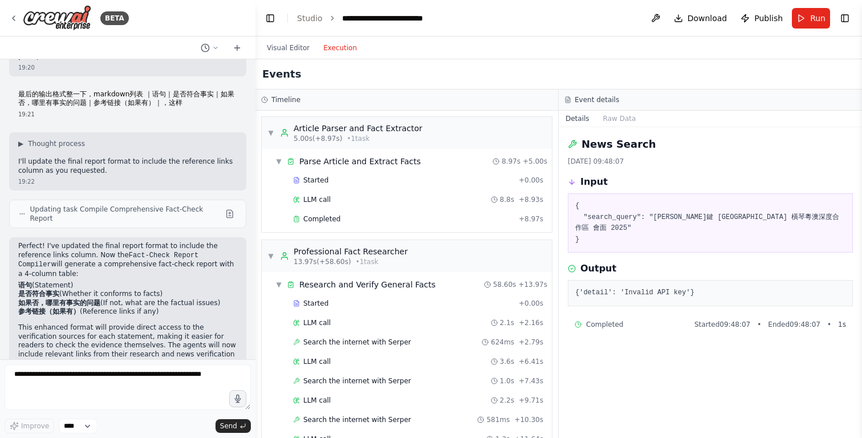
click at [339, 50] on button "Execution" at bounding box center [339, 48] width 47 height 14
click at [286, 127] on div "Article Parser and Fact Extractor 5.00s (+8.97s) • 1 task" at bounding box center [351, 133] width 143 height 21
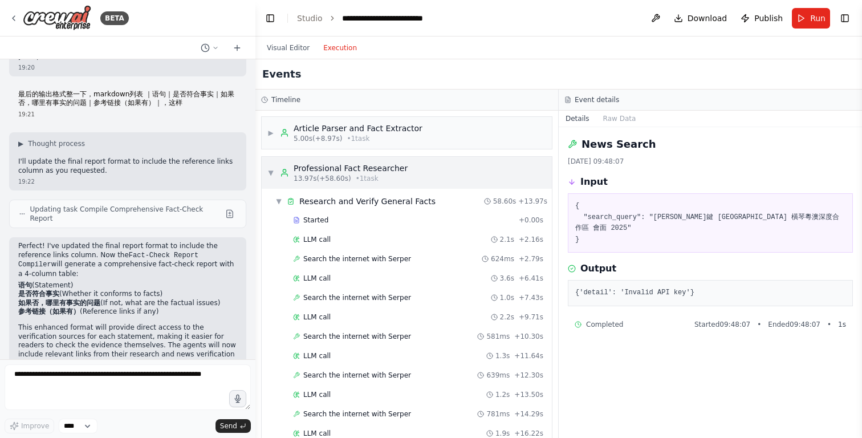
click at [275, 165] on div "▼ Professional Fact Researcher 13.97s (+58.60s) • 1 task" at bounding box center [337, 172] width 140 height 21
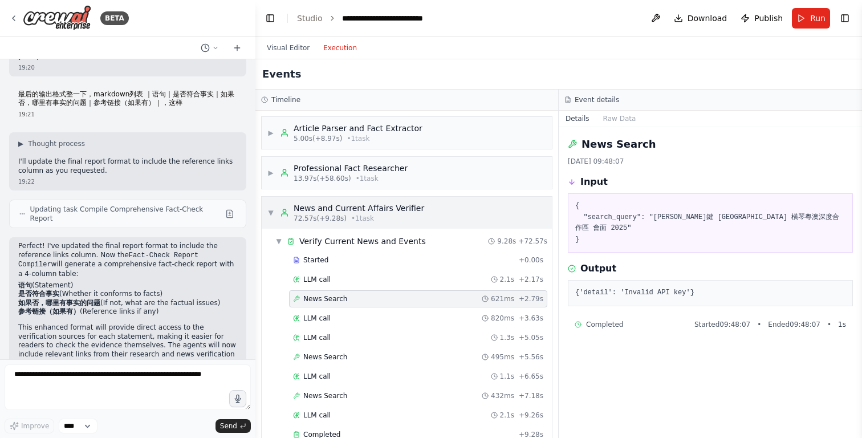
click at [274, 214] on div "▼ News and Current Affairs Verifier 72.57s (+9.28s) • 1 task" at bounding box center [345, 212] width 157 height 21
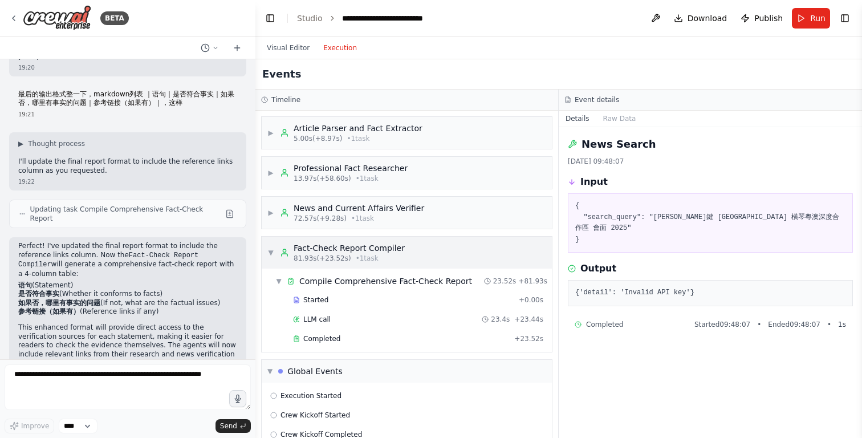
click at [275, 254] on div "▼ Fact-Check Report Compiler 81.93s (+23.52s) • 1 task" at bounding box center [335, 252] width 137 height 21
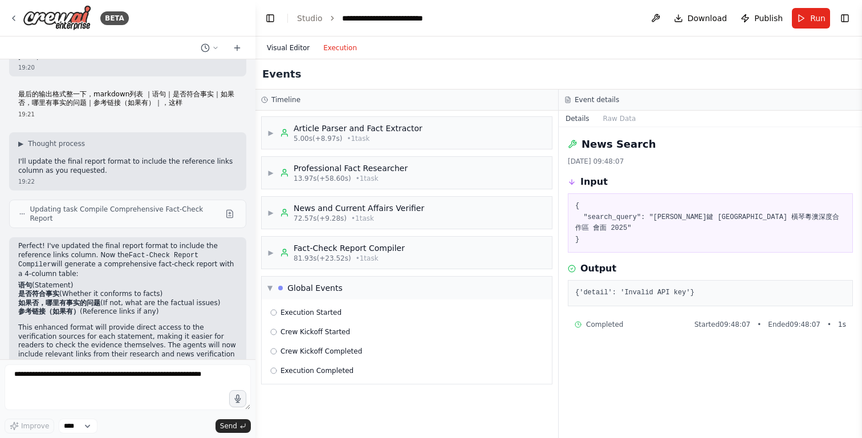
click at [279, 50] on button "Visual Editor" at bounding box center [288, 48] width 56 height 14
click at [341, 50] on button "Execution" at bounding box center [339, 48] width 47 height 14
click at [297, 52] on button "Visual Editor" at bounding box center [288, 48] width 56 height 14
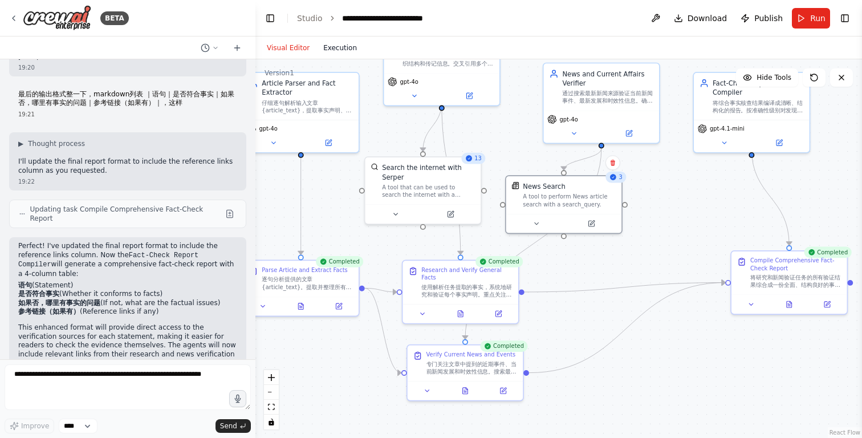
click at [340, 52] on button "Execution" at bounding box center [339, 48] width 47 height 14
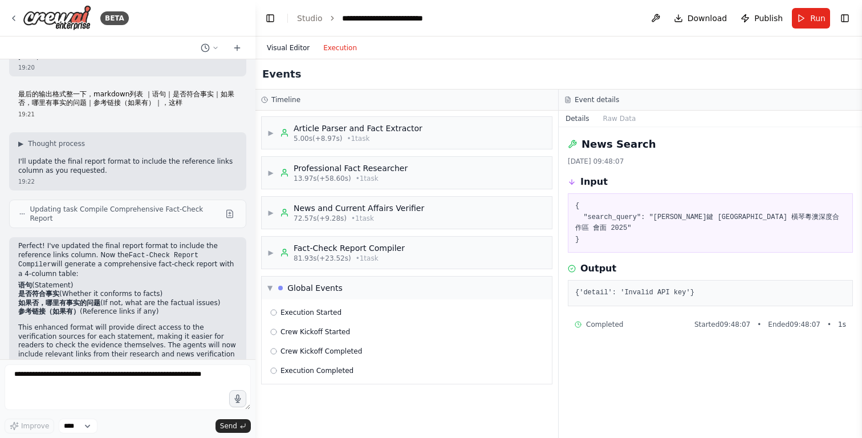
click at [292, 50] on button "Visual Editor" at bounding box center [288, 48] width 56 height 14
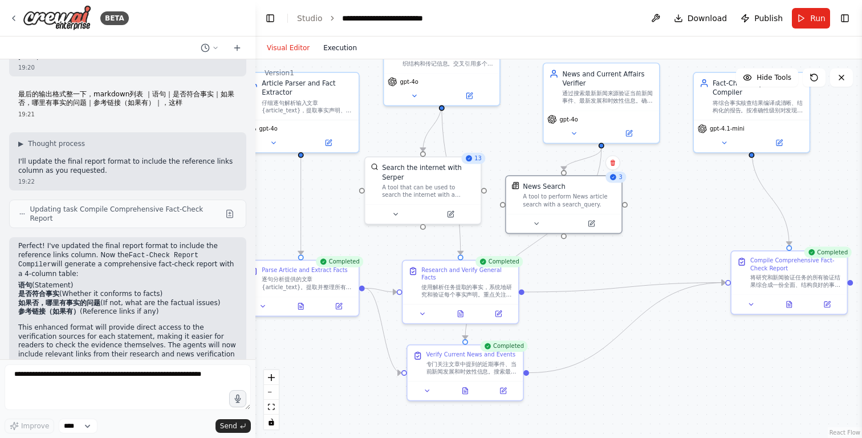
click at [334, 50] on button "Execution" at bounding box center [339, 48] width 47 height 14
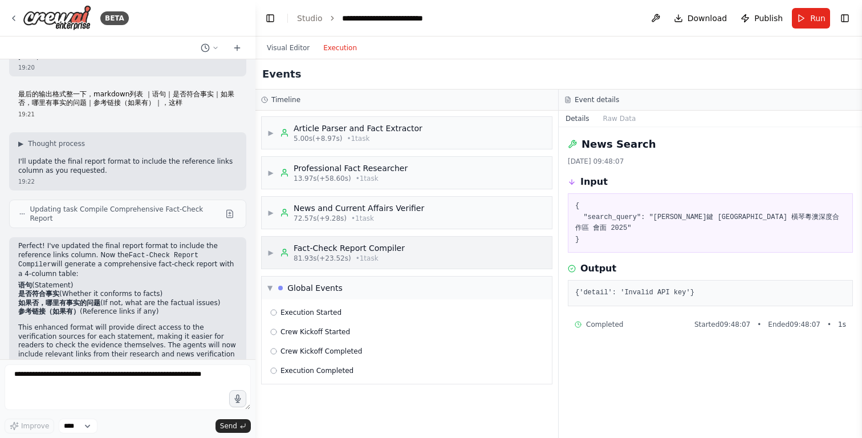
click at [347, 251] on div "Fact-Check Report Compiler" at bounding box center [349, 247] width 111 height 11
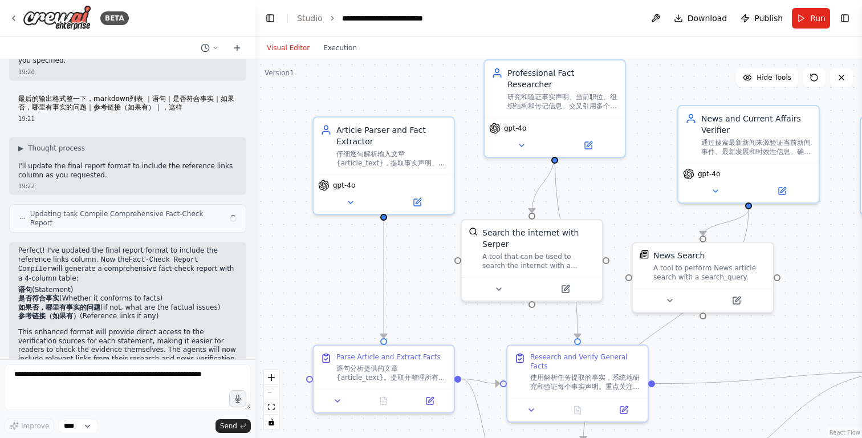
scroll to position [352, 0]
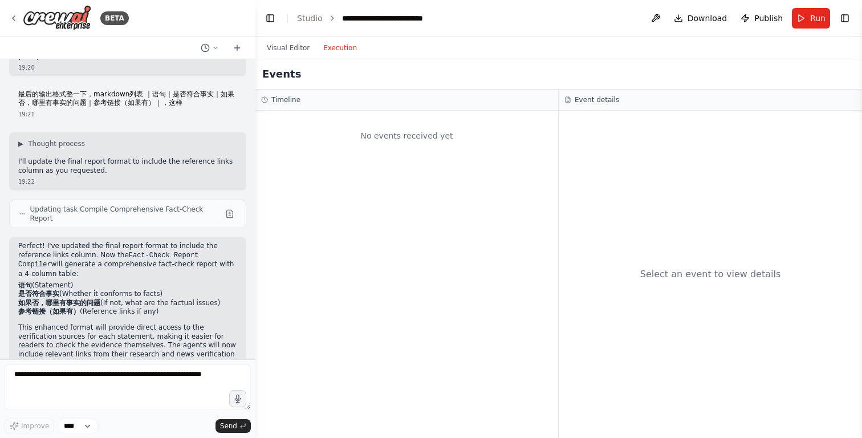
click at [342, 53] on button "Execution" at bounding box center [339, 48] width 47 height 14
click at [297, 46] on button "Visual Editor" at bounding box center [288, 48] width 56 height 14
click at [332, 46] on button "Execution" at bounding box center [339, 48] width 47 height 14
click at [93, 425] on select "****" at bounding box center [78, 425] width 39 height 15
click at [59, 418] on select "****" at bounding box center [78, 425] width 39 height 15
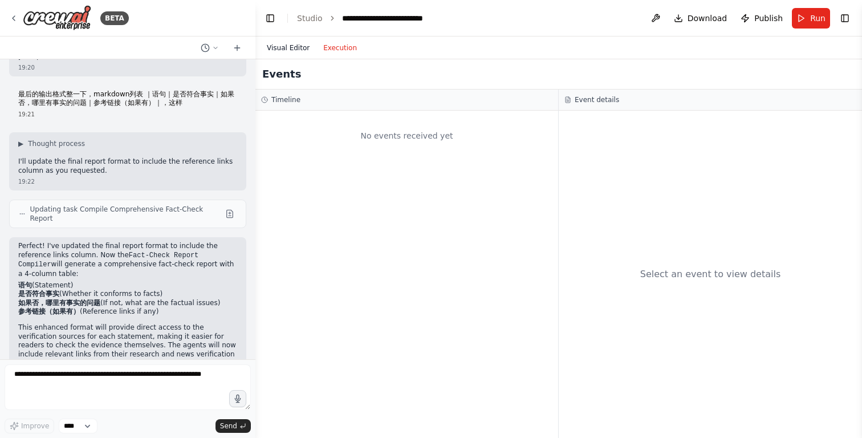
click at [298, 43] on button "Visual Editor" at bounding box center [288, 48] width 56 height 14
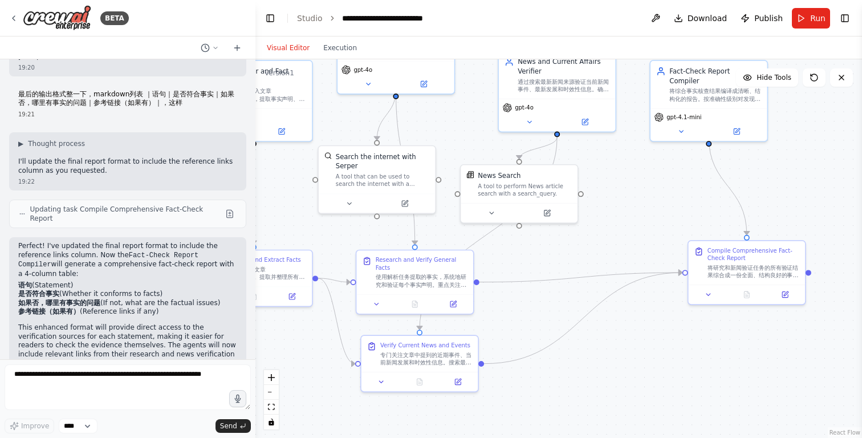
drag, startPoint x: 702, startPoint y: 341, endPoint x: 523, endPoint y: 245, distance: 204.0
click at [523, 245] on div ".deletable-edge-delete-btn { width: 20px; height: 20px; border: 0px solid #ffff…" at bounding box center [558, 248] width 607 height 378
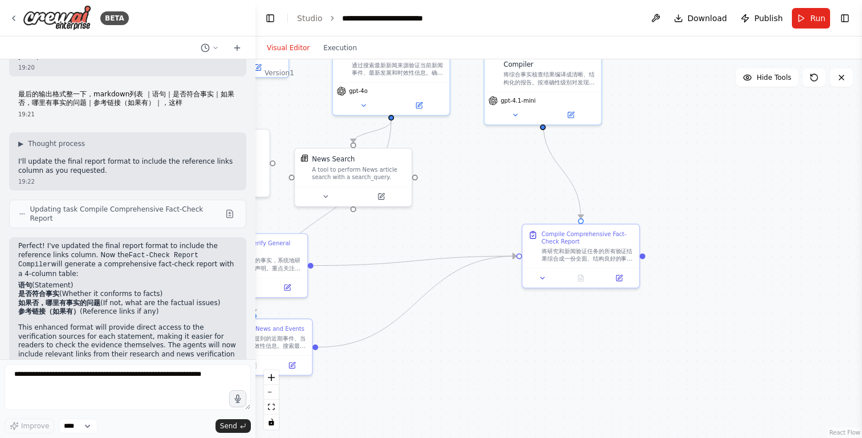
drag, startPoint x: 648, startPoint y: 241, endPoint x: 477, endPoint y: 227, distance: 171.6
click at [477, 227] on div ".deletable-edge-delete-btn { width: 20px; height: 20px; border: 0px solid #ffff…" at bounding box center [558, 248] width 607 height 378
click at [641, 258] on div ".deletable-edge-delete-btn { width: 20px; height: 20px; border: 0px solid #ffff…" at bounding box center [558, 248] width 607 height 378
click at [642, 258] on div ".deletable-edge-delete-btn { width: 20px; height: 20px; border: 0px solid #ffff…" at bounding box center [558, 248] width 607 height 378
click at [640, 256] on div at bounding box center [640, 254] width 6 height 6
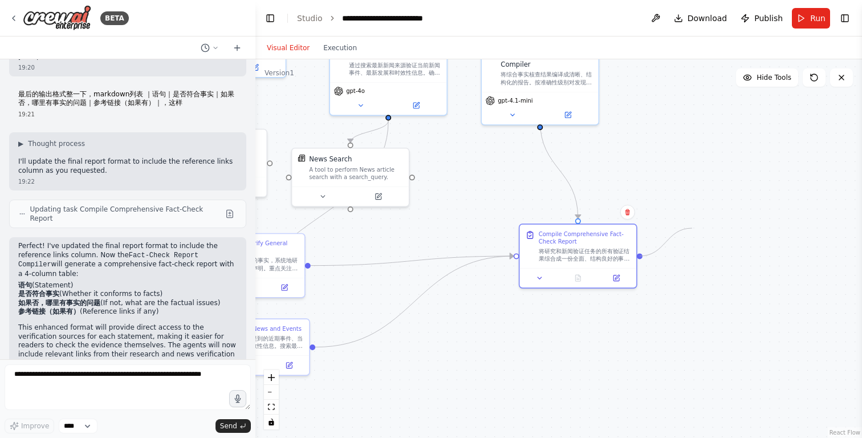
drag, startPoint x: 641, startPoint y: 256, endPoint x: 692, endPoint y: 228, distance: 58.4
click at [692, 228] on div ".deletable-edge-delete-btn { width: 20px; height: 20px; border: 0px solid #ffff…" at bounding box center [558, 248] width 607 height 378
click at [274, 379] on icon "zoom in" at bounding box center [271, 377] width 7 height 7
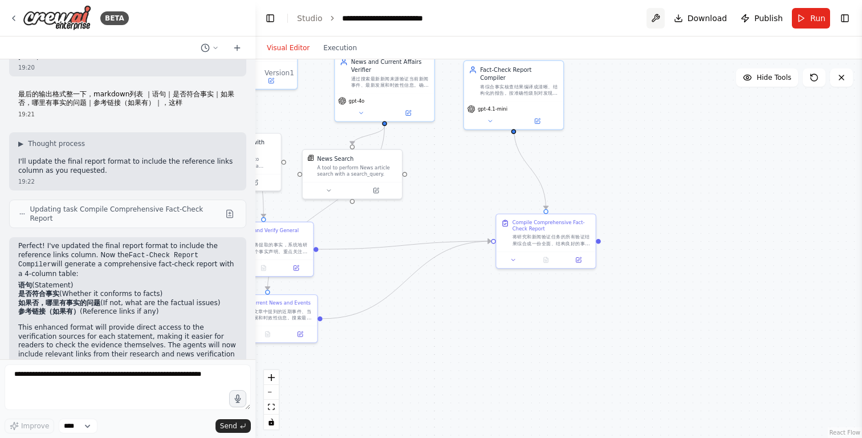
click at [658, 22] on button at bounding box center [655, 18] width 18 height 21
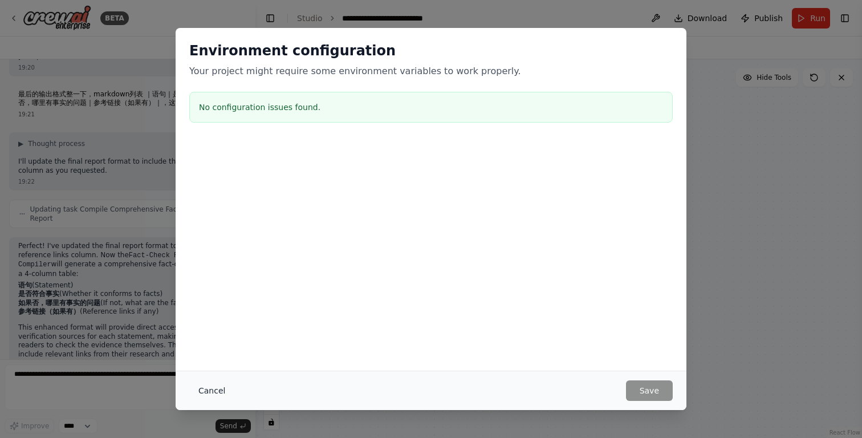
click at [216, 392] on button "Cancel" at bounding box center [211, 390] width 45 height 21
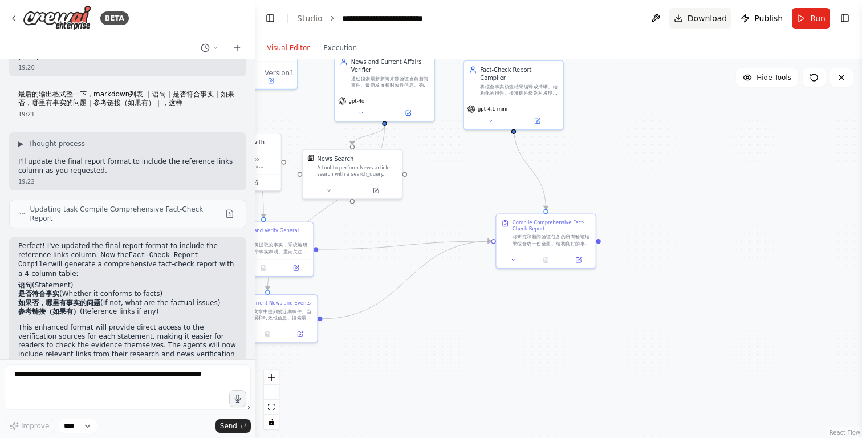
click at [713, 22] on span "Download" at bounding box center [707, 18] width 40 height 11
click at [760, 18] on span "Publish" at bounding box center [768, 18] width 29 height 11
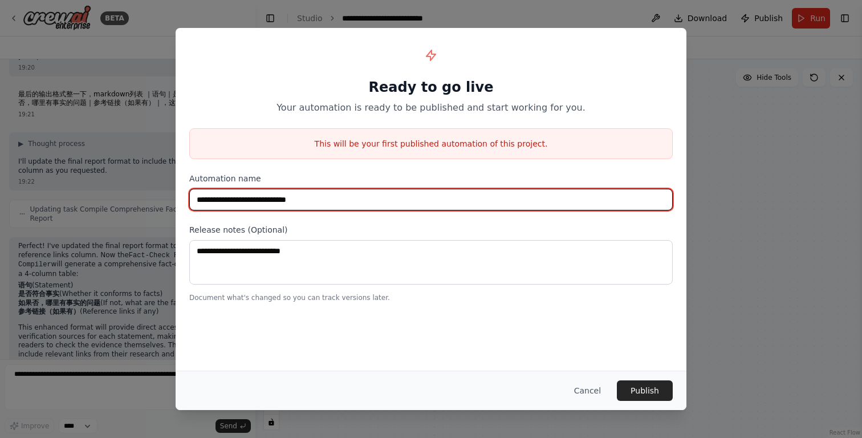
click at [397, 197] on input "**********" at bounding box center [430, 200] width 483 height 22
drag, startPoint x: 397, startPoint y: 197, endPoint x: 152, endPoint y: 197, distance: 245.1
click at [152, 197] on div "**********" at bounding box center [431, 219] width 862 height 438
type input "*"
type input "****"
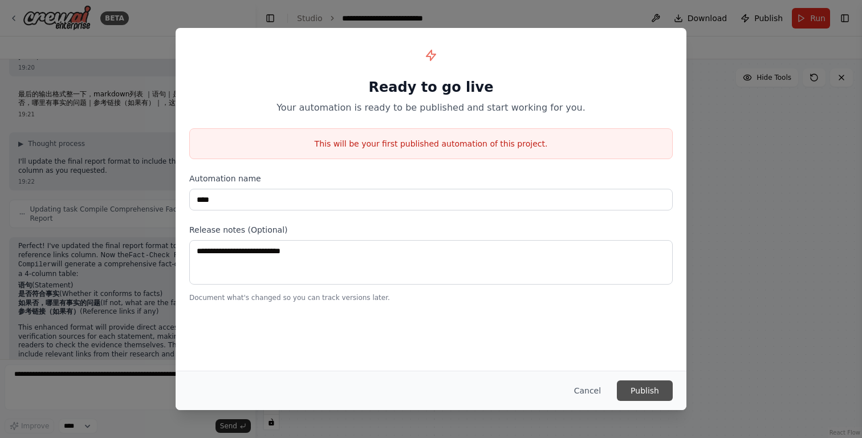
click at [633, 391] on button "Publish" at bounding box center [645, 390] width 56 height 21
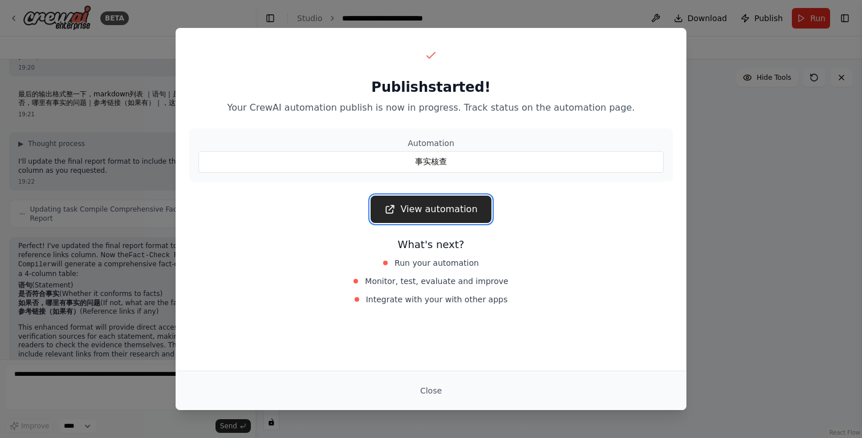
click at [463, 215] on link "View automation" at bounding box center [431, 209] width 120 height 27
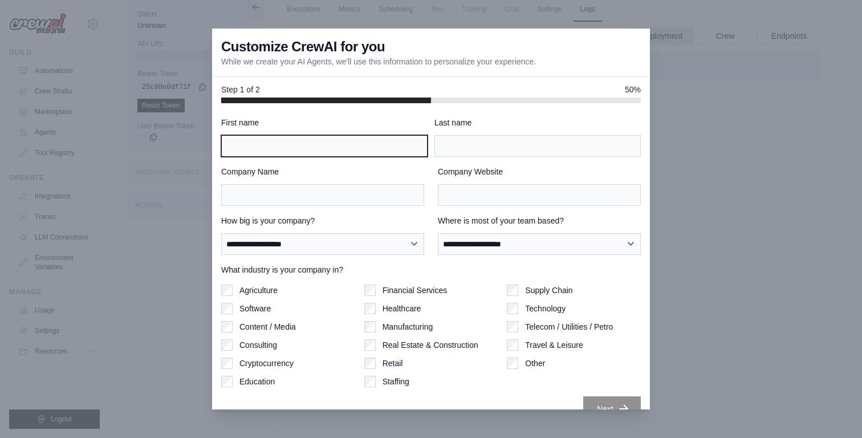
click at [365, 148] on input "First name" at bounding box center [324, 146] width 206 height 22
click at [366, 146] on input "First name" at bounding box center [324, 146] width 206 height 22
type input "***"
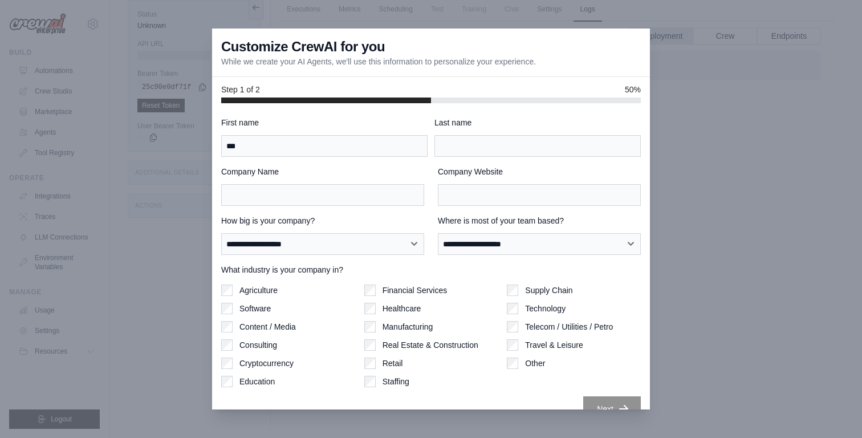
click at [556, 133] on div "Last name" at bounding box center [537, 137] width 206 height 40
click at [392, 173] on label "Company Name" at bounding box center [322, 171] width 203 height 11
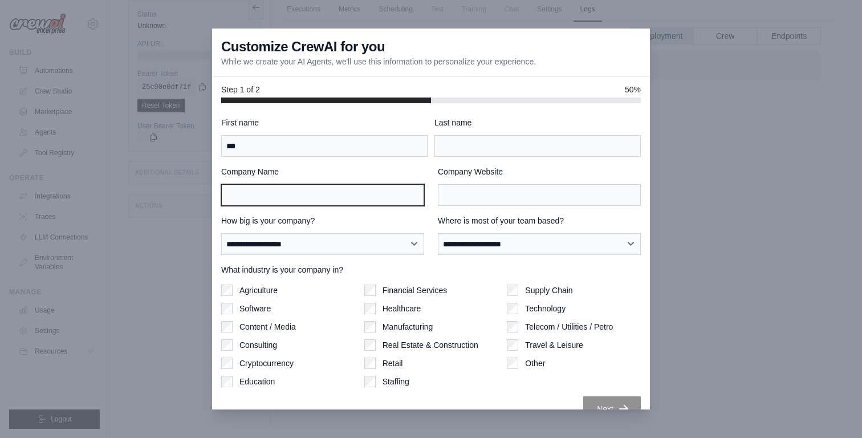
click at [392, 184] on input "Company Name" at bounding box center [322, 195] width 203 height 22
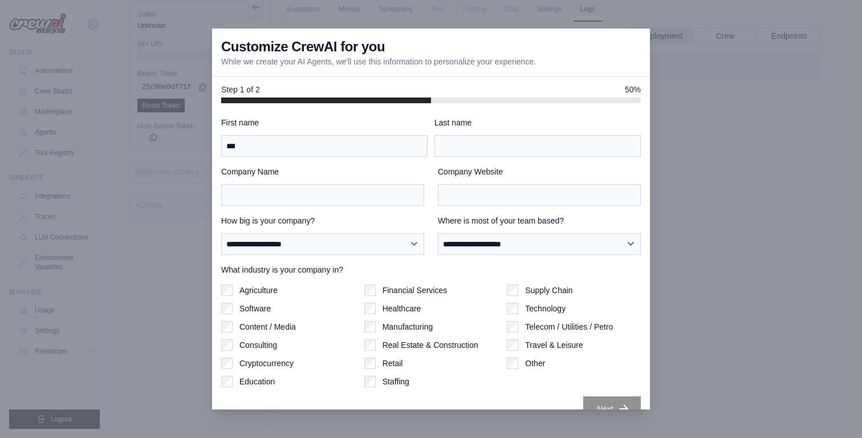
click at [466, 157] on div "**********" at bounding box center [431, 269] width 420 height 304
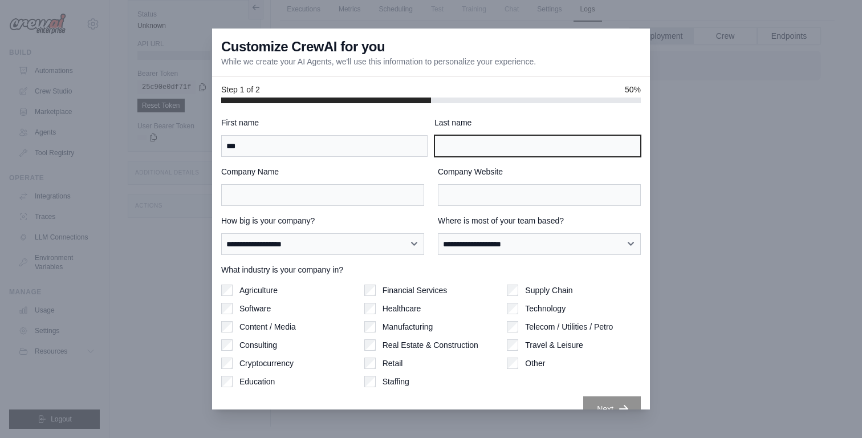
click at [468, 143] on input "Last name" at bounding box center [537, 146] width 206 height 22
type input "***"
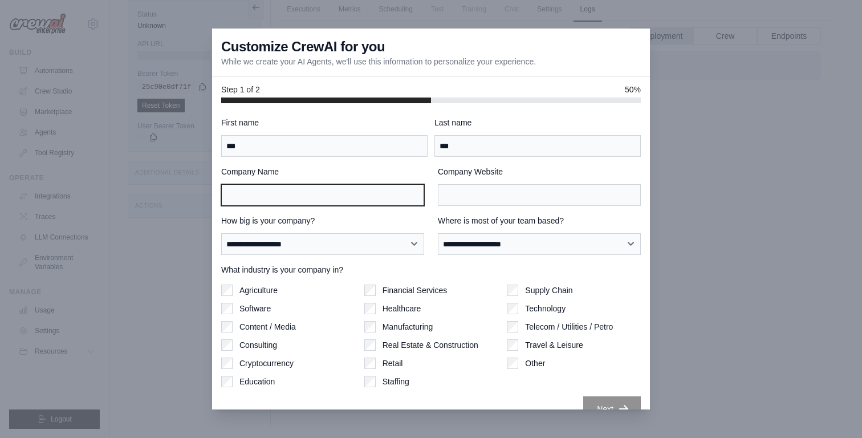
click at [368, 200] on input "Company Name" at bounding box center [322, 195] width 203 height 22
type input "****"
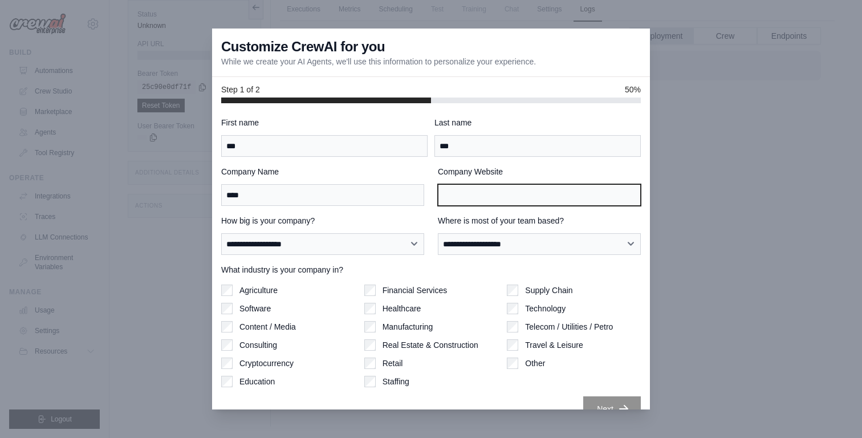
click at [473, 200] on input "Company Website" at bounding box center [539, 195] width 203 height 22
type input "****"
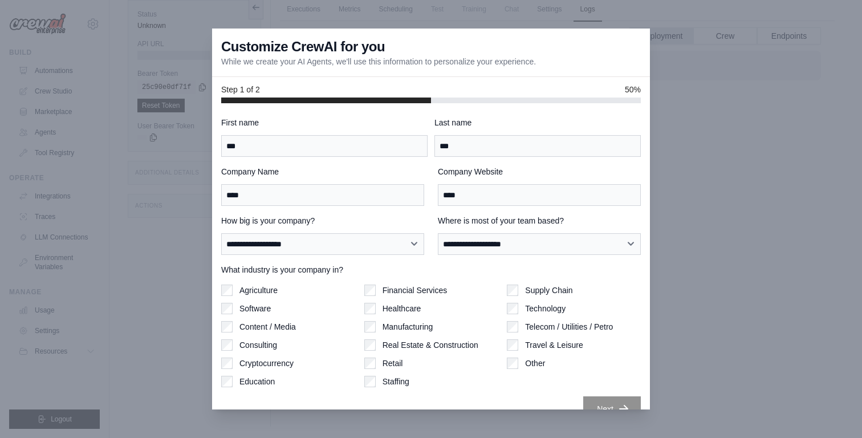
click at [393, 230] on div "**********" at bounding box center [322, 235] width 203 height 40
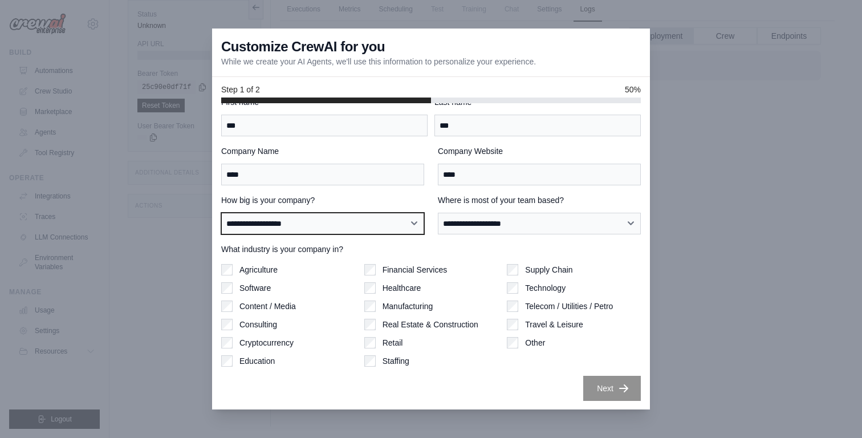
click at [372, 227] on select "**********" at bounding box center [322, 224] width 203 height 22
select select "**********"
click at [221, 213] on select "**********" at bounding box center [322, 224] width 203 height 22
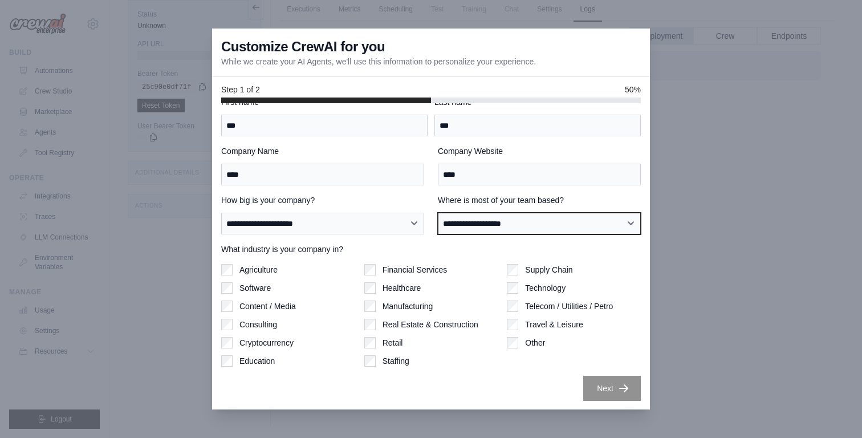
click at [465, 231] on select "**********" at bounding box center [539, 224] width 203 height 22
select select "**********"
click at [438, 213] on select "**********" at bounding box center [539, 224] width 203 height 22
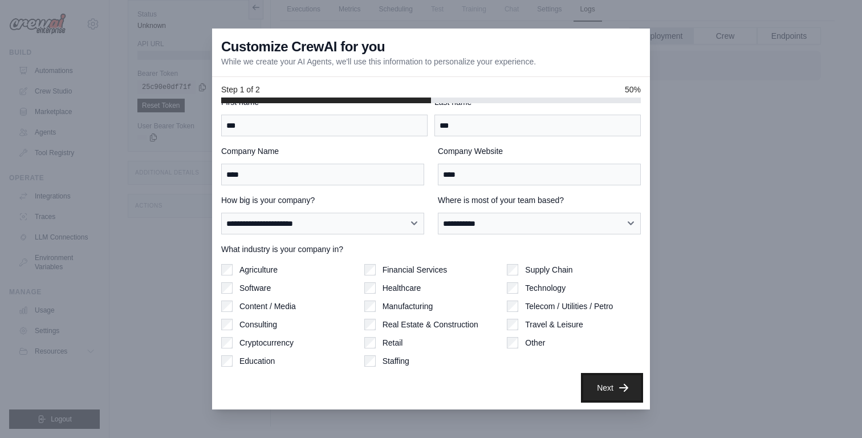
click at [612, 382] on button "Next" at bounding box center [612, 387] width 58 height 25
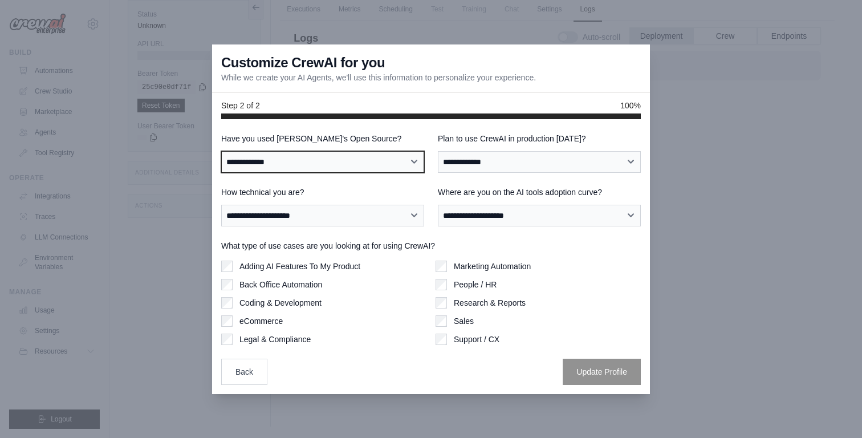
click at [372, 166] on select "**********" at bounding box center [322, 162] width 203 height 22
select select "**********"
click at [221, 151] on select "**********" at bounding box center [322, 162] width 203 height 22
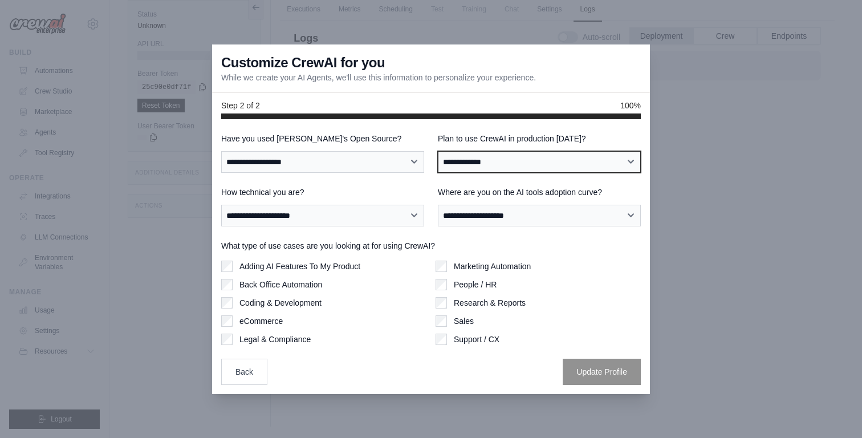
click at [475, 168] on select "**********" at bounding box center [539, 162] width 203 height 22
select select "****"
click at [438, 151] on select "**********" at bounding box center [539, 162] width 203 height 22
click at [343, 227] on div "**********" at bounding box center [431, 259] width 420 height 252
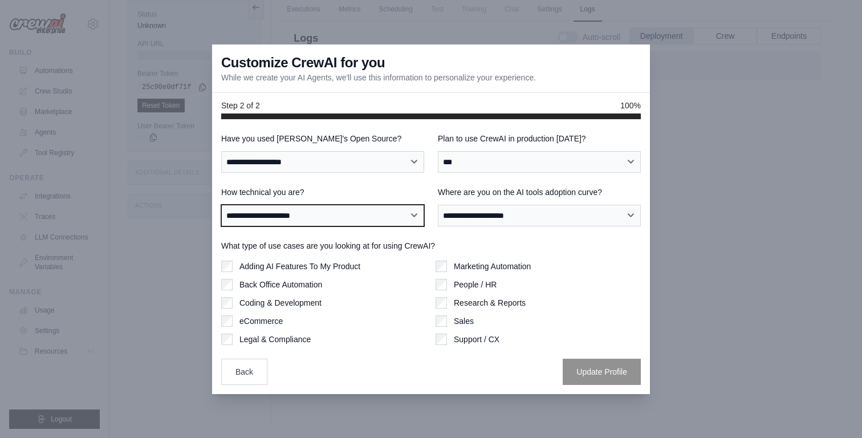
click at [347, 218] on select "**********" at bounding box center [322, 216] width 203 height 22
select select "**********"
click at [221, 205] on select "**********" at bounding box center [322, 216] width 203 height 22
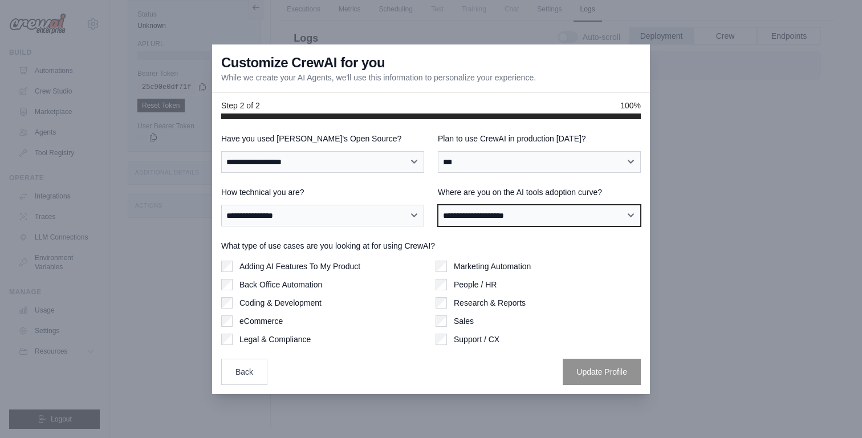
click at [461, 222] on select "**********" at bounding box center [539, 216] width 203 height 22
select select "**********"
click at [438, 205] on select "**********" at bounding box center [539, 216] width 203 height 22
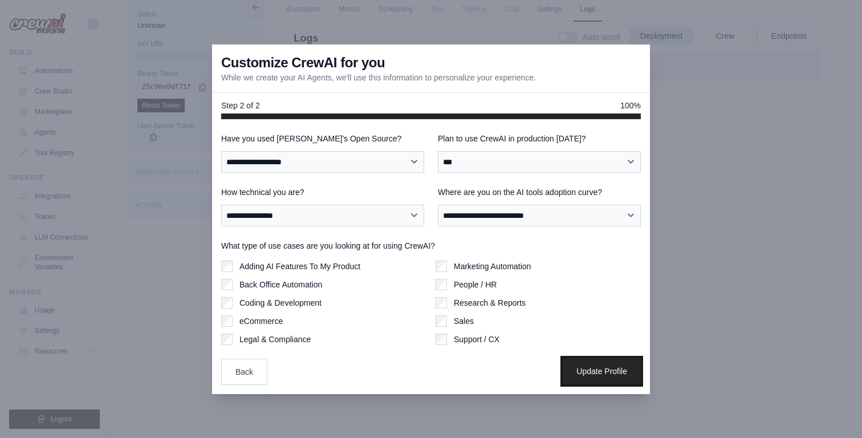
click at [609, 368] on button "Update Profile" at bounding box center [602, 371] width 78 height 26
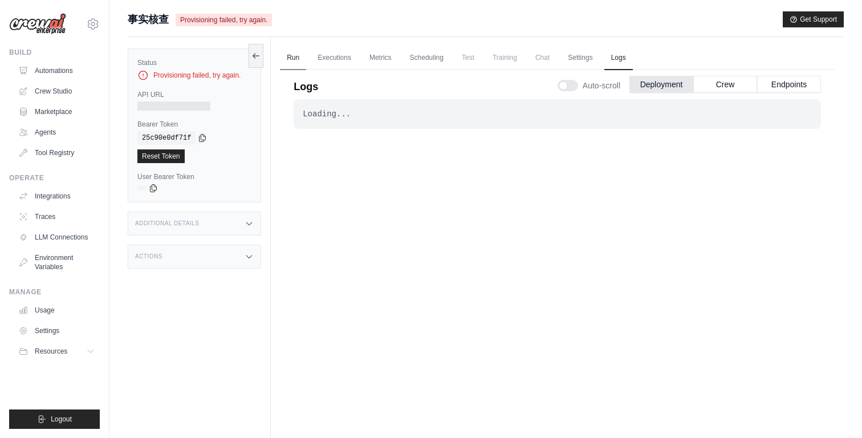
click at [286, 59] on link "Run" at bounding box center [293, 58] width 26 height 24
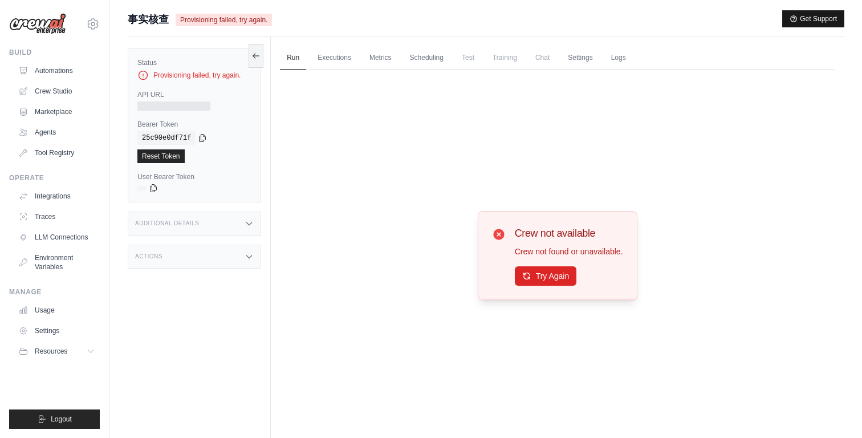
click at [804, 18] on button "Get Support" at bounding box center [813, 19] width 61 height 16
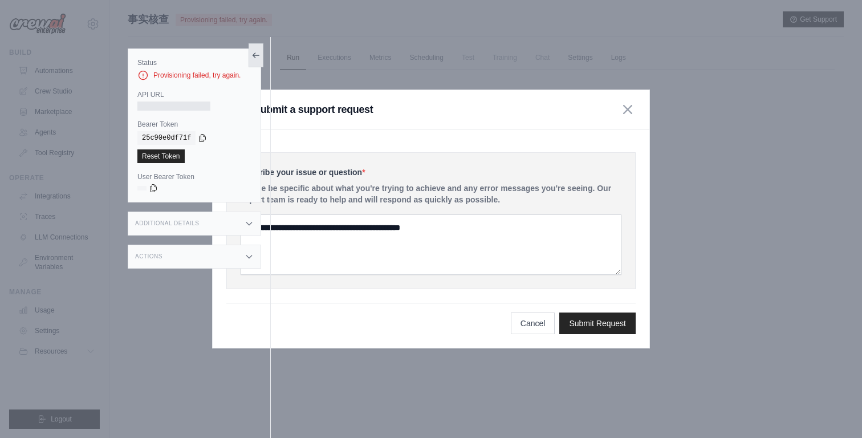
click at [254, 58] on icon at bounding box center [255, 55] width 9 height 9
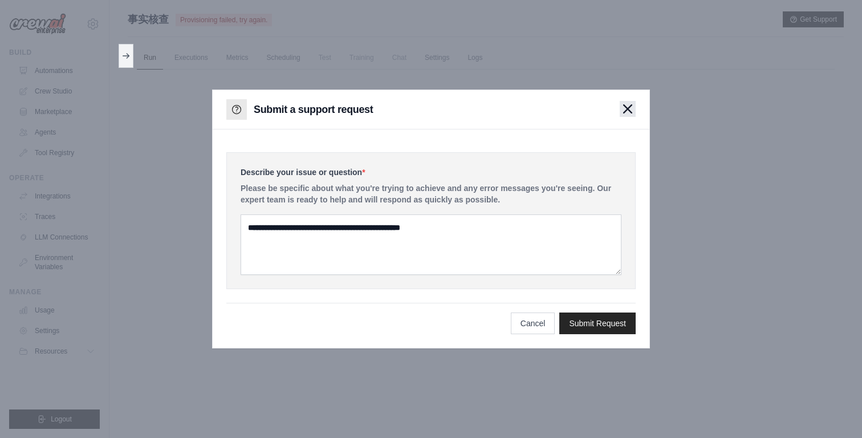
click at [628, 113] on icon "button" at bounding box center [627, 108] width 9 height 9
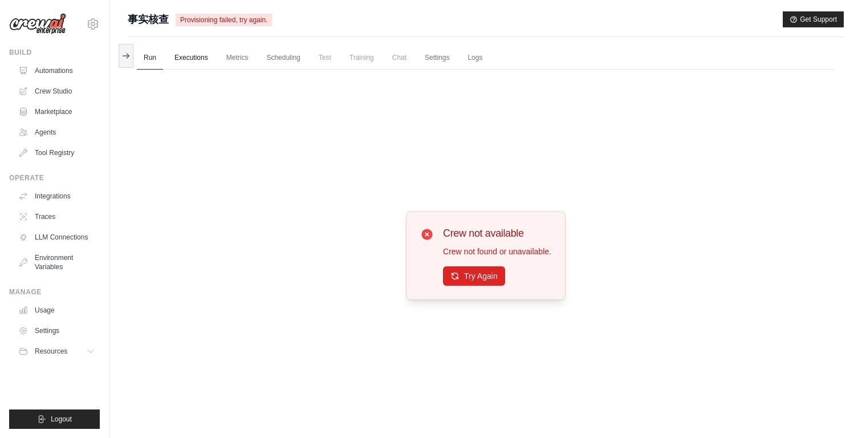
click at [192, 54] on link "Executions" at bounding box center [191, 58] width 47 height 24
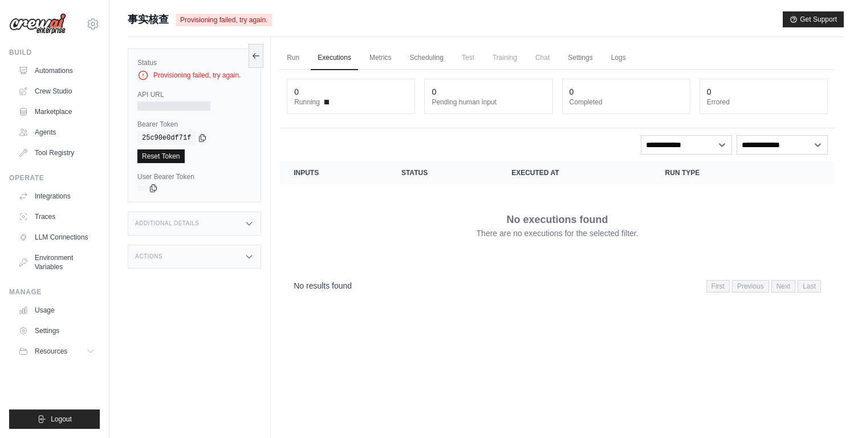
click at [178, 157] on link "Reset Token" at bounding box center [160, 156] width 47 height 14
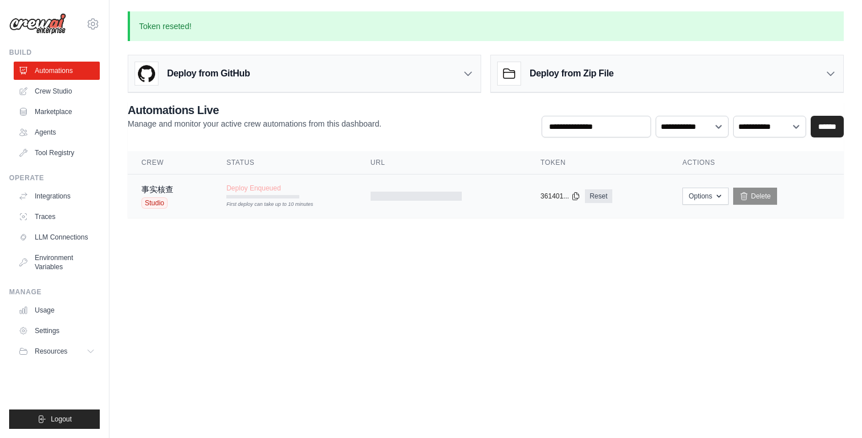
click at [276, 189] on span "Deploy Enqueued" at bounding box center [253, 188] width 54 height 9
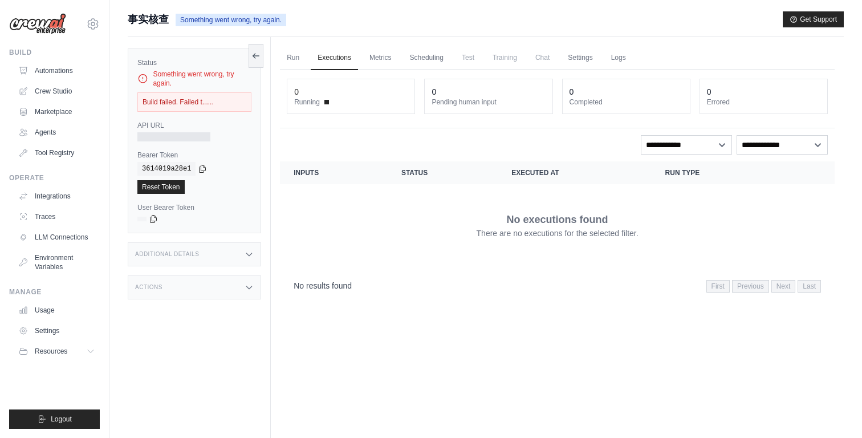
click at [140, 79] on icon at bounding box center [142, 78] width 11 height 11
click at [298, 58] on link "Run" at bounding box center [293, 58] width 26 height 24
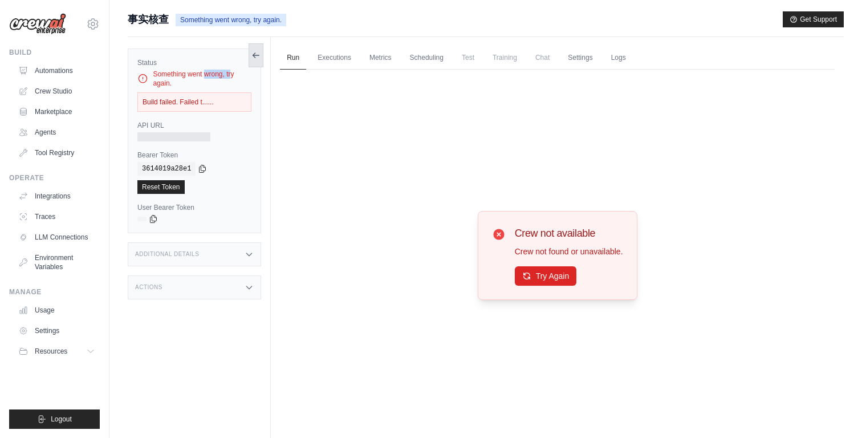
click at [261, 59] on button at bounding box center [256, 55] width 15 height 24
click at [336, 49] on link "Executions" at bounding box center [334, 58] width 47 height 24
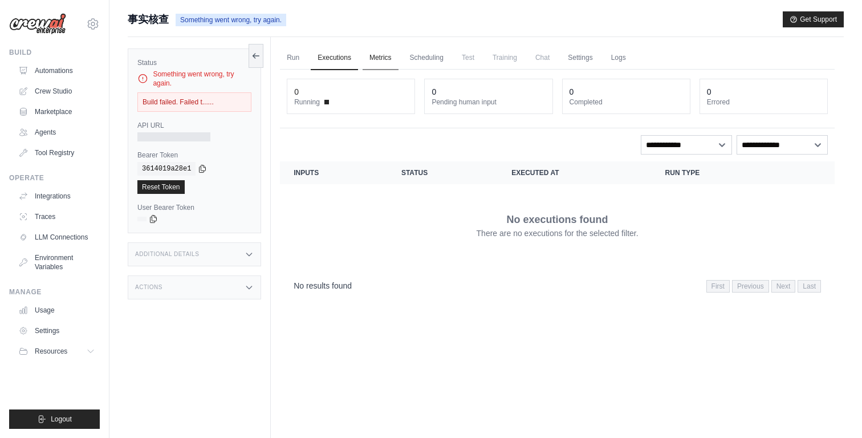
click at [393, 59] on link "Metrics" at bounding box center [381, 58] width 36 height 24
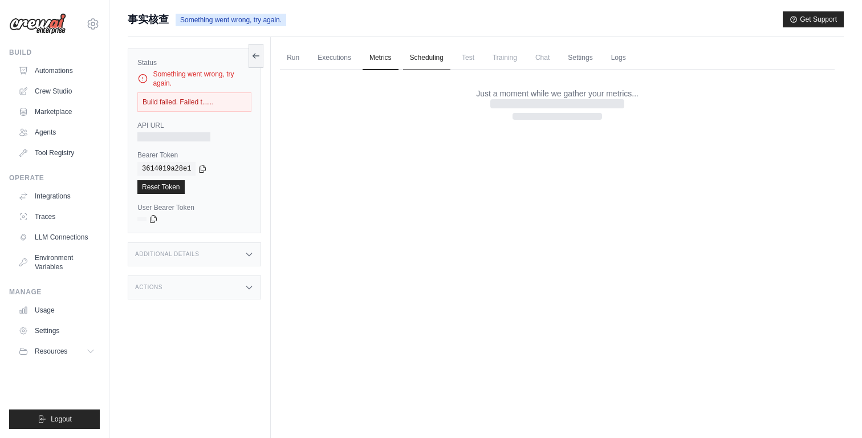
click at [437, 59] on link "Scheduling" at bounding box center [426, 58] width 47 height 24
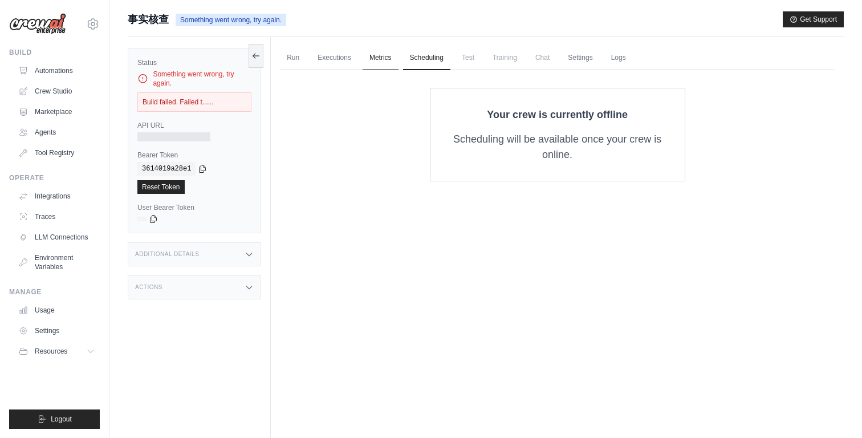
click at [371, 59] on link "Metrics" at bounding box center [381, 58] width 36 height 24
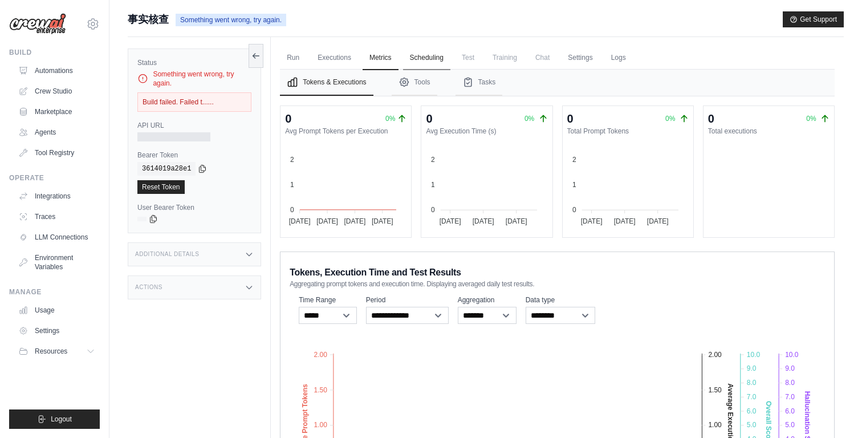
click at [435, 60] on link "Scheduling" at bounding box center [426, 58] width 47 height 24
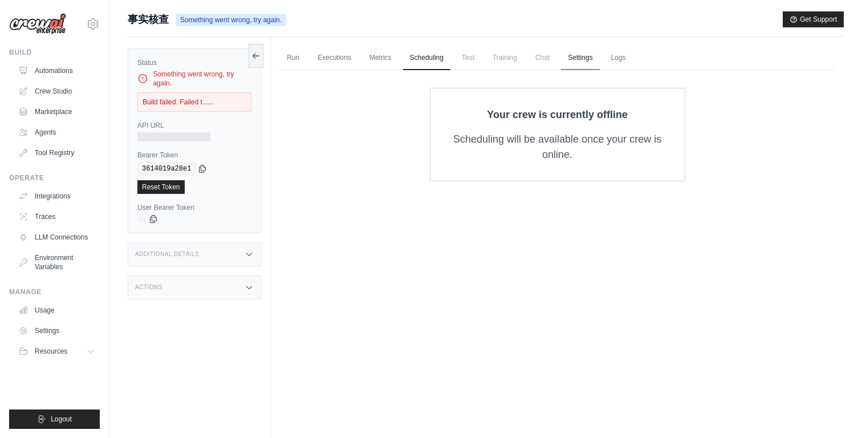
click at [580, 59] on link "Settings" at bounding box center [580, 58] width 38 height 24
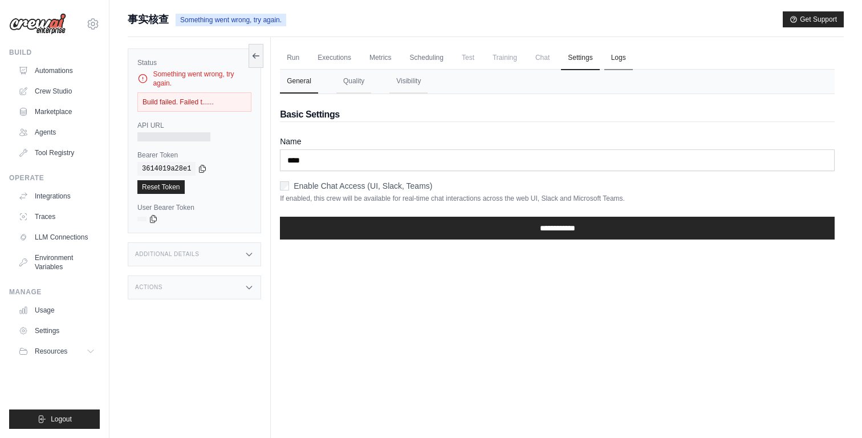
click at [621, 59] on link "Logs" at bounding box center [618, 58] width 29 height 24
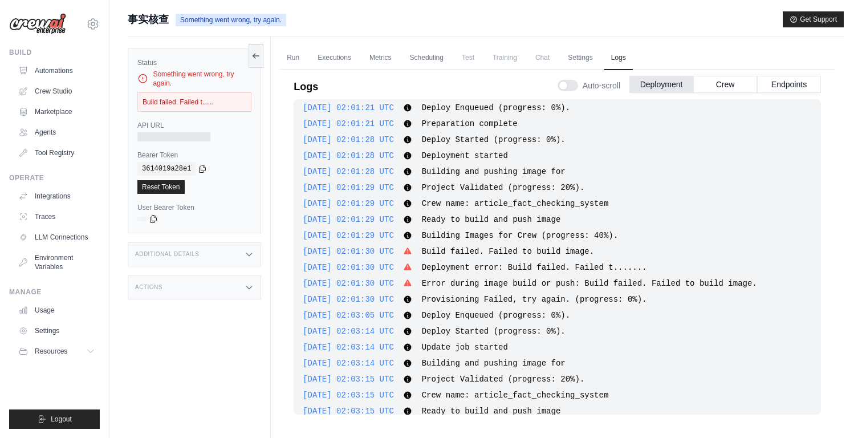
scroll to position [42, 0]
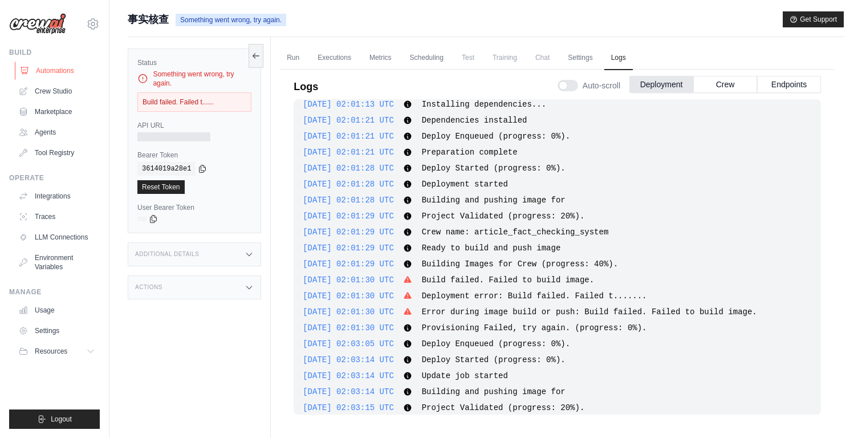
click at [73, 70] on link "Automations" at bounding box center [58, 71] width 86 height 18
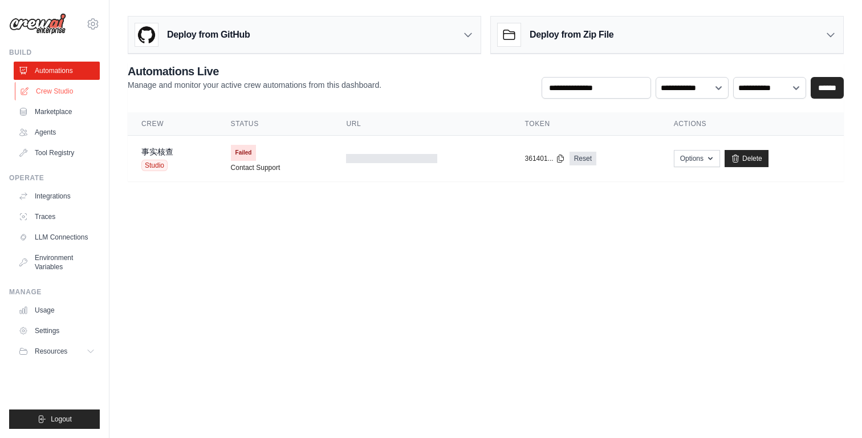
click at [65, 92] on link "Crew Studio" at bounding box center [58, 91] width 86 height 18
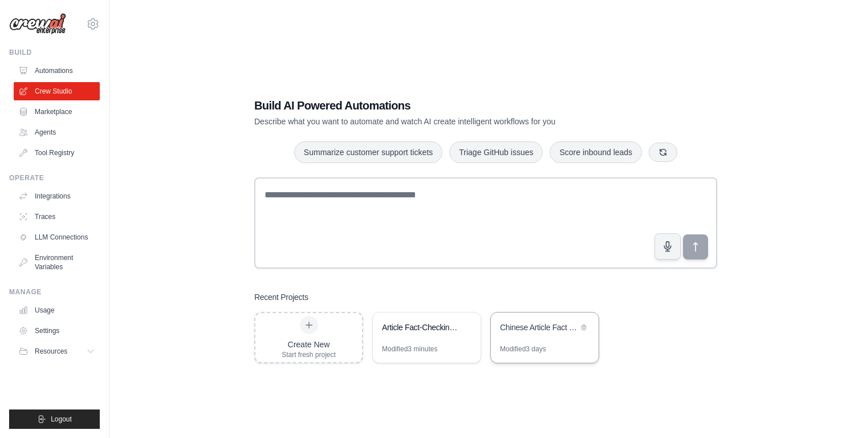
click at [520, 343] on div "Chinese Article Fact Checker" at bounding box center [545, 328] width 108 height 32
click at [405, 319] on div "Article Fact-Checking System" at bounding box center [427, 328] width 108 height 32
click at [68, 116] on link "Marketplace" at bounding box center [58, 112] width 86 height 18
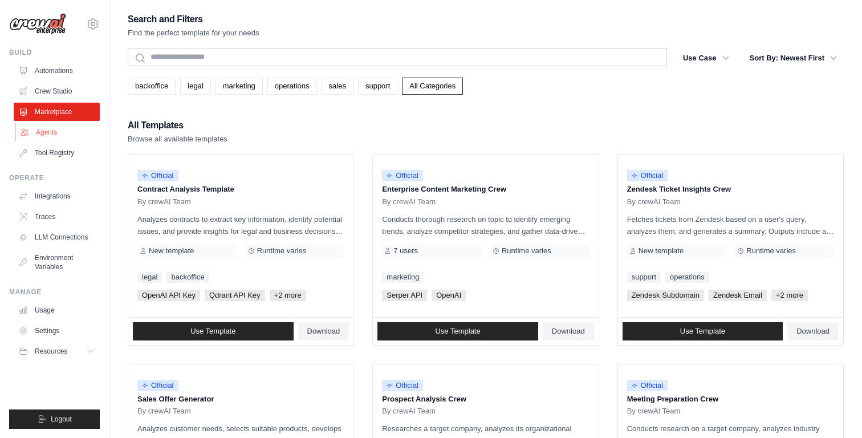
click at [68, 134] on link "Agents" at bounding box center [58, 132] width 86 height 18
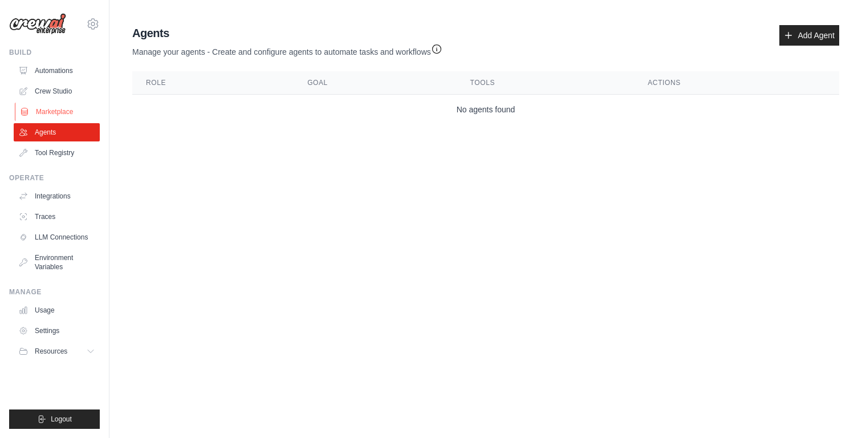
click at [70, 103] on link "Marketplace" at bounding box center [58, 112] width 86 height 18
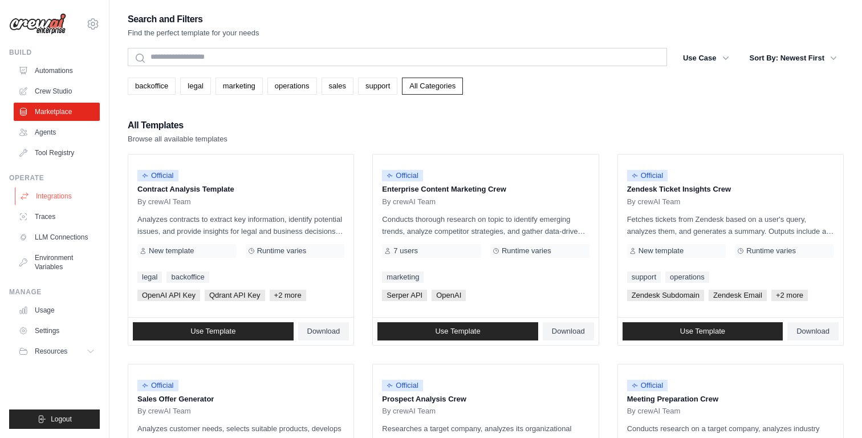
click at [70, 196] on link "Integrations" at bounding box center [58, 196] width 86 height 18
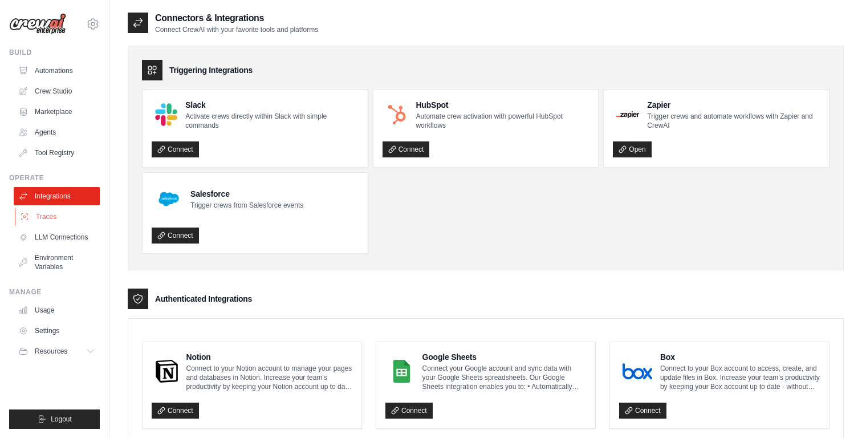
click at [68, 217] on link "Traces" at bounding box center [58, 216] width 86 height 18
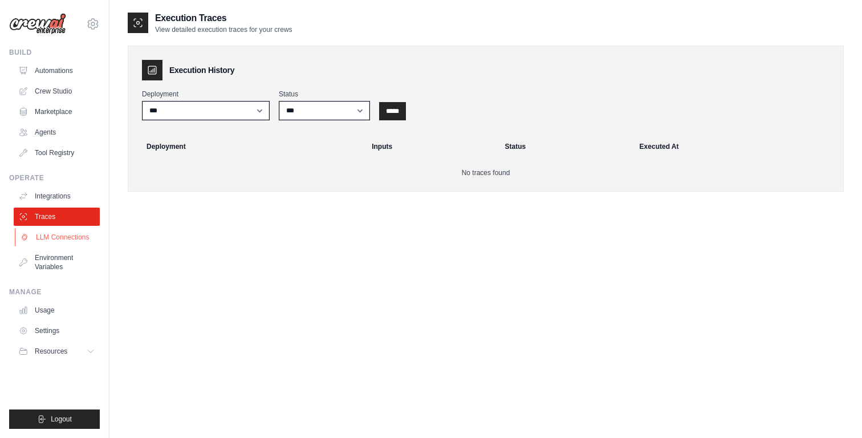
click at [61, 245] on link "LLM Connections" at bounding box center [58, 237] width 86 height 18
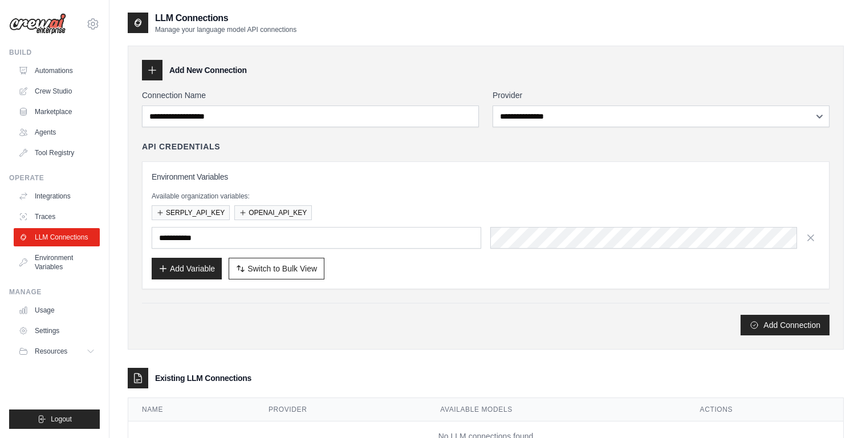
click at [43, 10] on div "[EMAIL_ADDRESS][DOMAIN_NAME] Settings" at bounding box center [54, 18] width 91 height 36
click at [43, 25] on img at bounding box center [37, 24] width 57 height 22
click at [67, 76] on link "Automations" at bounding box center [58, 71] width 86 height 18
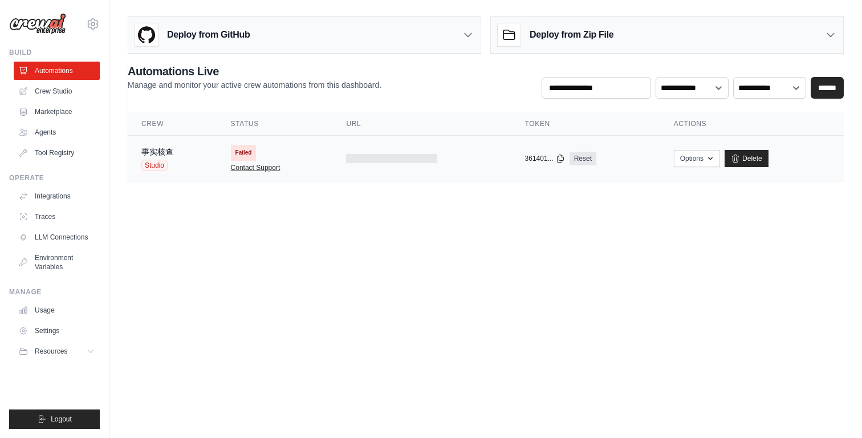
click at [267, 168] on link "Contact Support" at bounding box center [256, 167] width 50 height 9
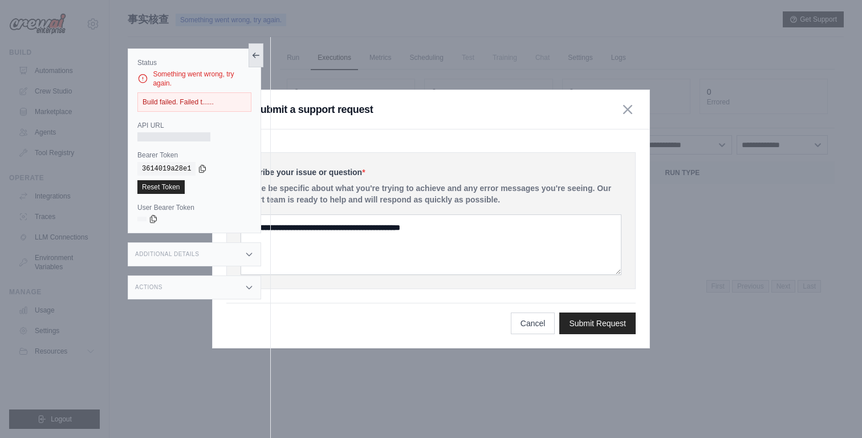
click at [256, 56] on icon at bounding box center [255, 55] width 9 height 9
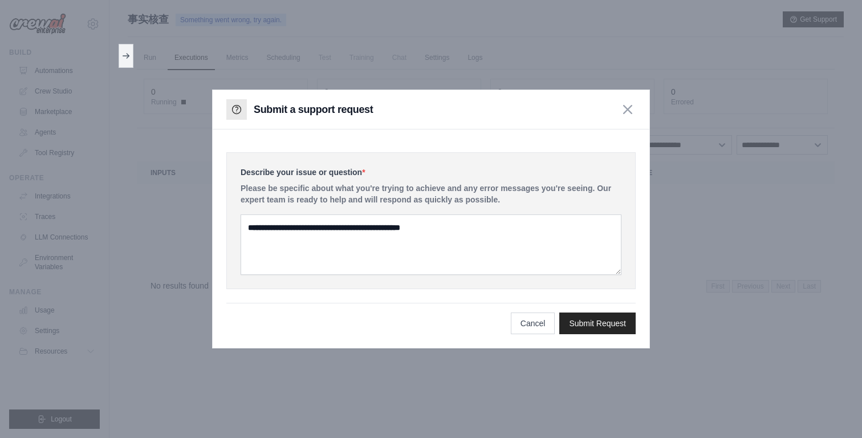
click at [637, 105] on div "Submit a support request" at bounding box center [431, 109] width 437 height 39
click at [627, 107] on icon "button" at bounding box center [627, 108] width 9 height 9
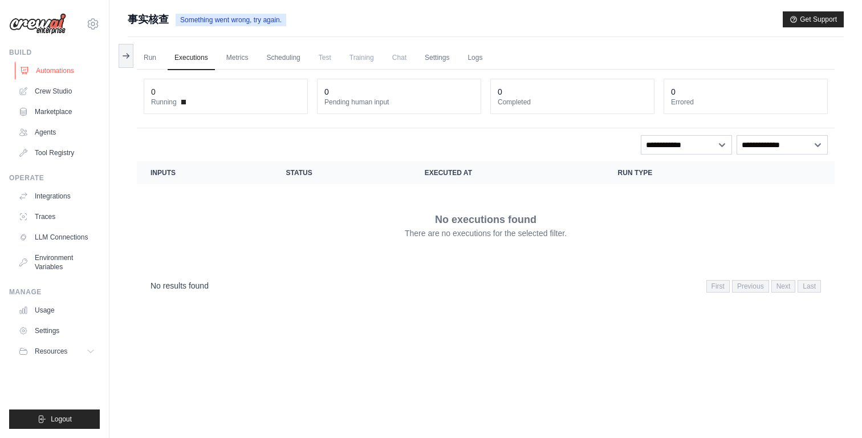
click at [85, 68] on link "Automations" at bounding box center [58, 71] width 86 height 18
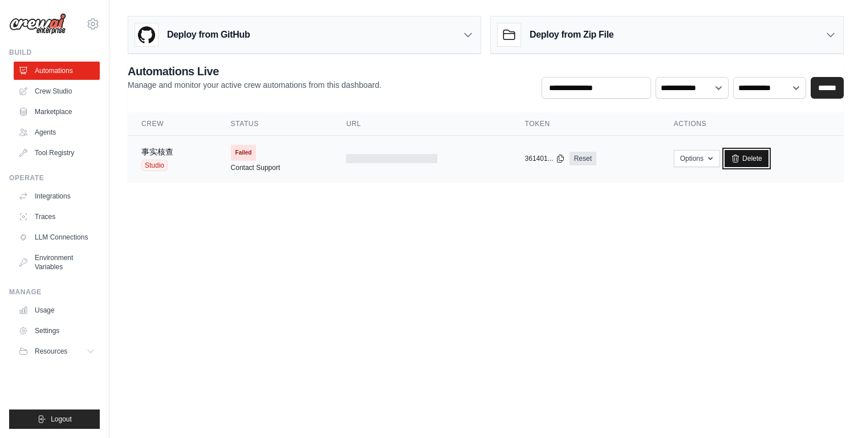
click at [735, 159] on icon at bounding box center [735, 158] width 9 height 9
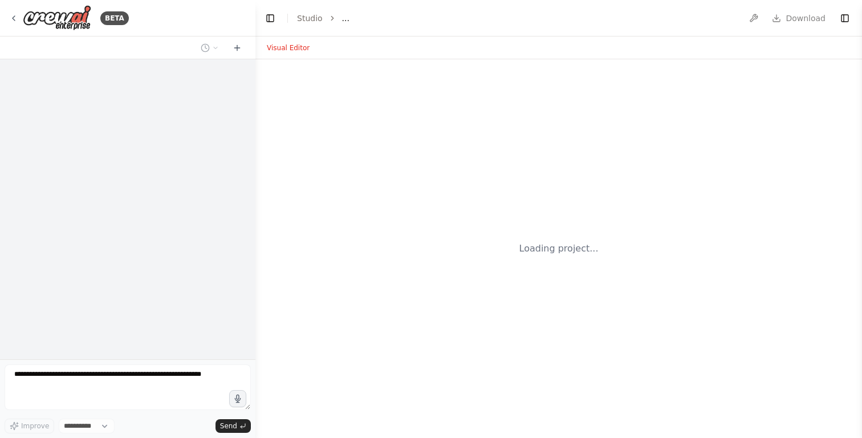
select select "****"
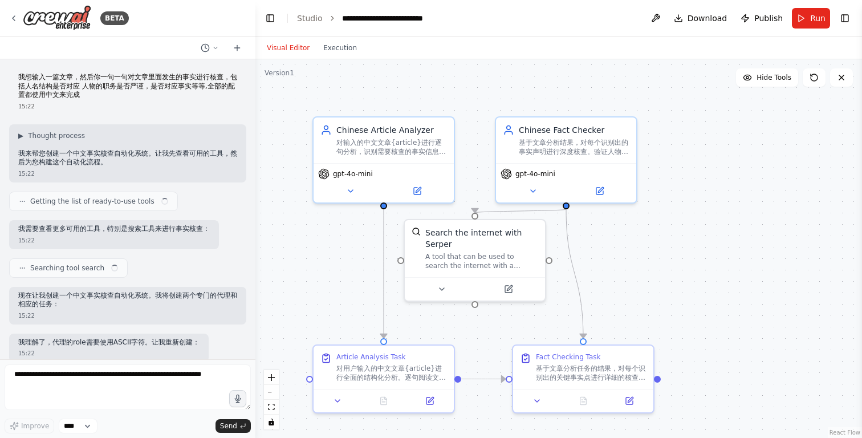
scroll to position [642, 0]
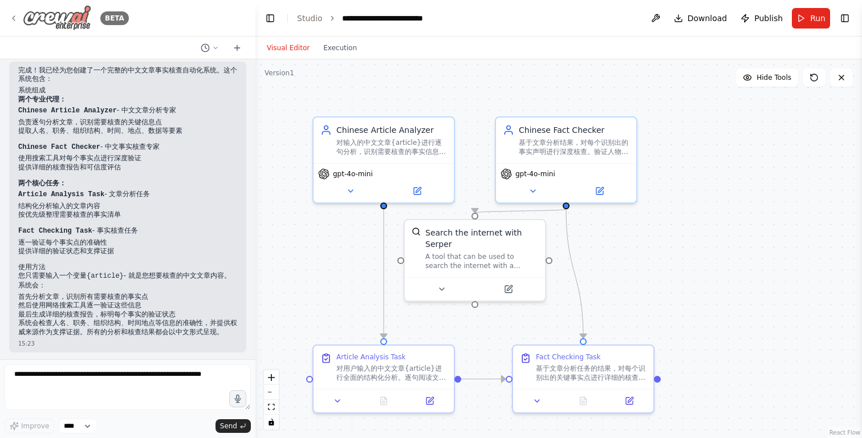
click at [19, 19] on div "BETA" at bounding box center [69, 18] width 120 height 26
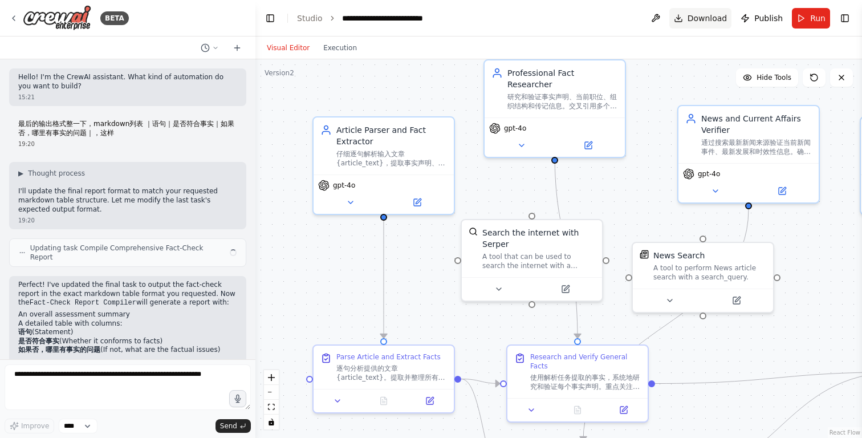
scroll to position [347, 0]
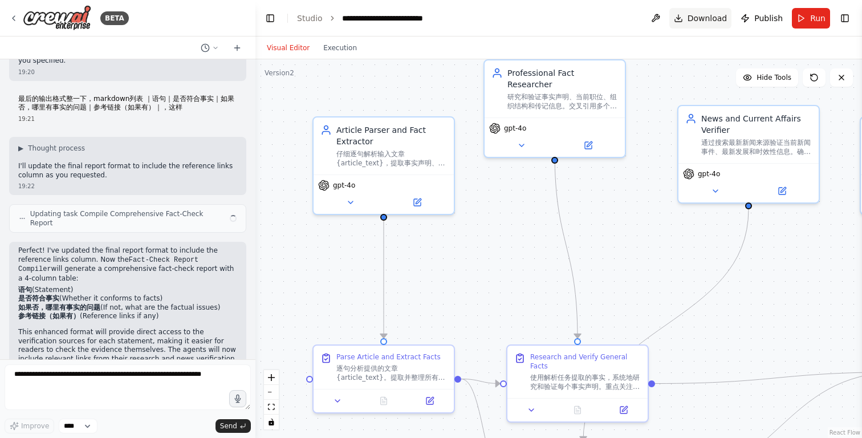
click at [699, 22] on span "Download" at bounding box center [707, 18] width 40 height 11
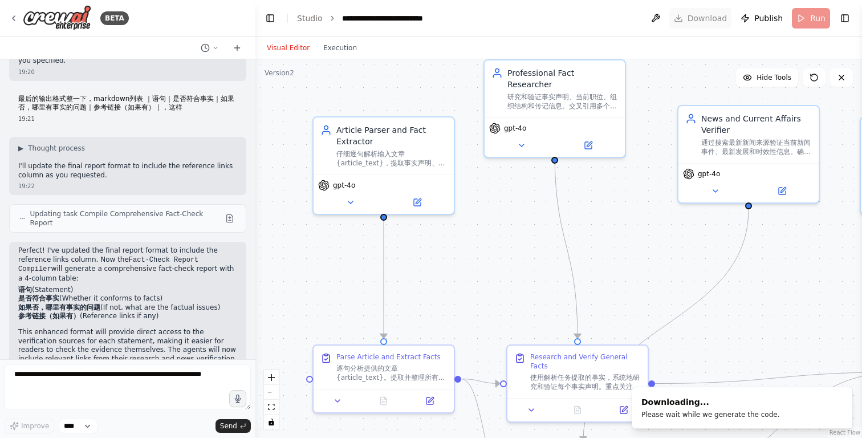
scroll to position [352, 0]
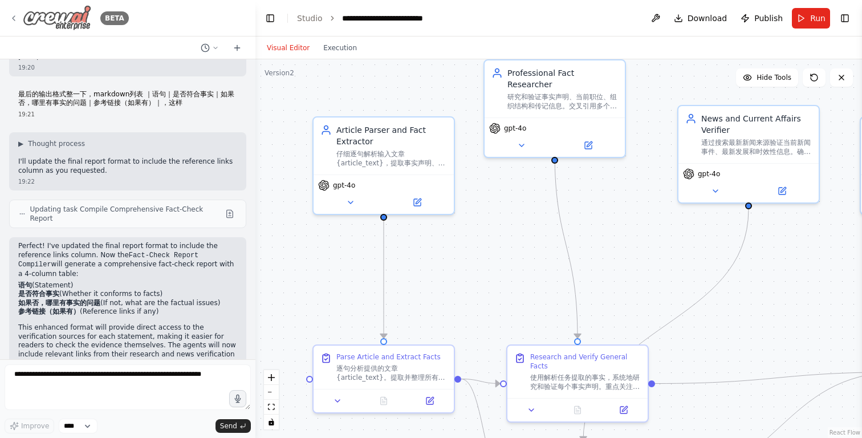
click at [14, 15] on icon at bounding box center [13, 18] width 9 height 9
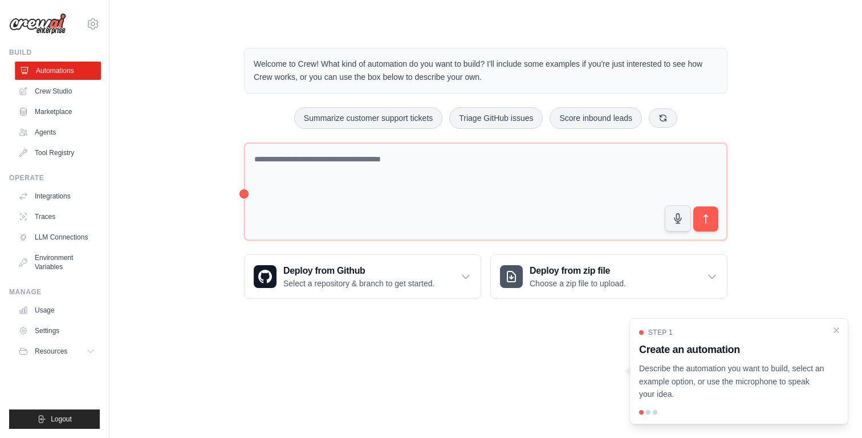
click at [65, 65] on link "Automations" at bounding box center [58, 71] width 86 height 18
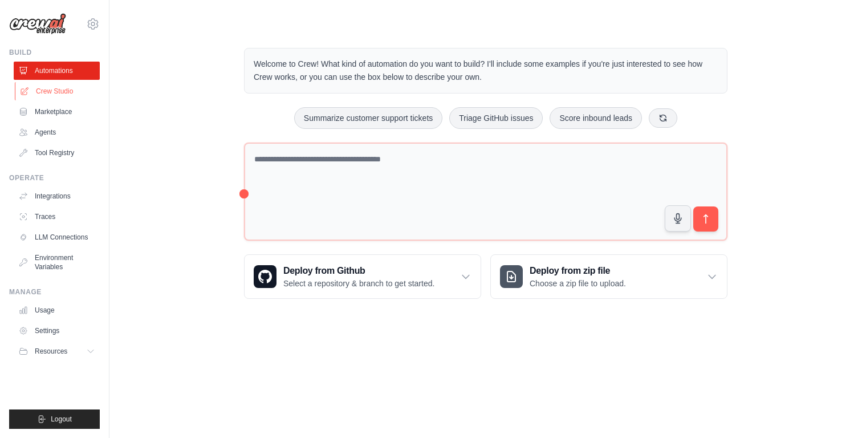
click at [56, 91] on link "Crew Studio" at bounding box center [58, 91] width 86 height 18
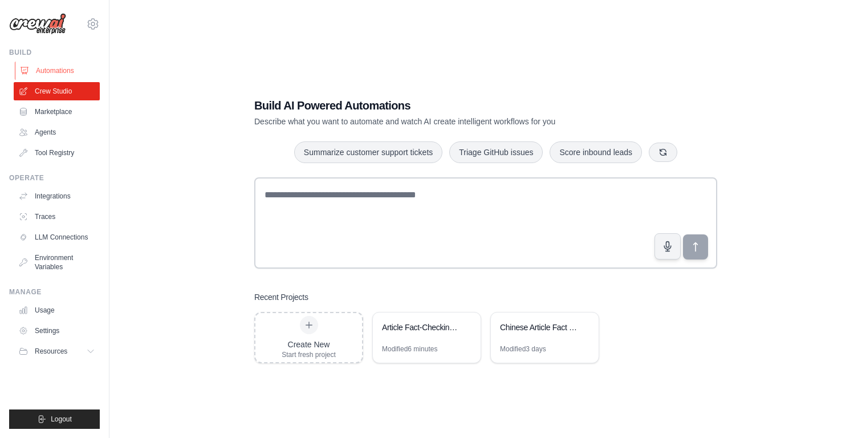
click at [66, 64] on link "Automations" at bounding box center [58, 71] width 86 height 18
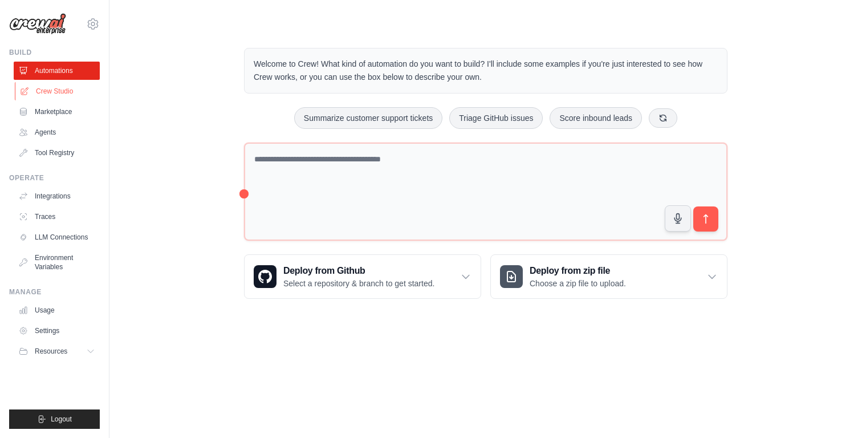
click at [58, 95] on link "Crew Studio" at bounding box center [58, 91] width 86 height 18
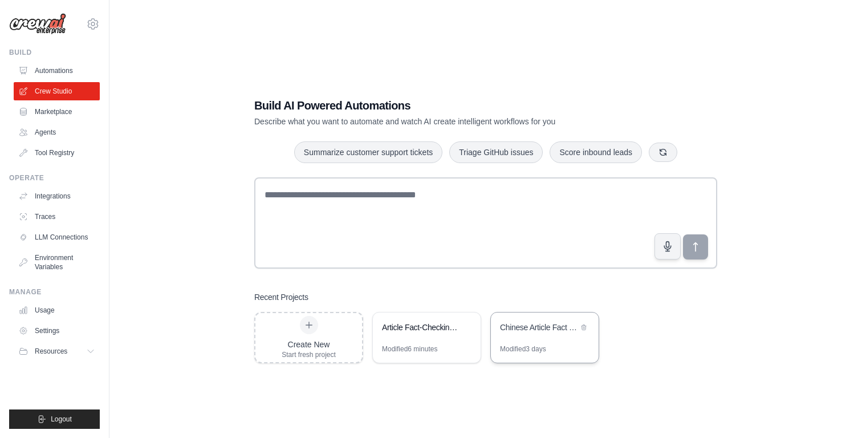
click at [539, 338] on div "Chinese Article Fact Checker" at bounding box center [545, 328] width 108 height 32
click at [445, 337] on div "Article Fact-Checking System" at bounding box center [427, 328] width 108 height 32
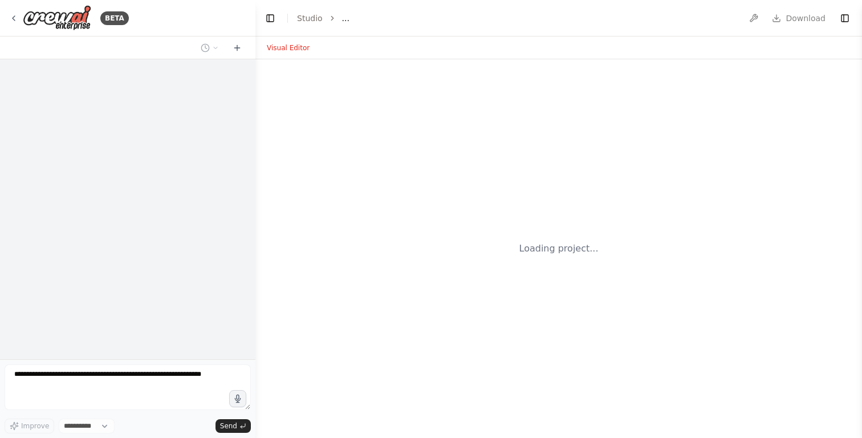
select select "****"
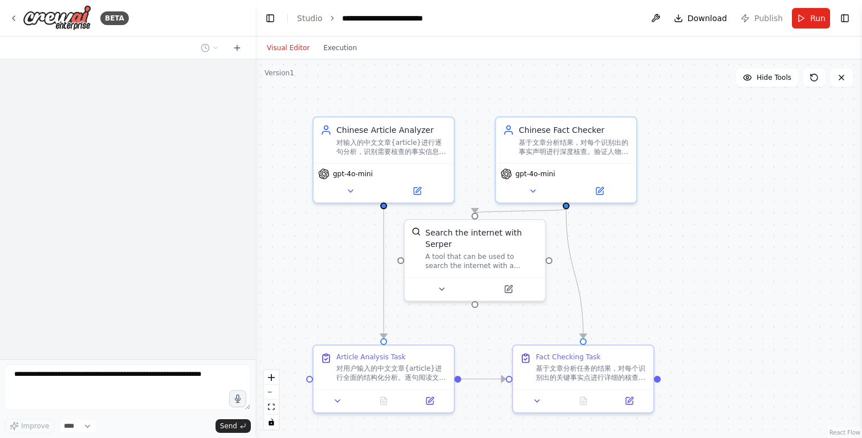
scroll to position [337, 0]
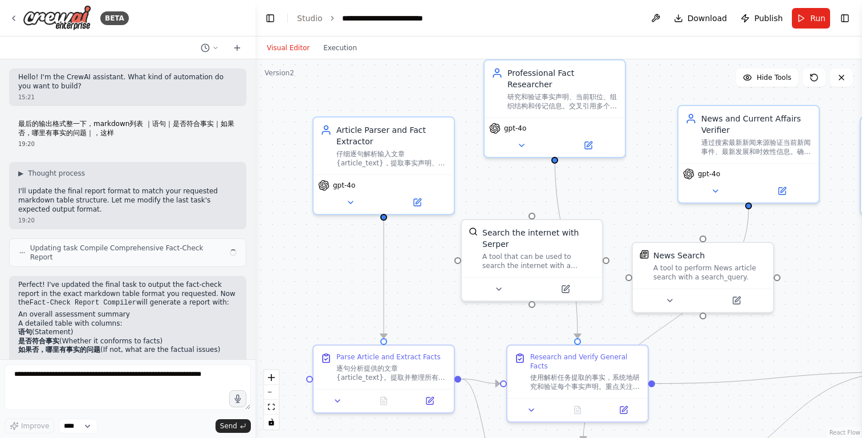
scroll to position [6, 0]
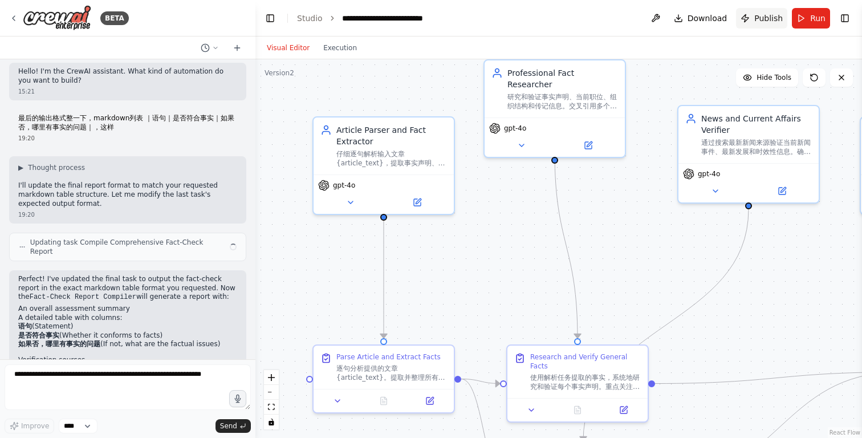
click at [763, 23] on span "Publish" at bounding box center [768, 18] width 29 height 11
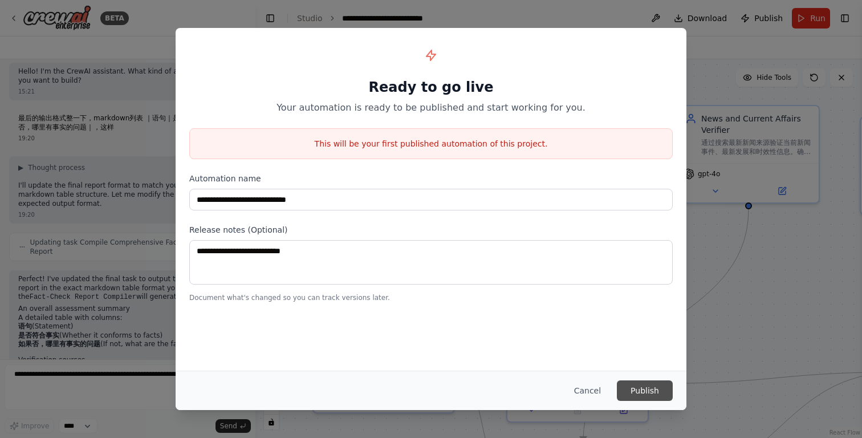
click at [634, 392] on button "Publish" at bounding box center [645, 390] width 56 height 21
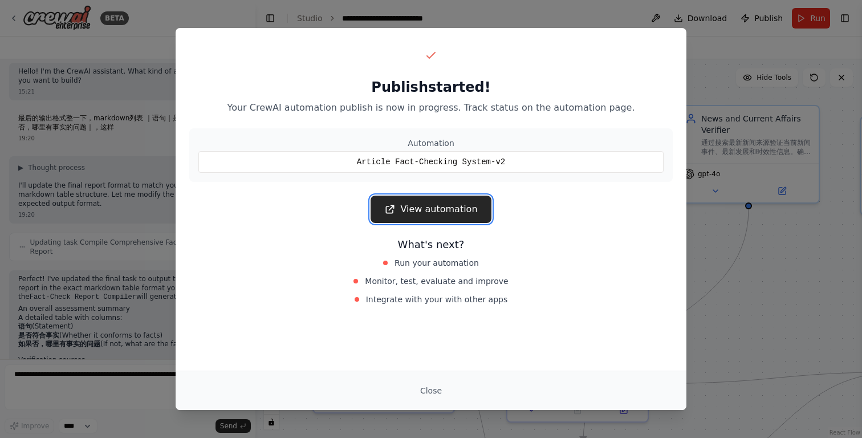
click at [462, 209] on link "View automation" at bounding box center [431, 209] width 120 height 27
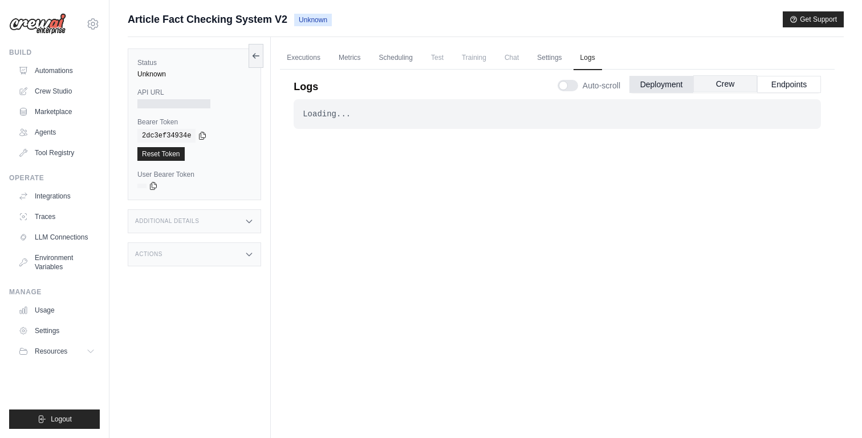
click at [735, 88] on button "Crew" at bounding box center [725, 83] width 64 height 17
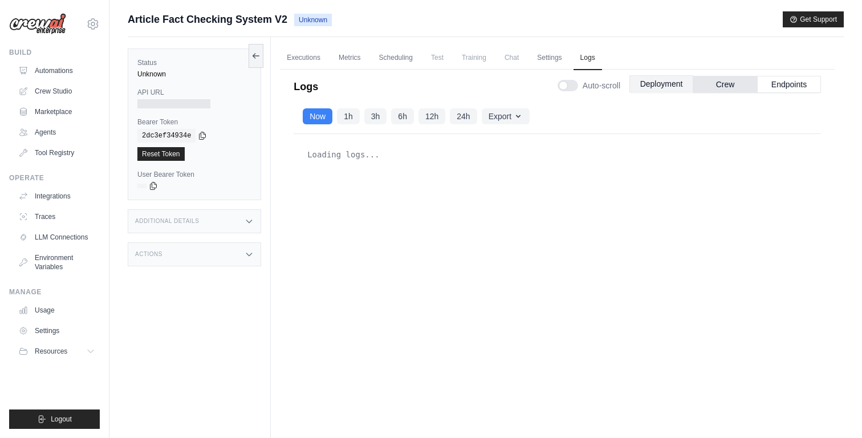
click at [671, 84] on button "Deployment" at bounding box center [661, 83] width 64 height 17
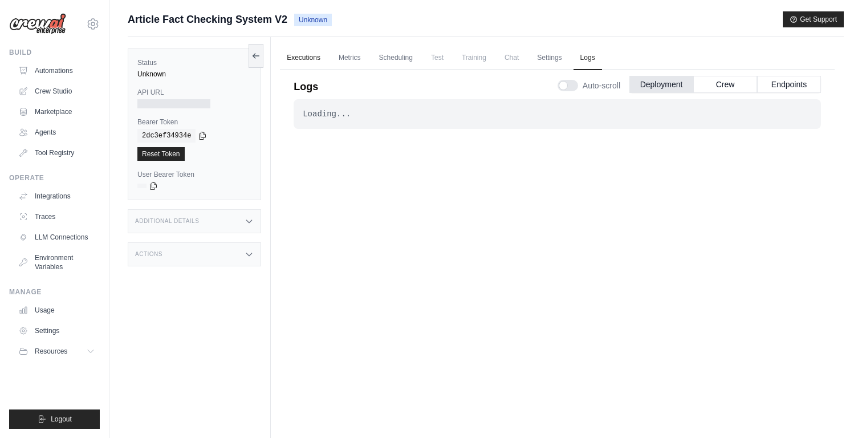
click at [306, 60] on link "Executions" at bounding box center [303, 58] width 47 height 24
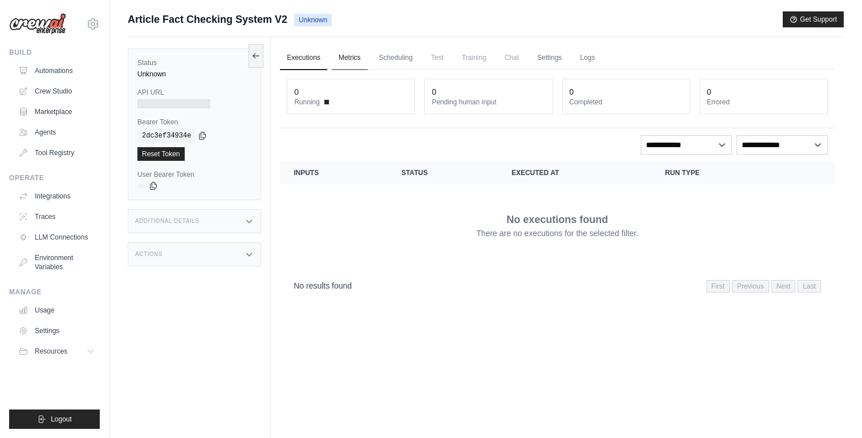
click at [344, 60] on link "Metrics" at bounding box center [350, 58] width 36 height 24
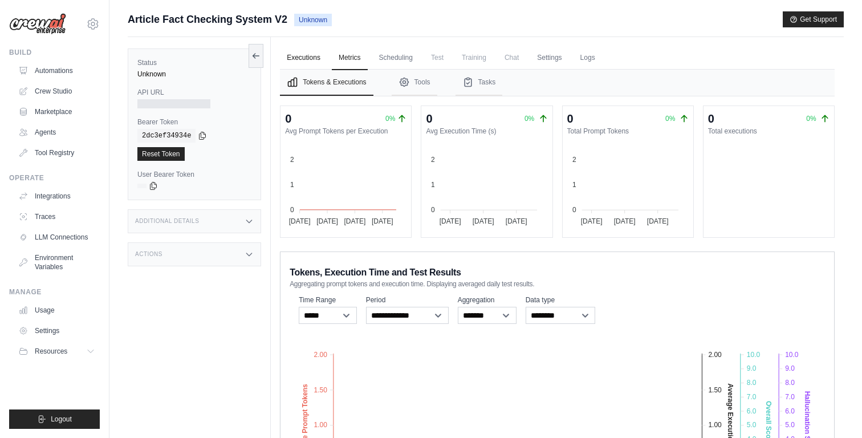
click at [311, 62] on link "Executions" at bounding box center [303, 58] width 47 height 24
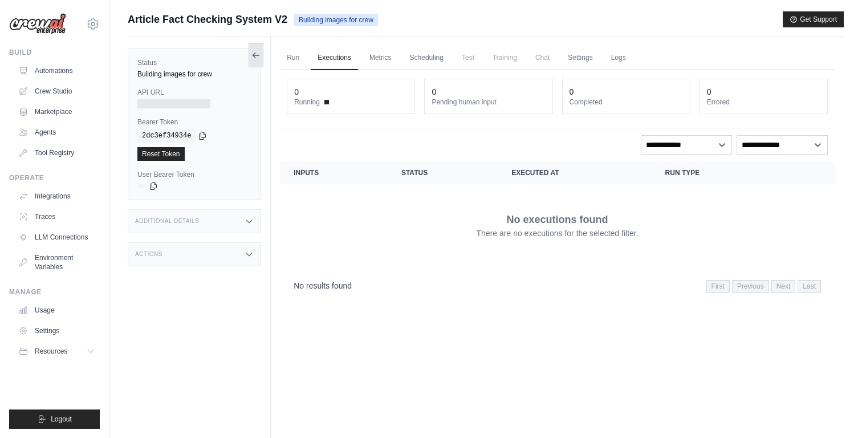
click at [253, 51] on icon at bounding box center [255, 55] width 9 height 9
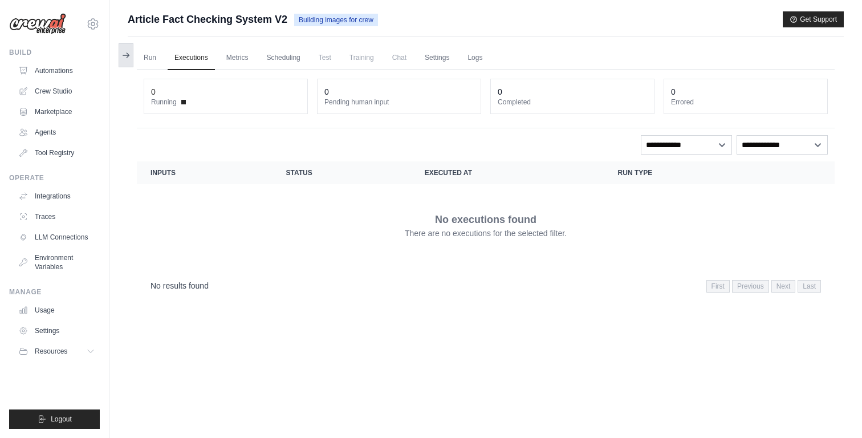
click at [125, 61] on button at bounding box center [126, 55] width 15 height 24
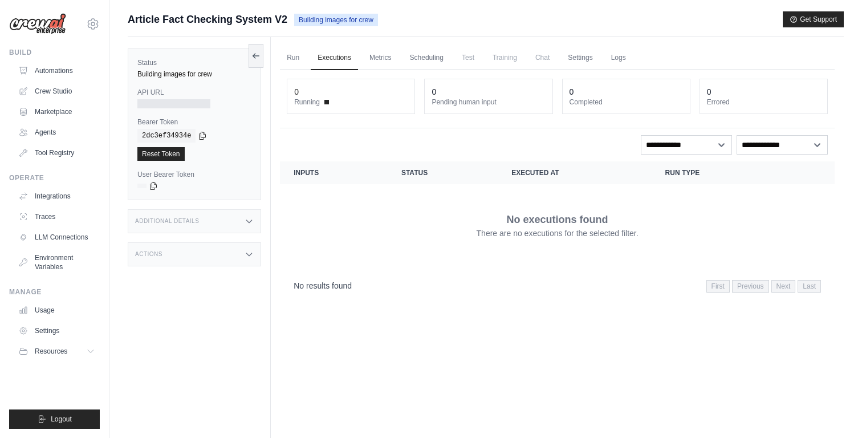
click at [63, 26] on img at bounding box center [37, 24] width 57 height 22
click at [296, 62] on link "Run" at bounding box center [293, 58] width 26 height 24
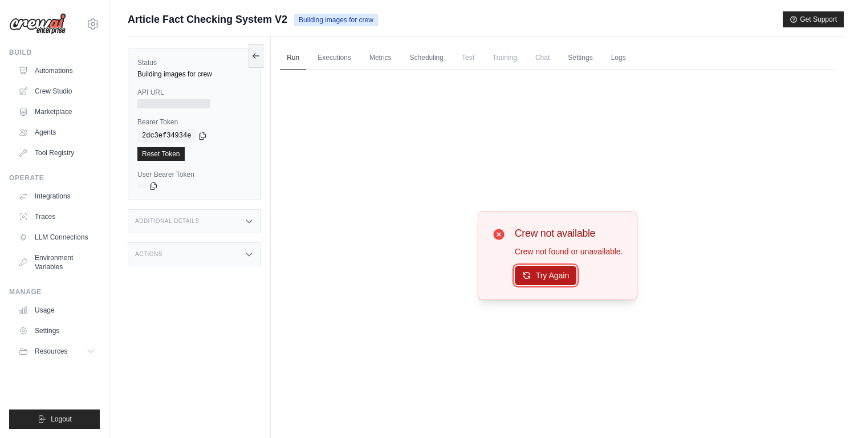
click at [549, 280] on button "Try Again" at bounding box center [546, 275] width 62 height 19
click at [192, 77] on div "Building images for crew" at bounding box center [194, 74] width 114 height 9
click at [257, 59] on icon at bounding box center [255, 55] width 9 height 9
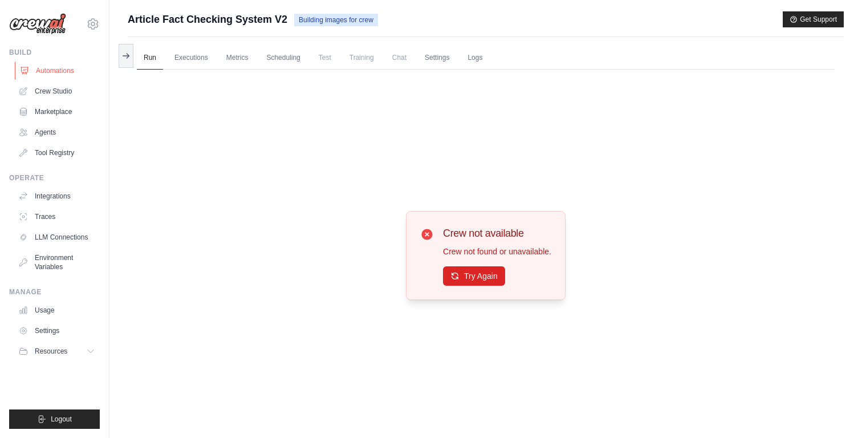
click at [65, 73] on link "Automations" at bounding box center [58, 71] width 86 height 18
